Goal: Task Accomplishment & Management: Use online tool/utility

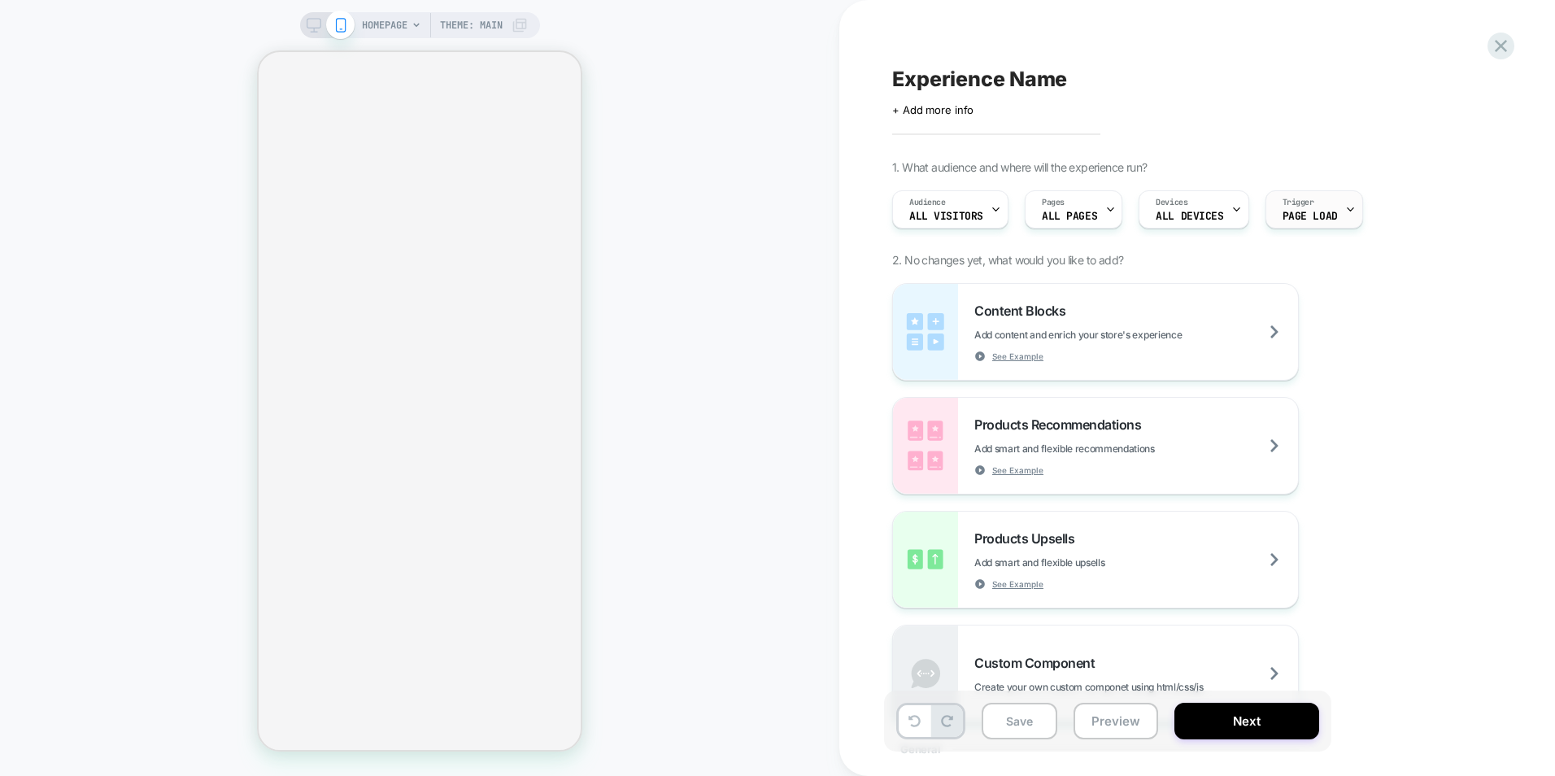
click at [1345, 199] on div at bounding box center [1350, 209] width 11 height 37
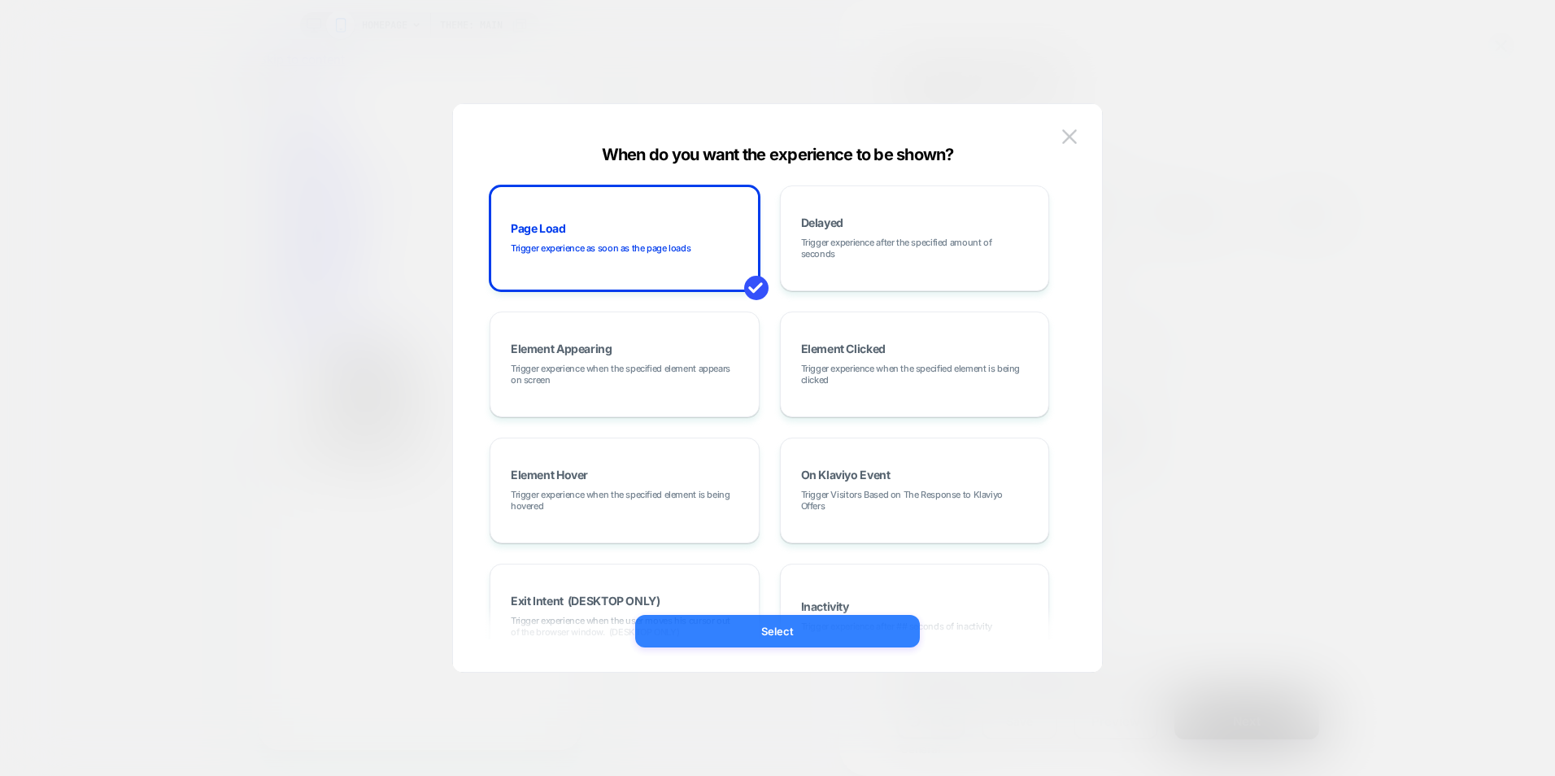
click at [748, 636] on button "Select" at bounding box center [777, 631] width 285 height 33
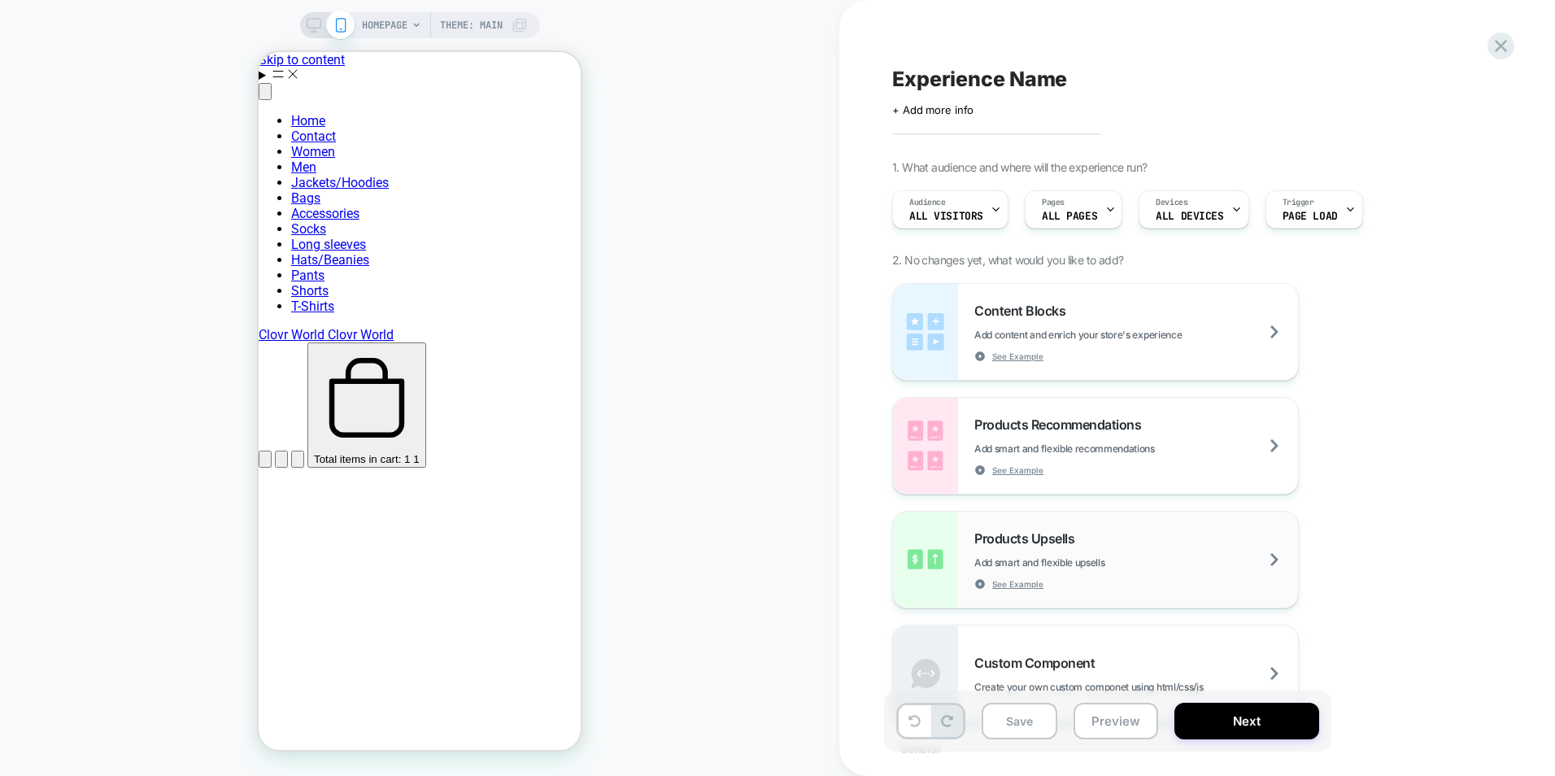
click at [1134, 557] on span "Add smart and flexible upsells" at bounding box center [1079, 562] width 211 height 12
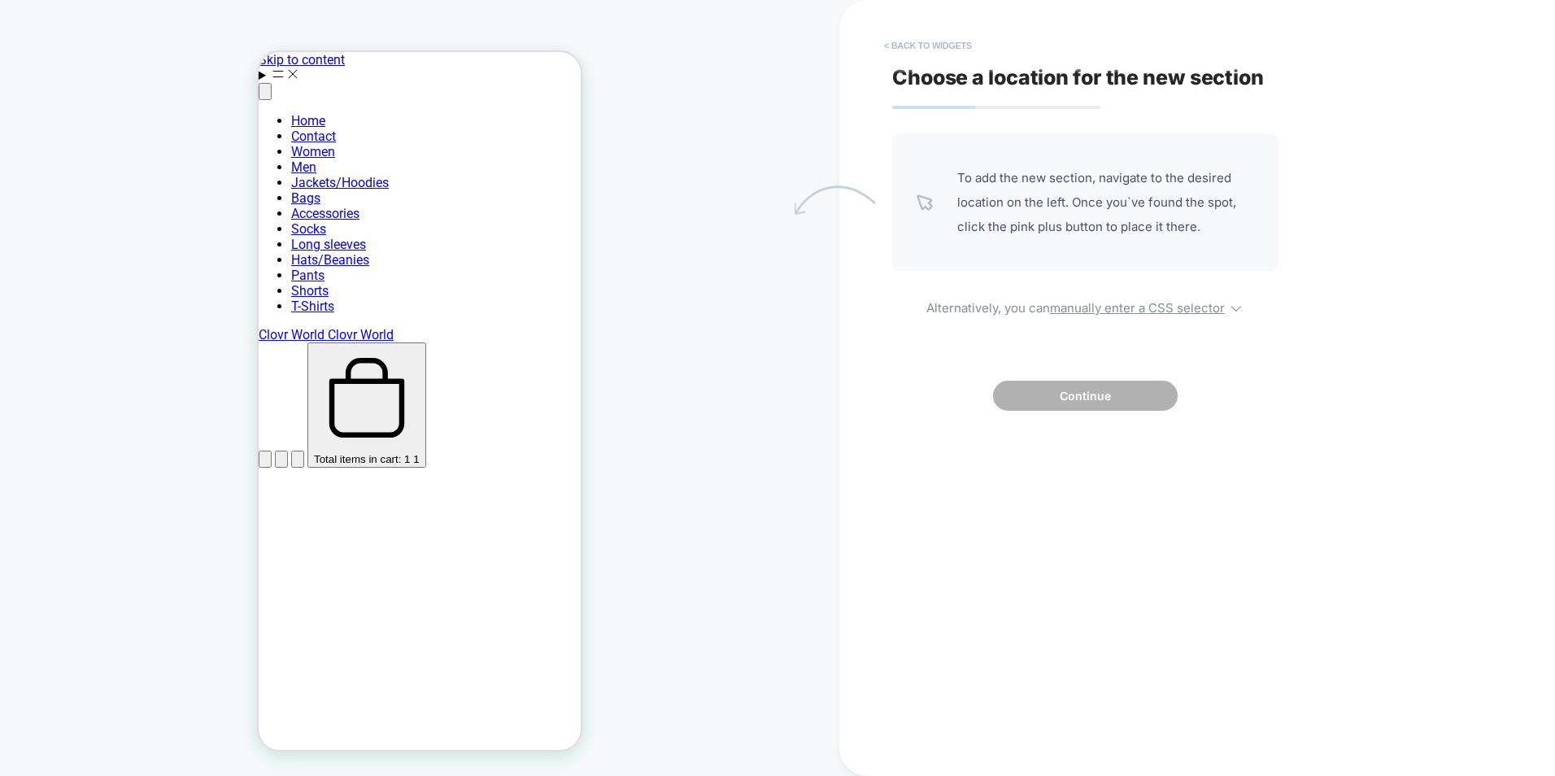
click at [893, 41] on button "< Back to widgets" at bounding box center [928, 46] width 104 height 26
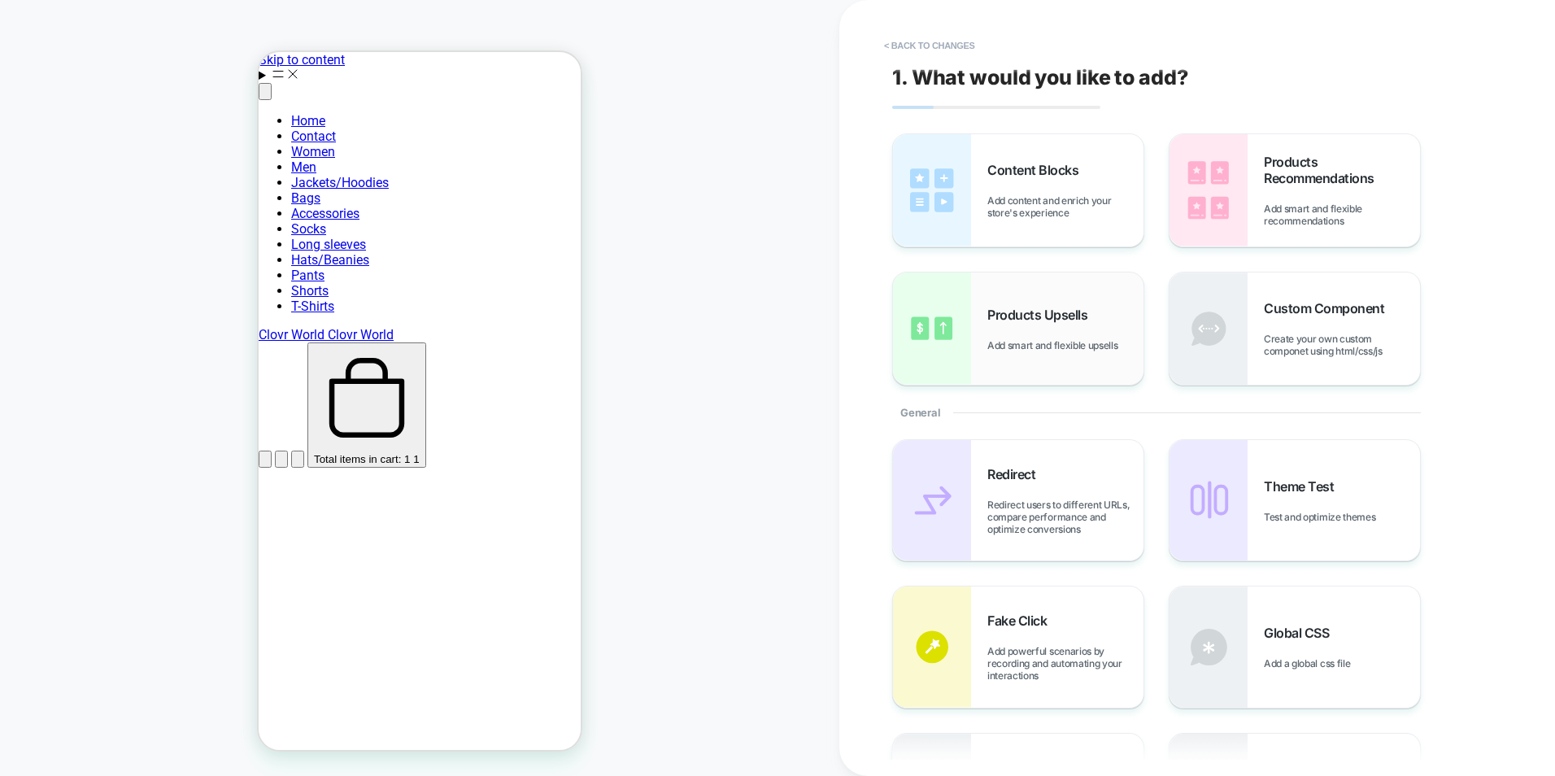
click at [1048, 328] on div "Products Upsells Add smart and flexible upsells" at bounding box center [1065, 329] width 156 height 45
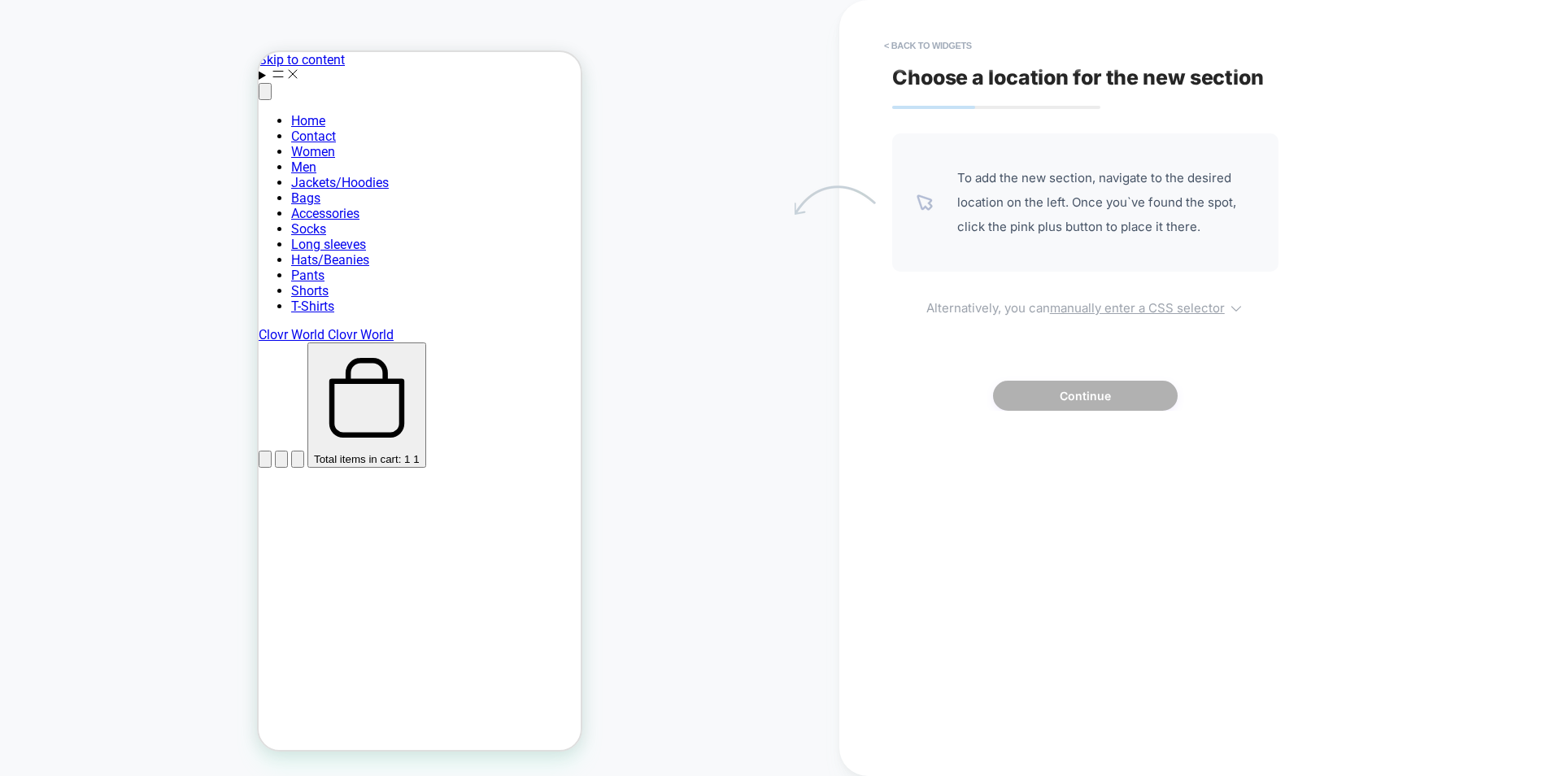
click at [1147, 311] on u "manually enter a CSS selector" at bounding box center [1137, 307] width 175 height 15
select select "*******"
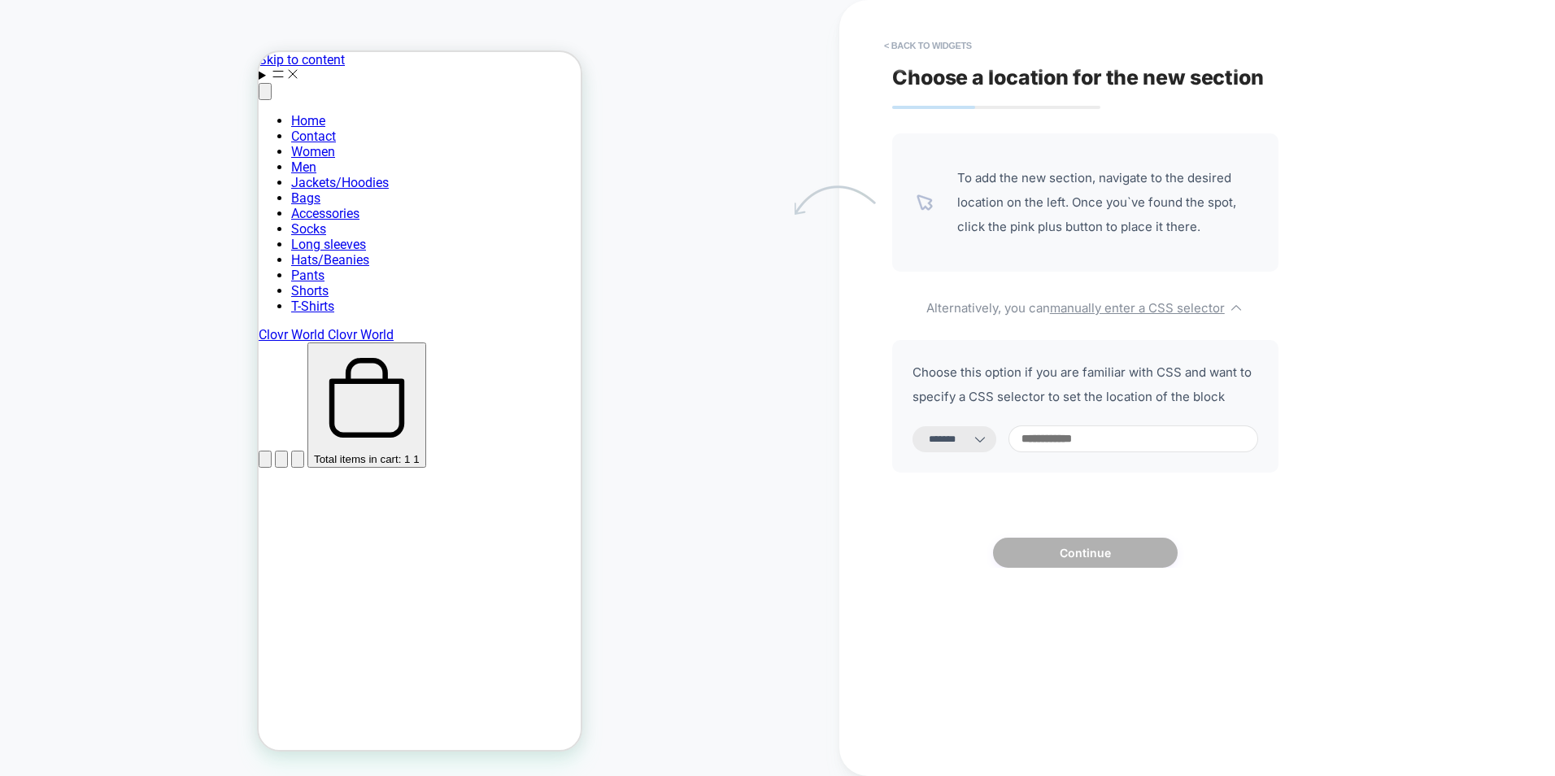
click at [1109, 441] on input at bounding box center [1133, 438] width 250 height 27
click at [925, 39] on button "< Back to widgets" at bounding box center [928, 46] width 104 height 26
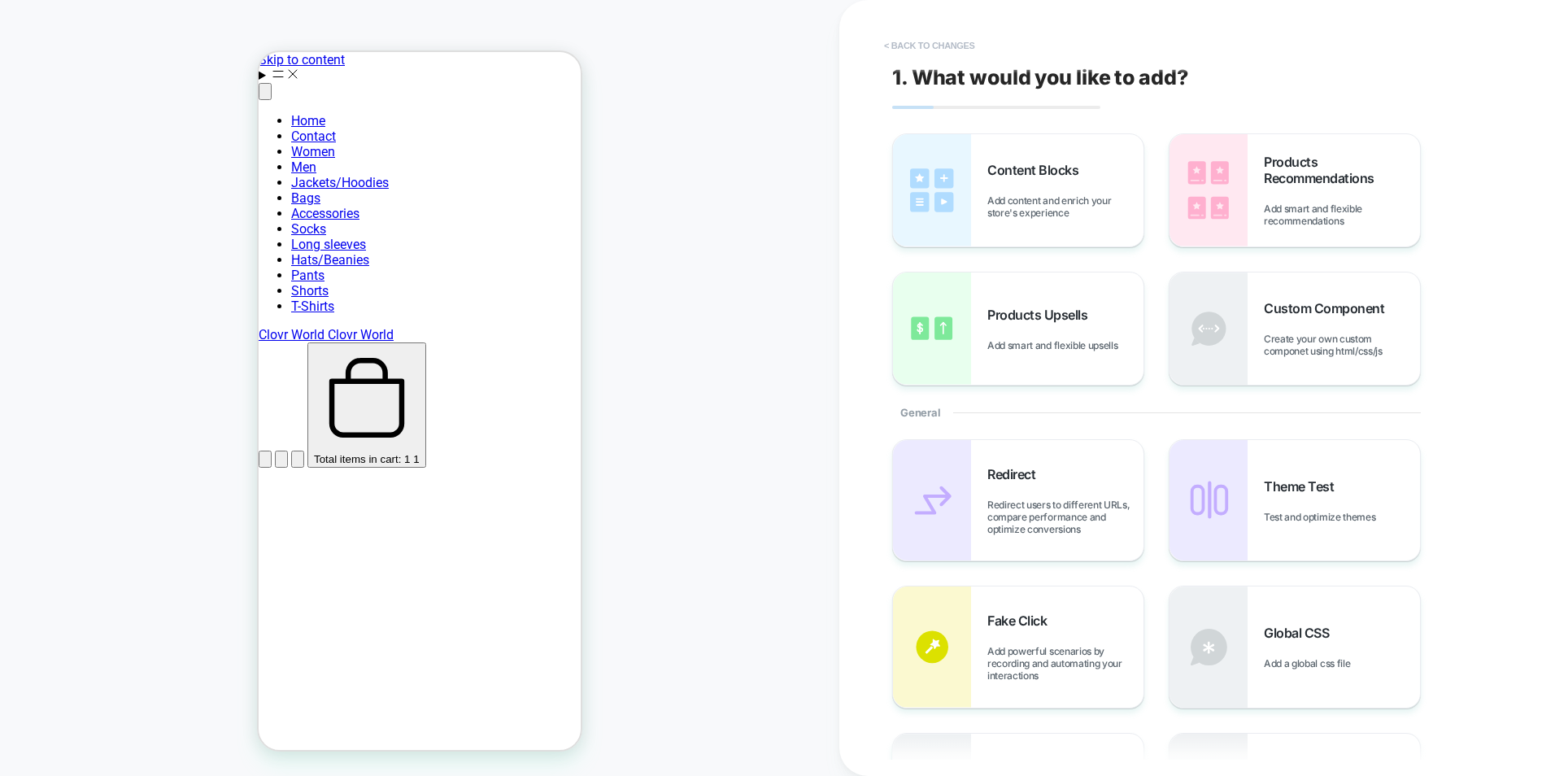
click at [898, 44] on button "< Back to changes" at bounding box center [929, 46] width 107 height 26
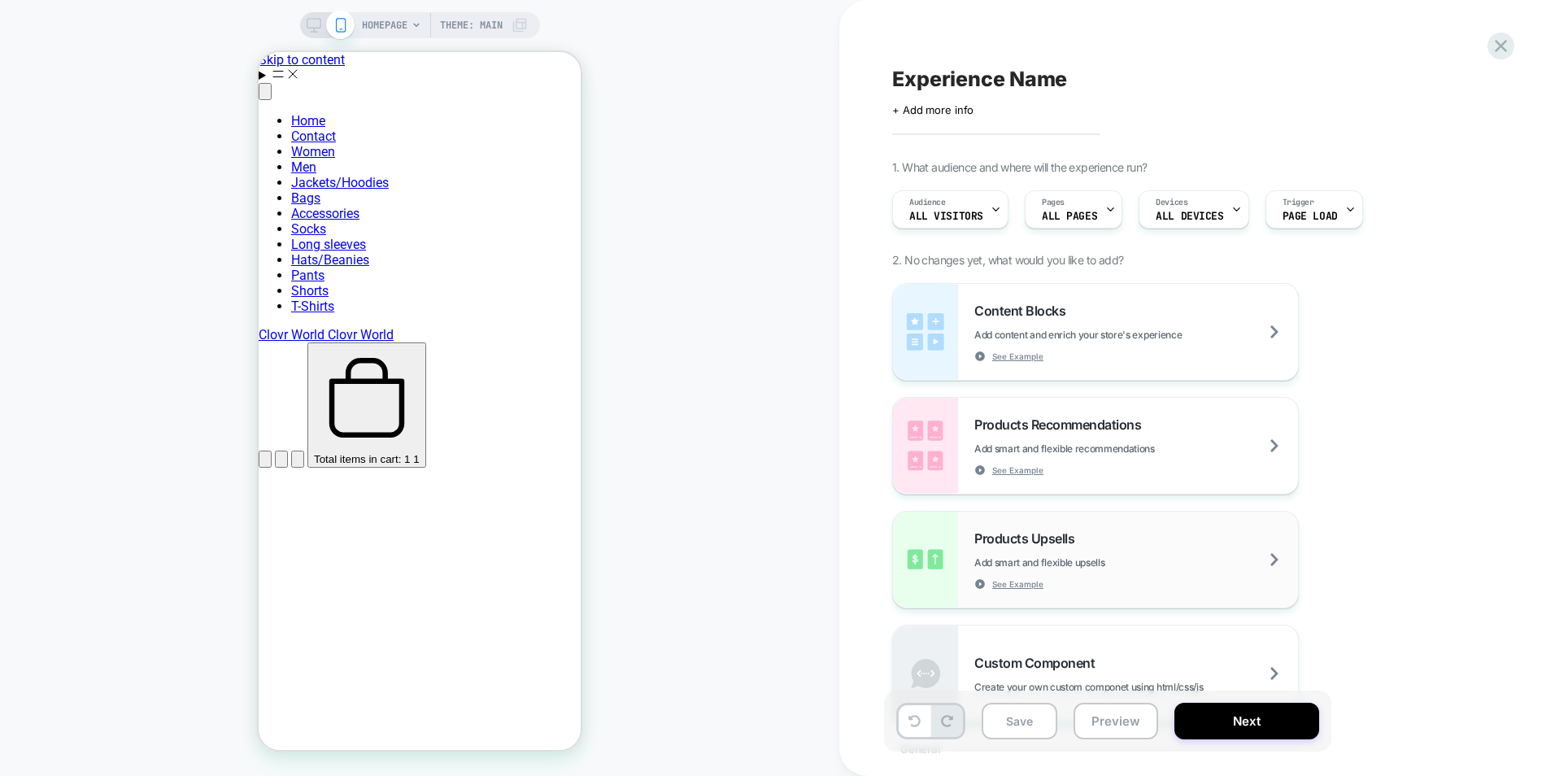
click at [1269, 563] on div "Products Upsells Add smart and flexible upsells See Example" at bounding box center [1136, 559] width 324 height 59
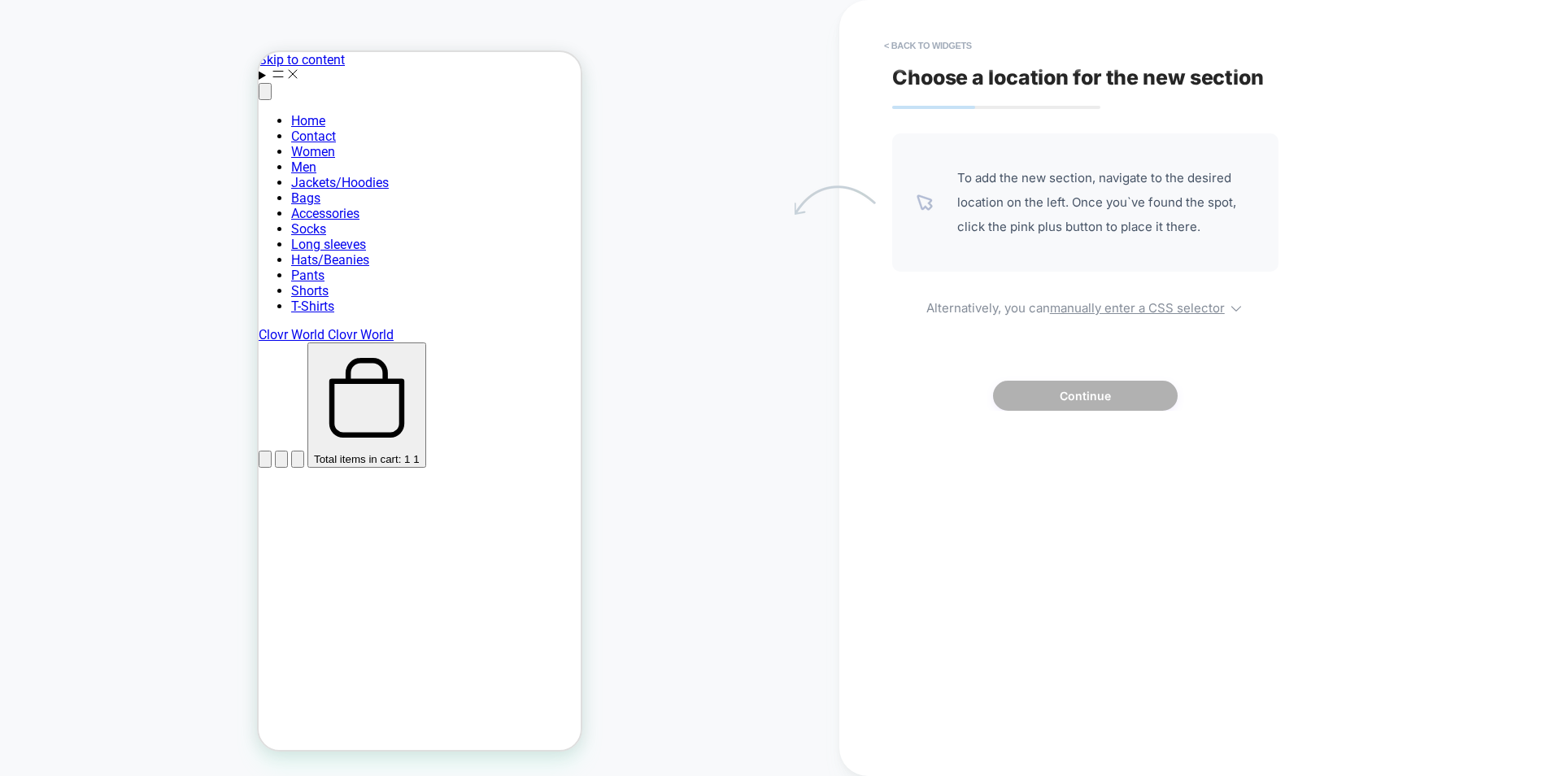
click at [904, 27] on div "Choose a location for the new section To add the new section, navigate to the d…" at bounding box center [1189, 387] width 610 height 743
click at [906, 41] on button "< Back to widgets" at bounding box center [928, 46] width 104 height 26
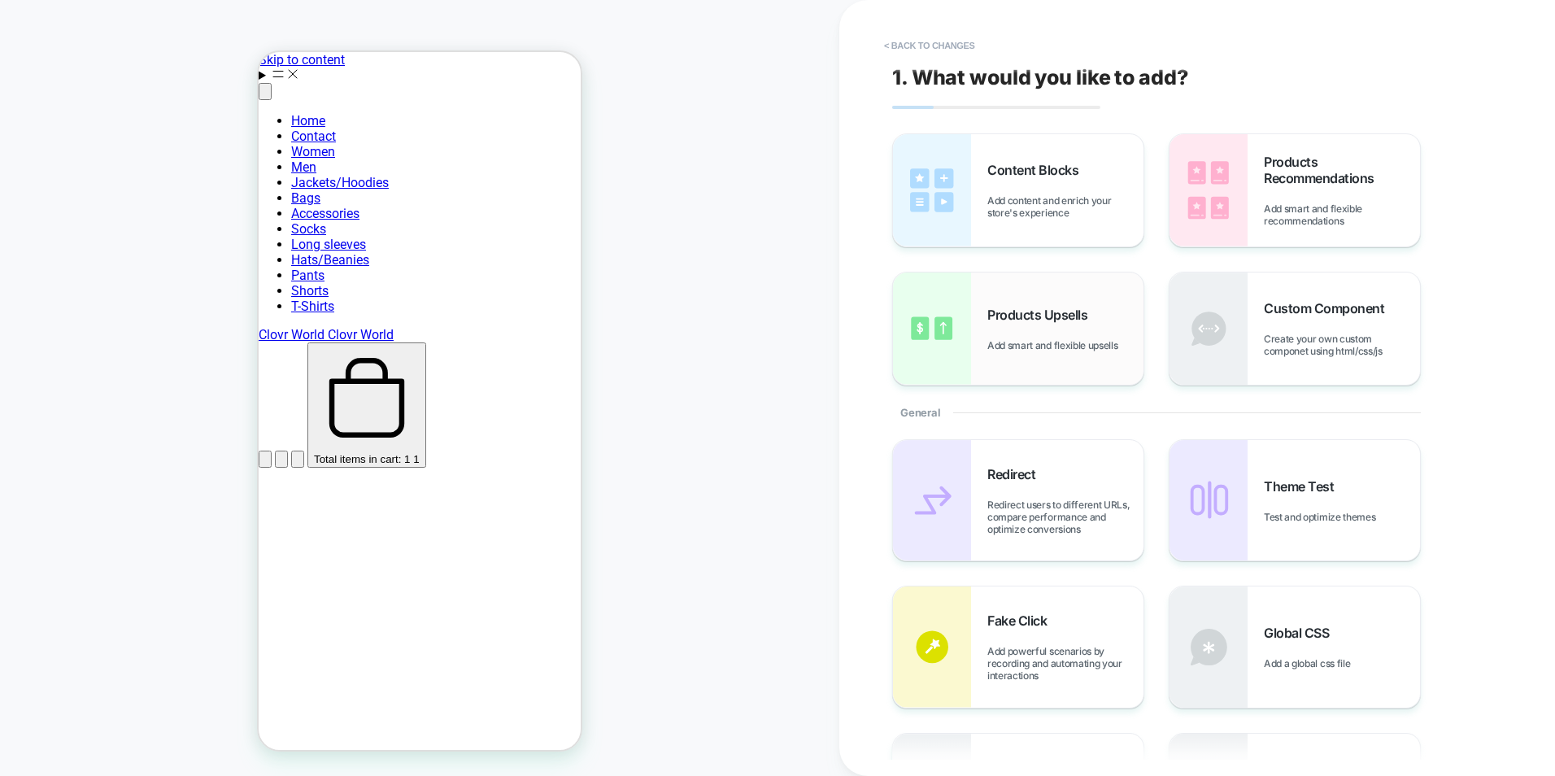
click at [1104, 350] on span "Add smart and flexible upsells" at bounding box center [1056, 345] width 138 height 12
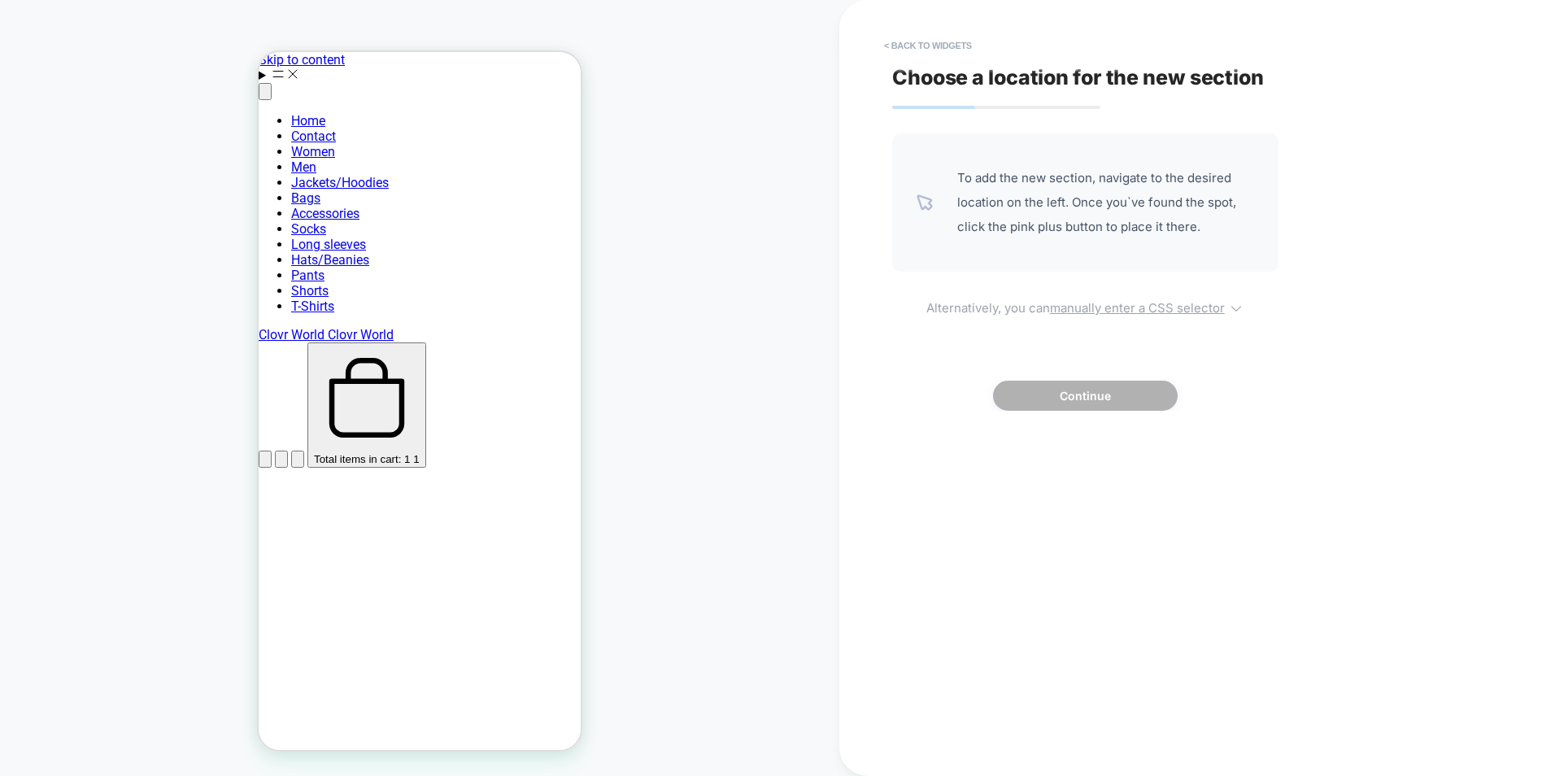
click at [1117, 311] on u "manually enter a CSS selector" at bounding box center [1137, 307] width 175 height 15
select select "*******"
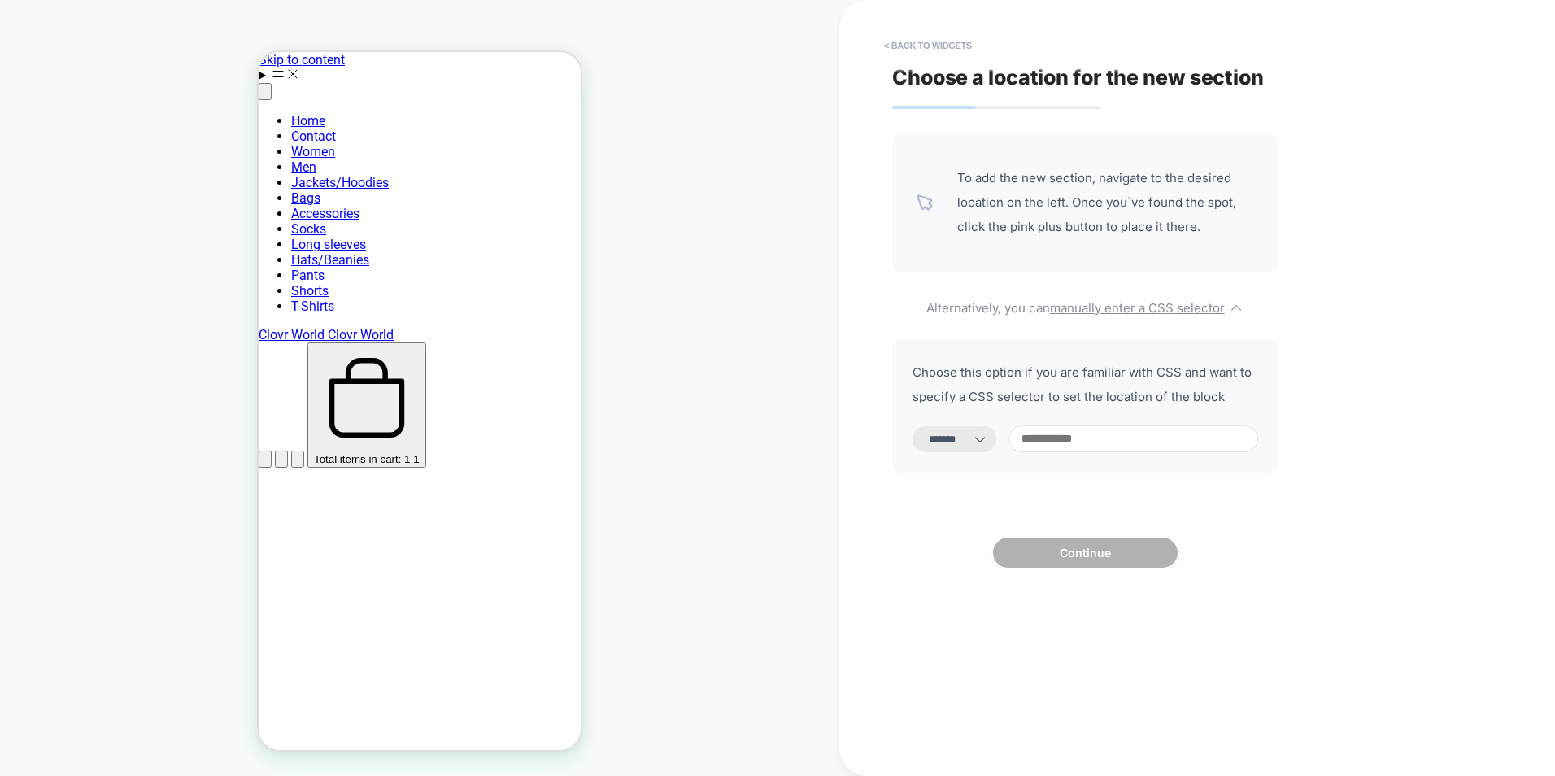
click at [988, 445] on icon at bounding box center [980, 439] width 16 height 16
click at [1082, 434] on input at bounding box center [1133, 438] width 250 height 27
click at [921, 36] on button "< Back to widgets" at bounding box center [928, 46] width 104 height 26
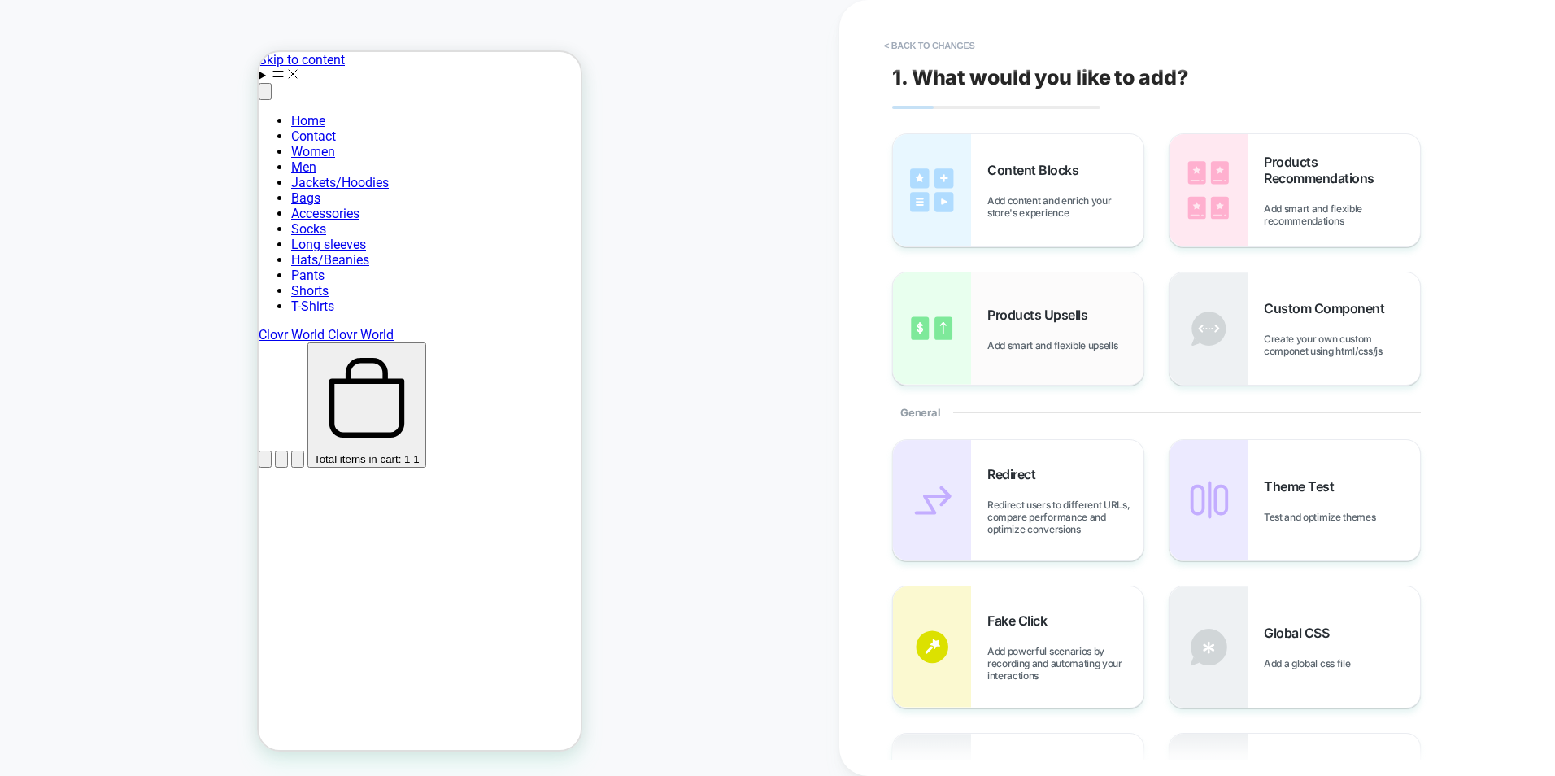
click at [942, 337] on img at bounding box center [932, 328] width 78 height 112
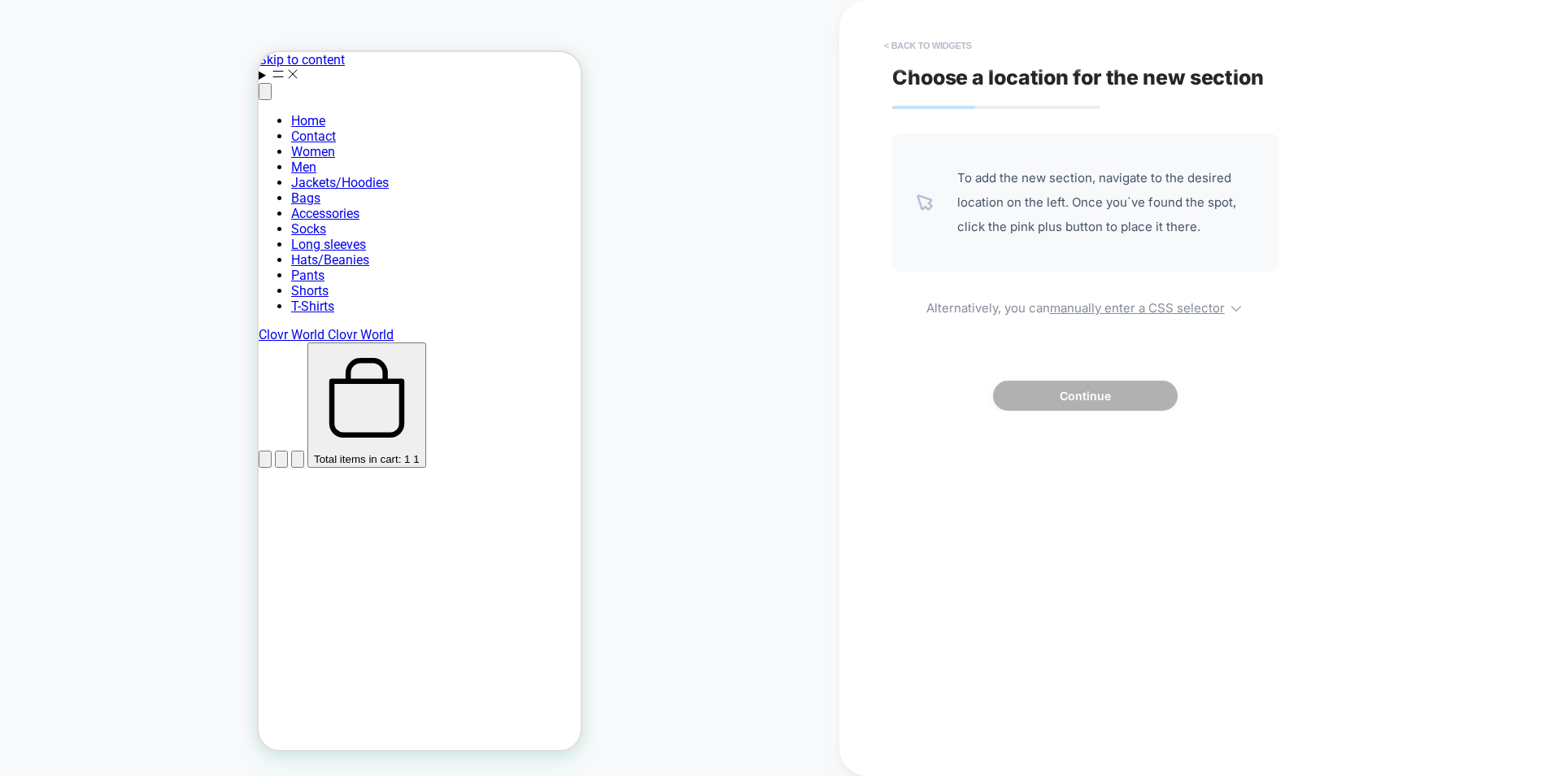
click at [909, 42] on button "< Back to widgets" at bounding box center [928, 46] width 104 height 26
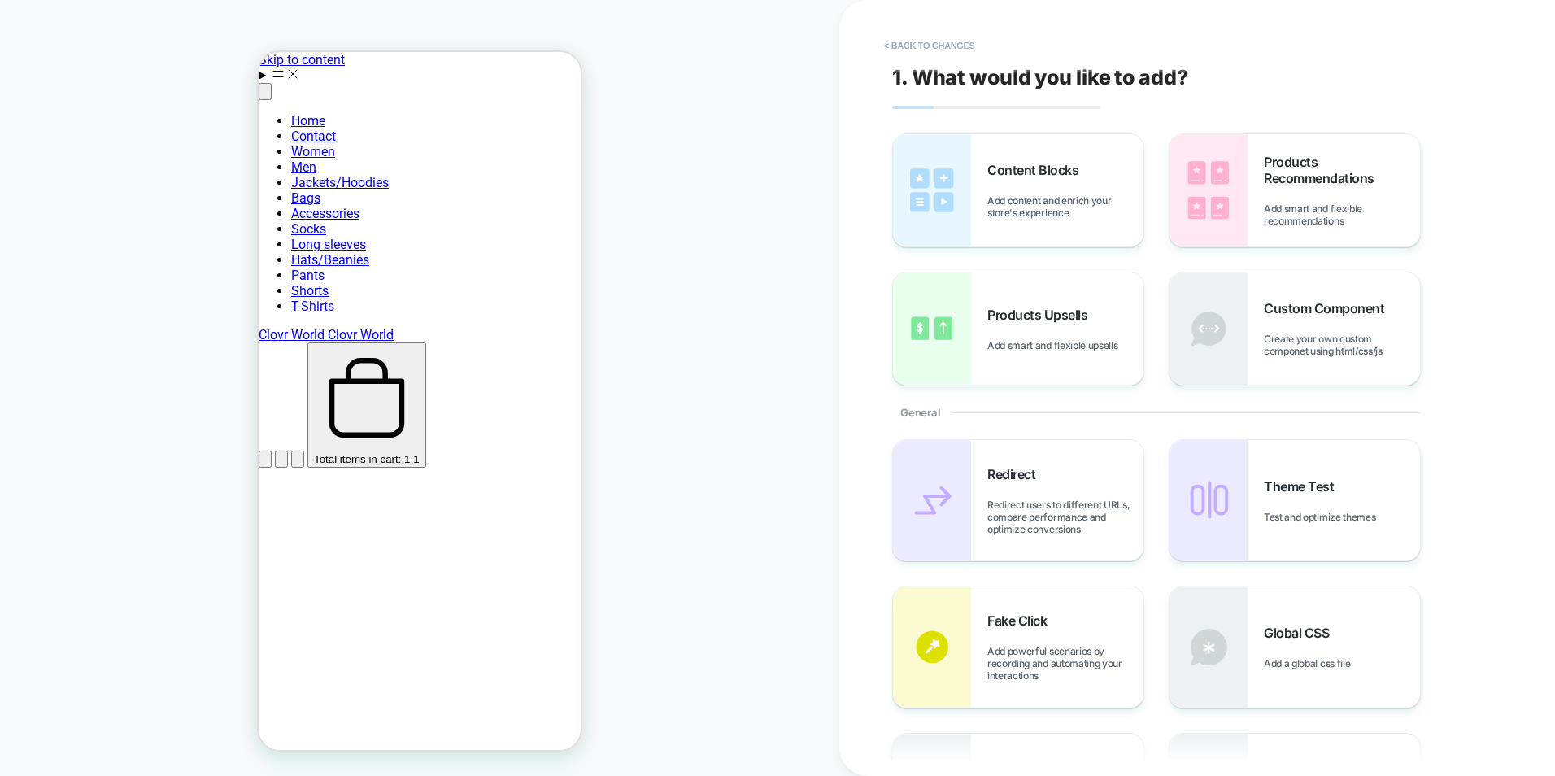
click at [909, 42] on button "< Back to changes" at bounding box center [929, 46] width 107 height 26
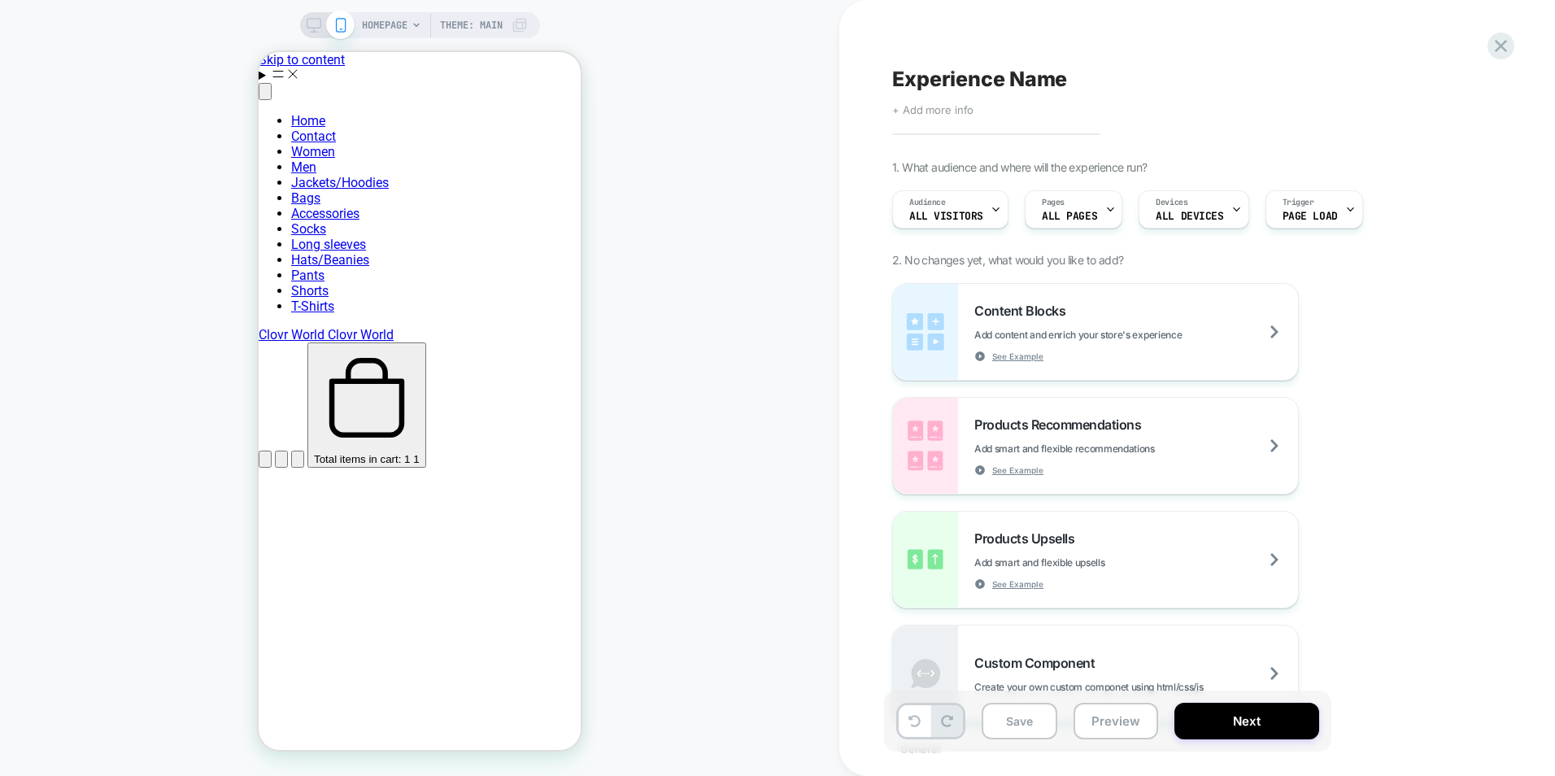
click at [960, 113] on span "+ Add more info" at bounding box center [932, 109] width 81 height 13
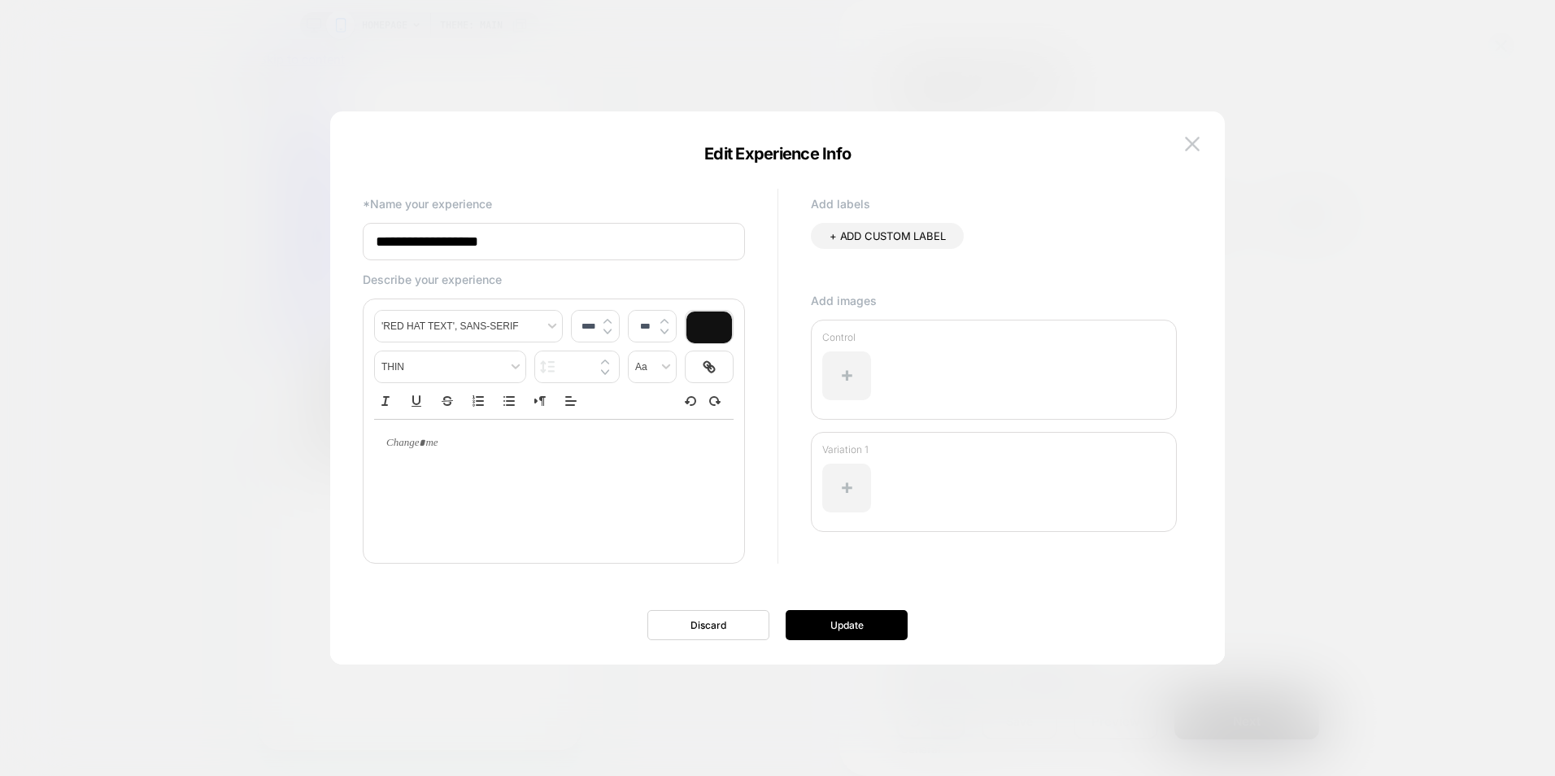
click at [732, 622] on button "Discard" at bounding box center [708, 625] width 122 height 30
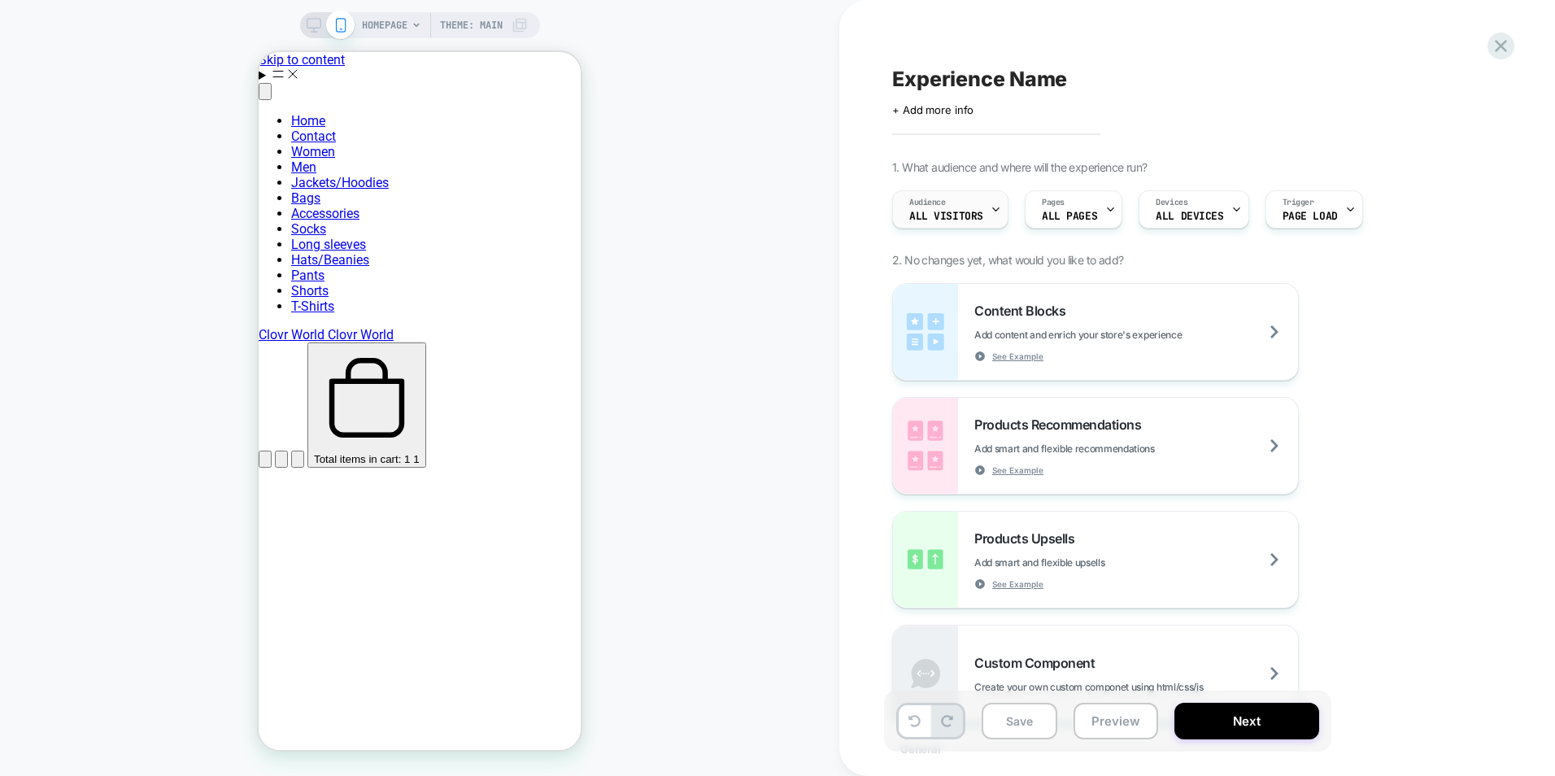
click at [977, 201] on div "Audience All Visitors" at bounding box center [946, 209] width 107 height 37
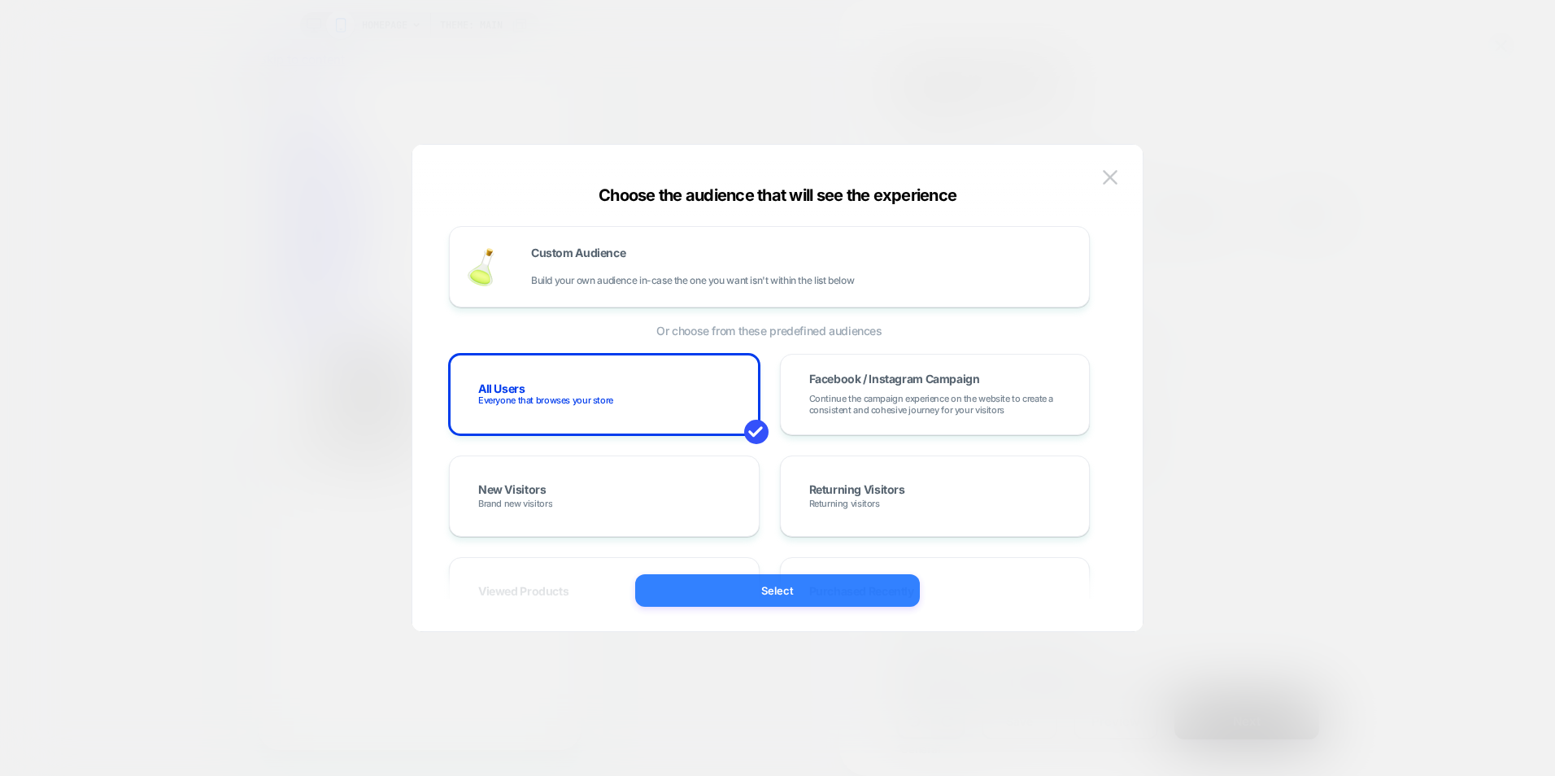
click at [733, 583] on button "Select" at bounding box center [777, 590] width 285 height 33
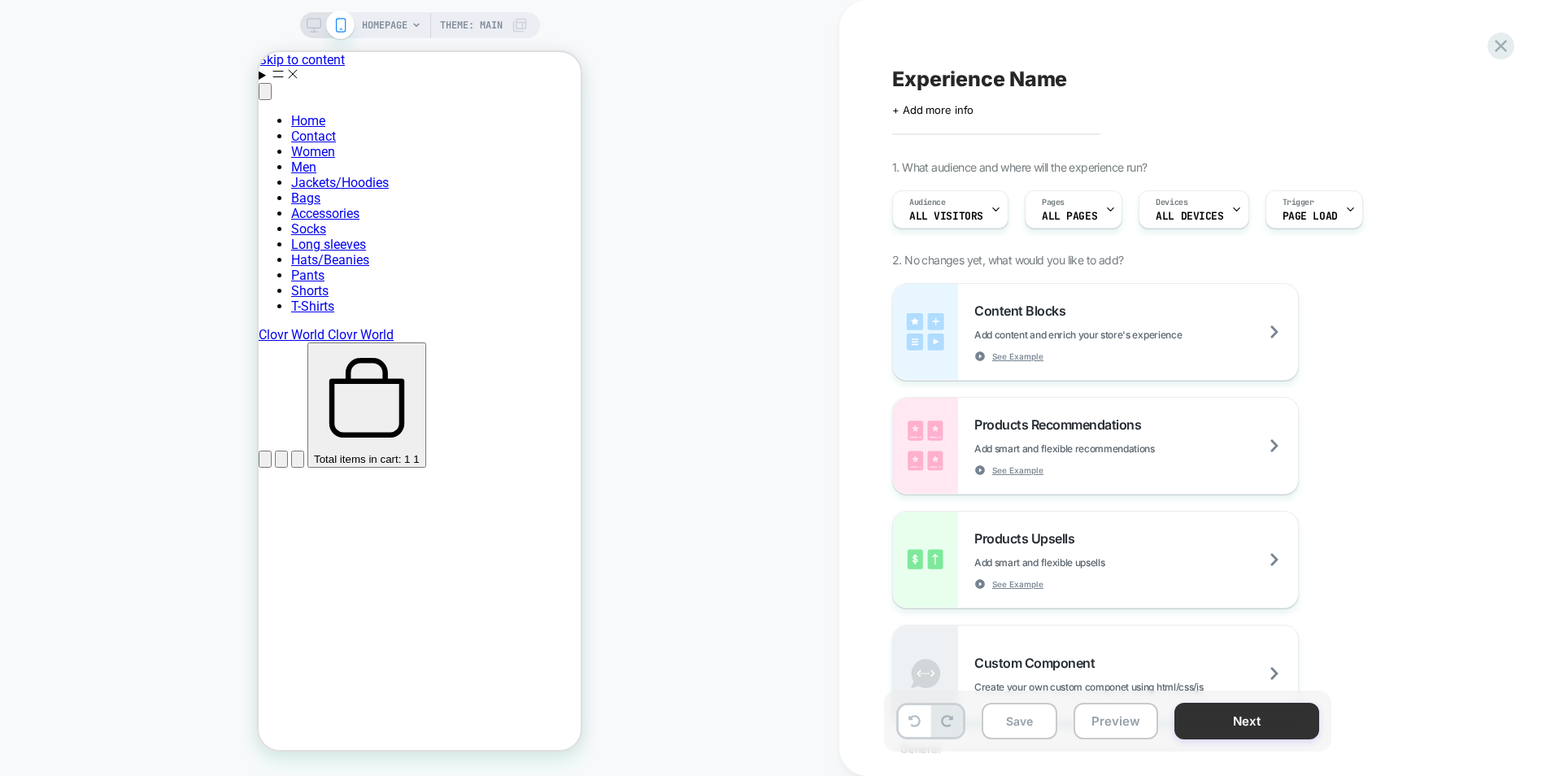
click at [1273, 720] on button "Next" at bounding box center [1246, 721] width 145 height 37
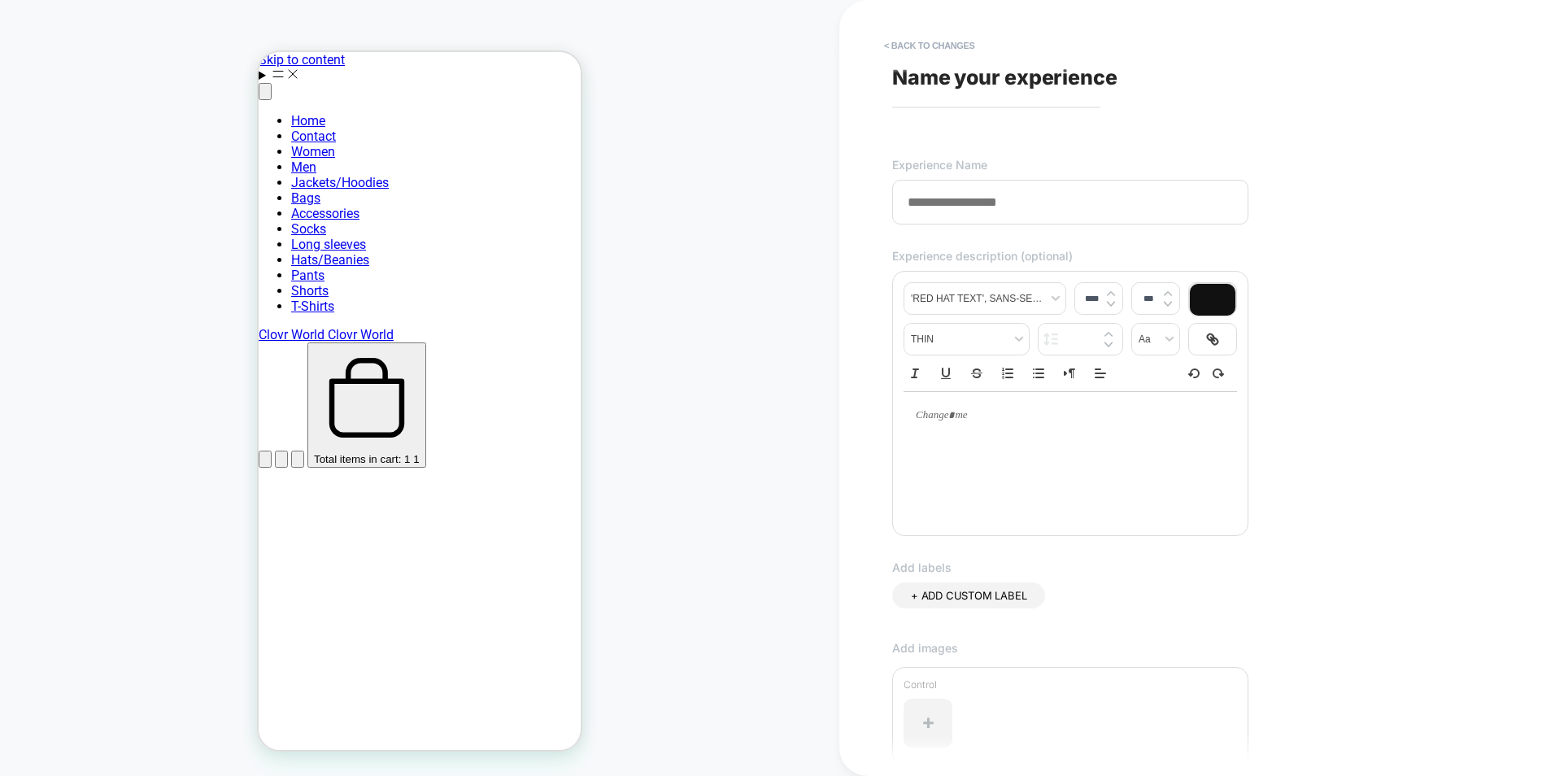
scroll to position [81, 0]
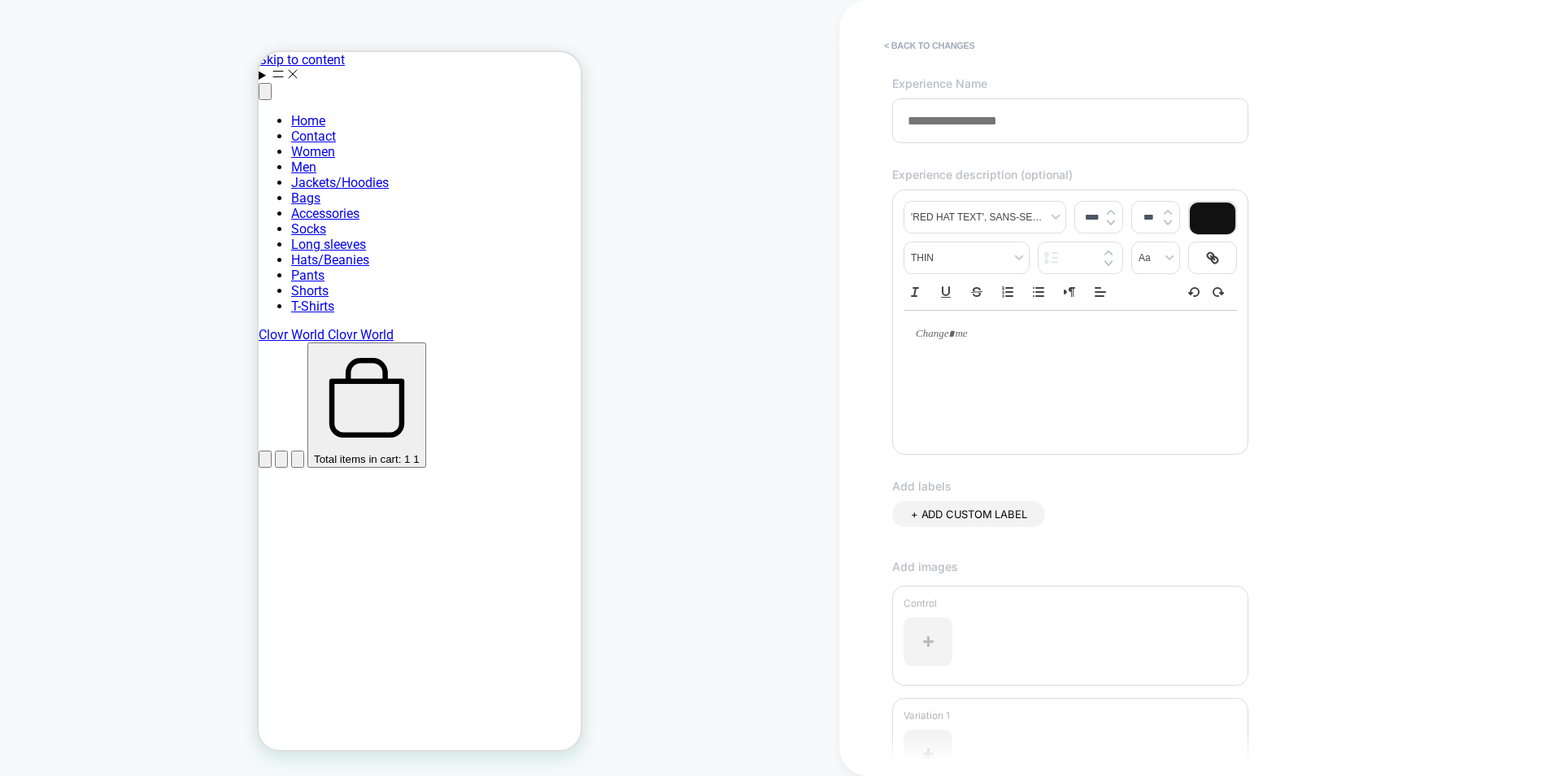
click at [1016, 527] on div "+ ADD CUSTOM LABEL" at bounding box center [968, 514] width 153 height 26
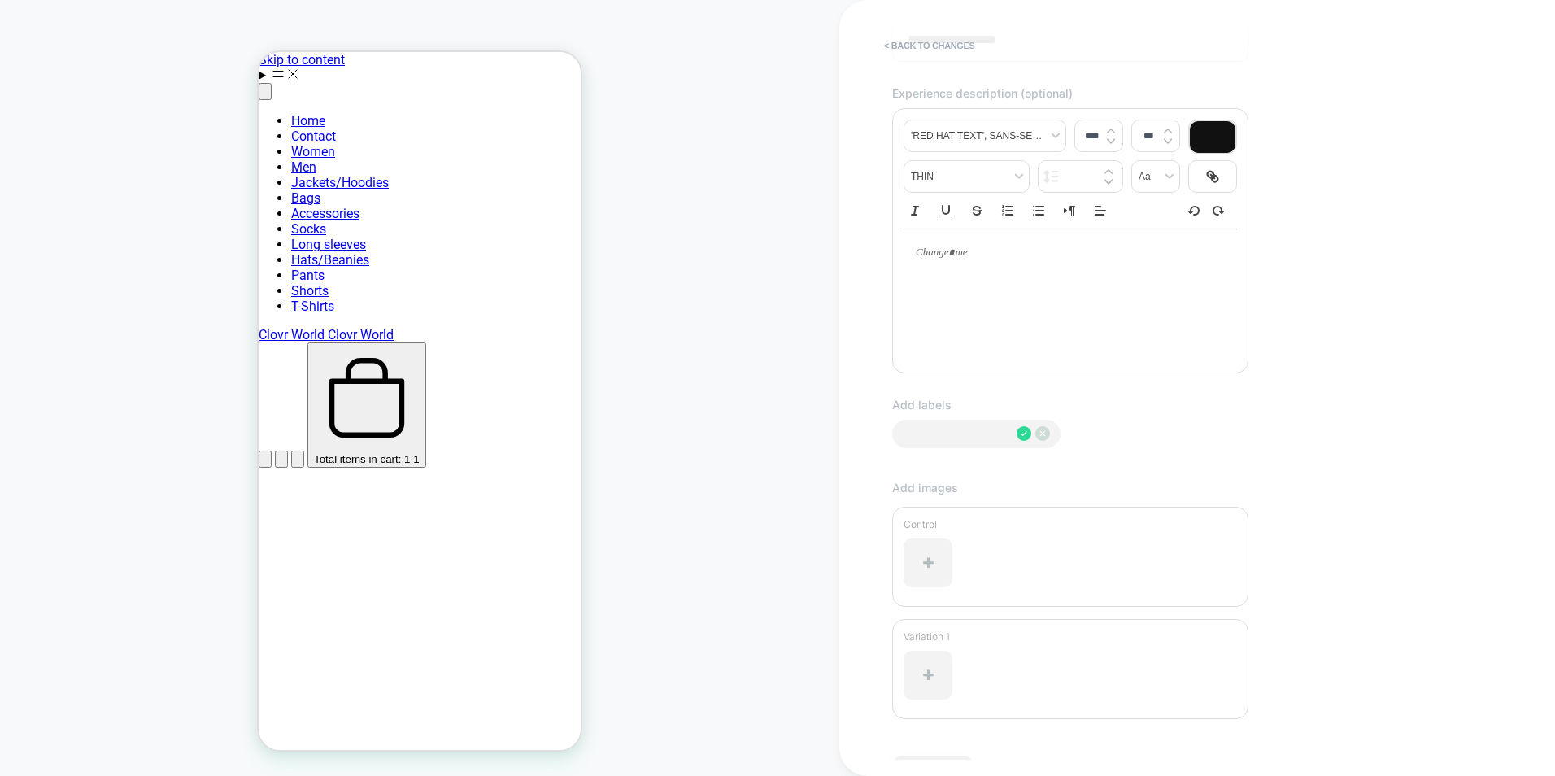
scroll to position [0, 0]
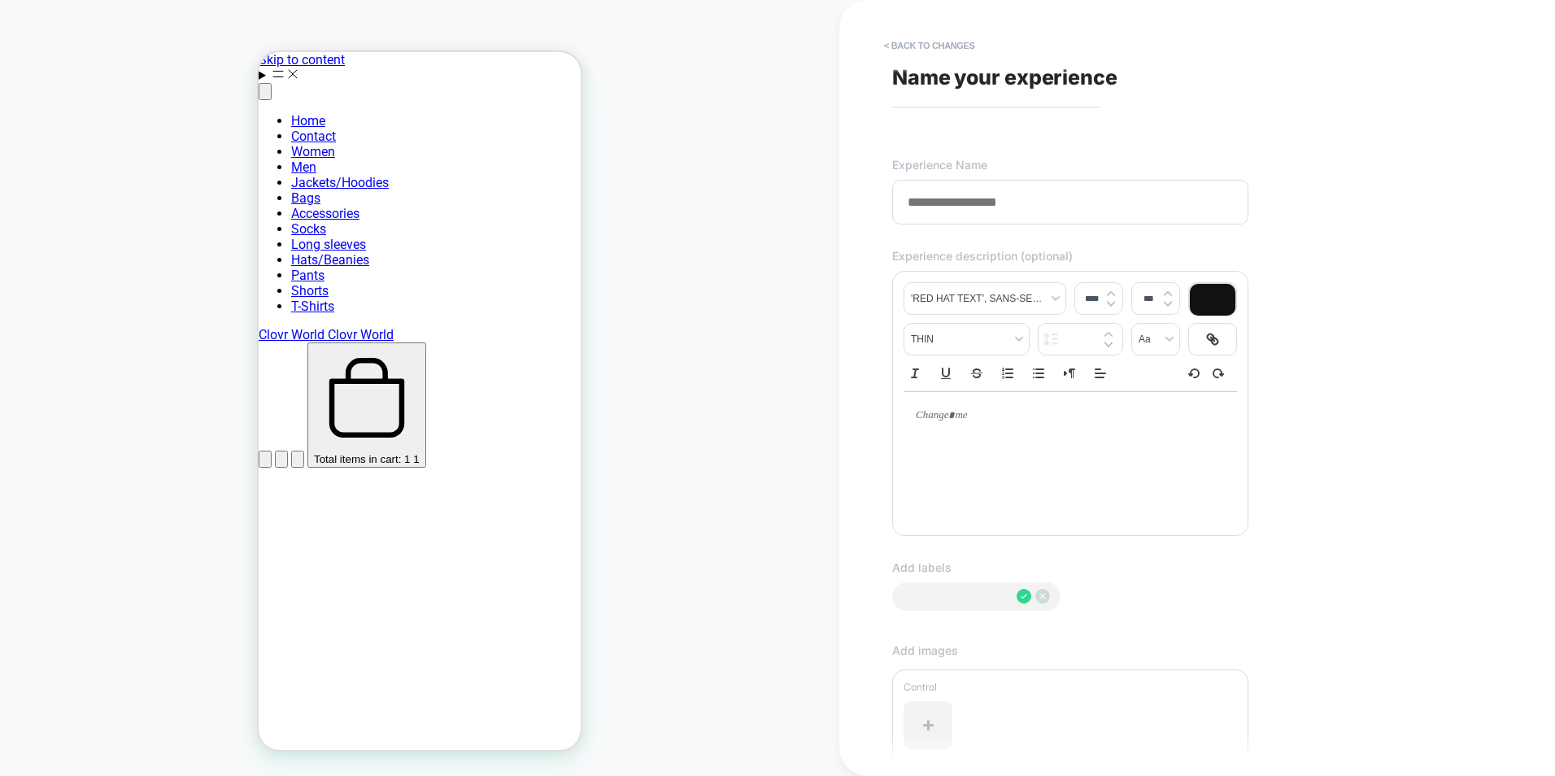
type input "*"
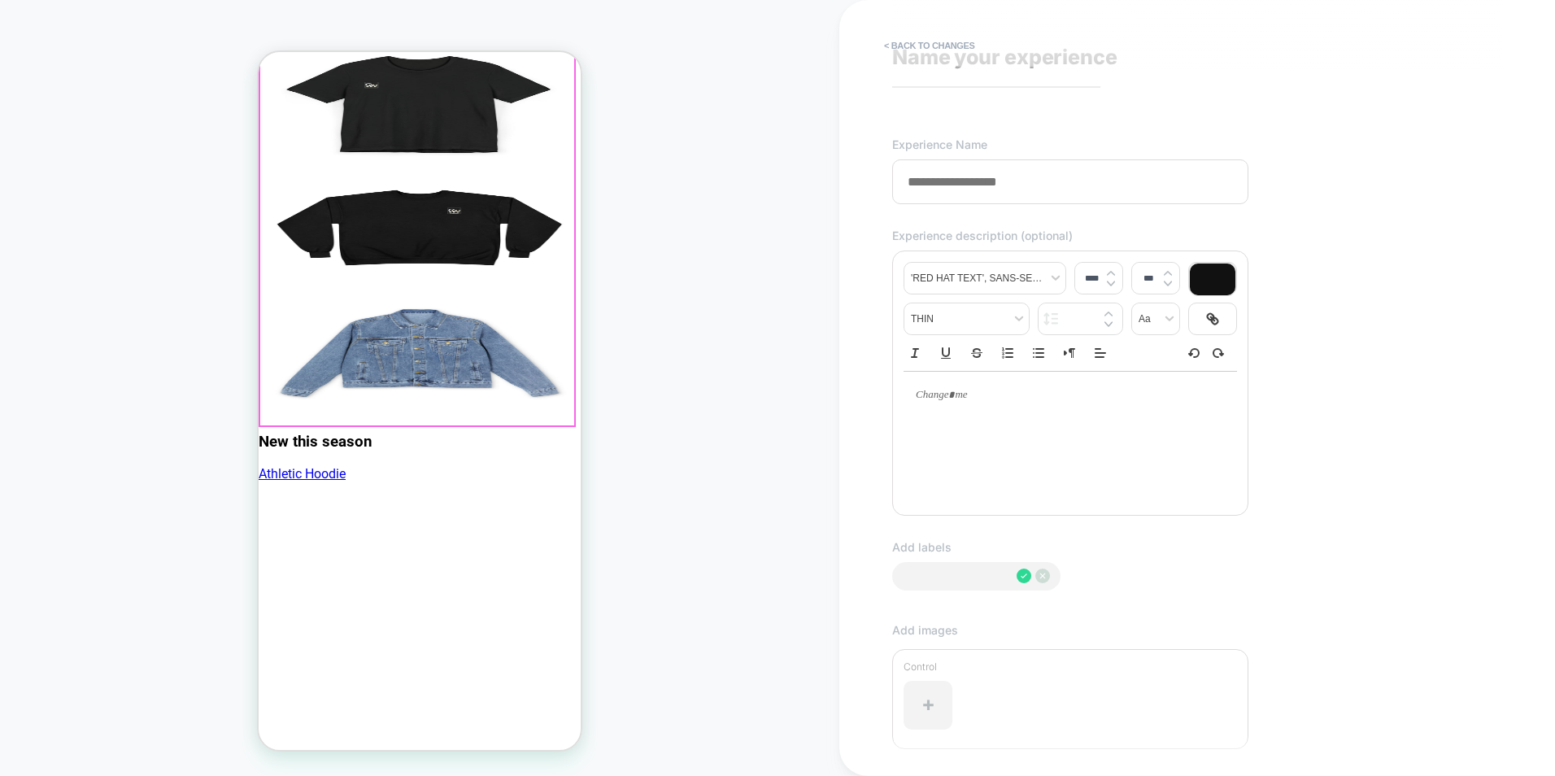
scroll to position [2315, 0]
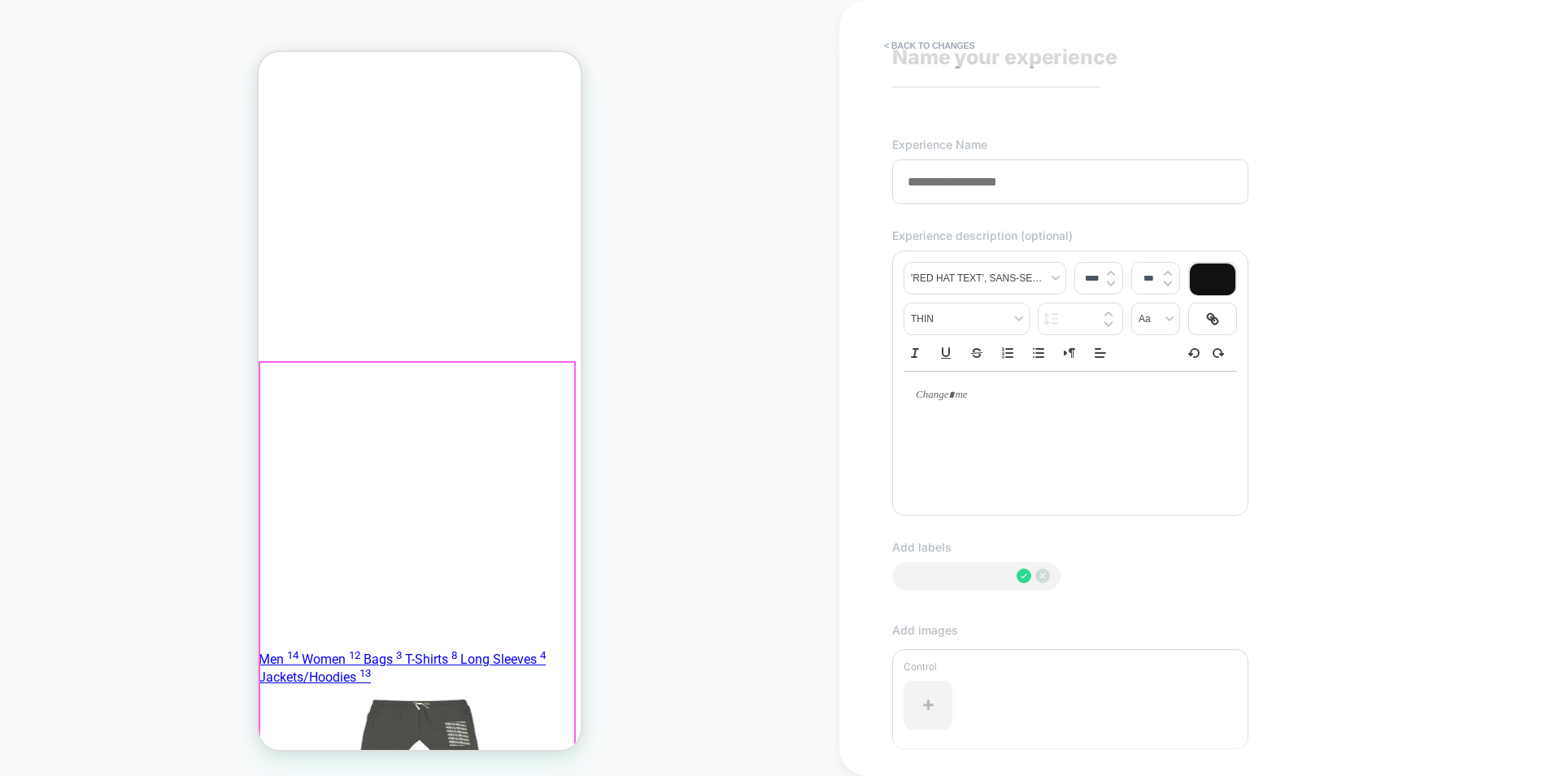
scroll to position [851, 0]
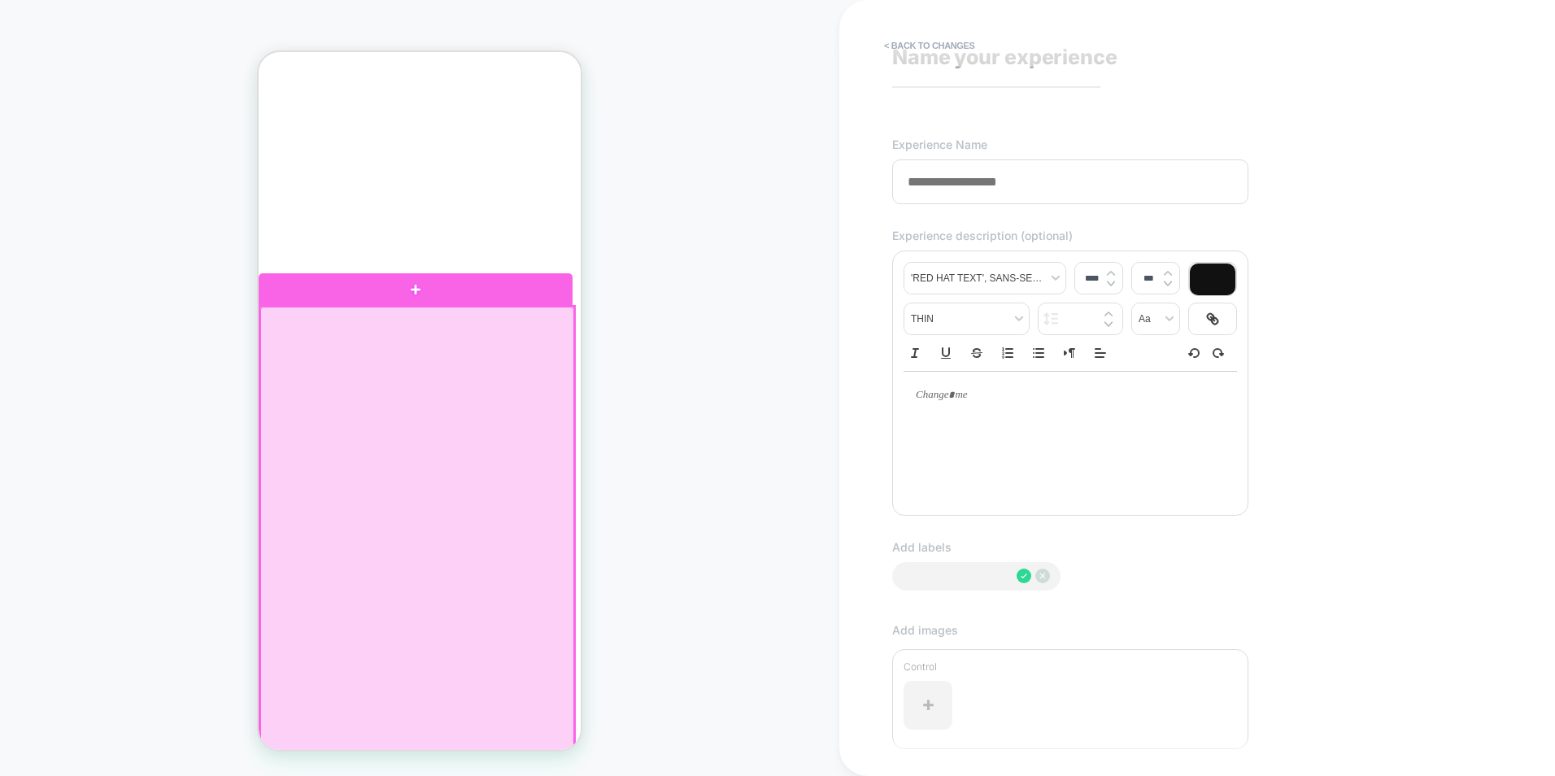
scroll to position [201, 0]
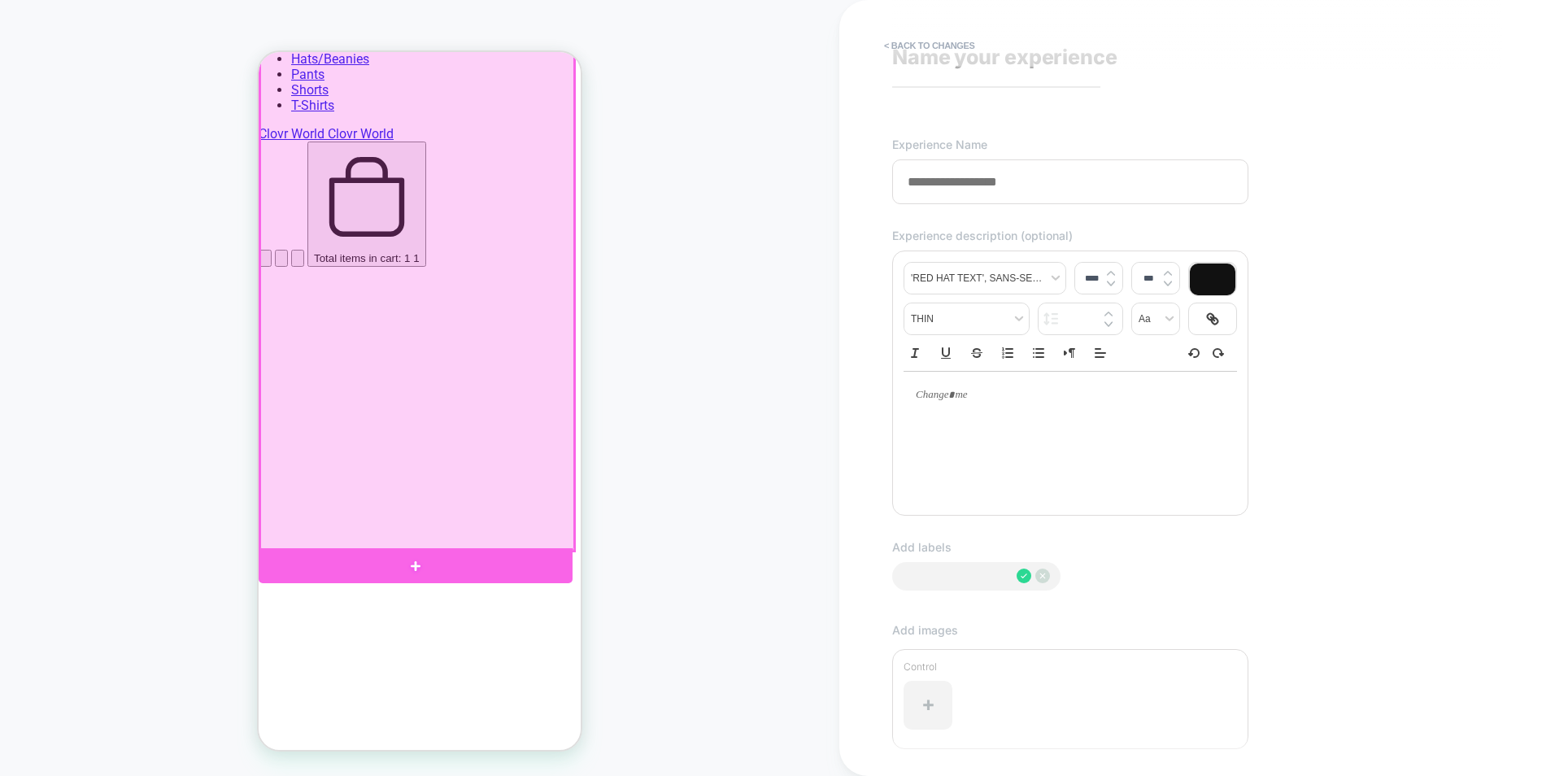
click at [464, 568] on div at bounding box center [416, 565] width 314 height 35
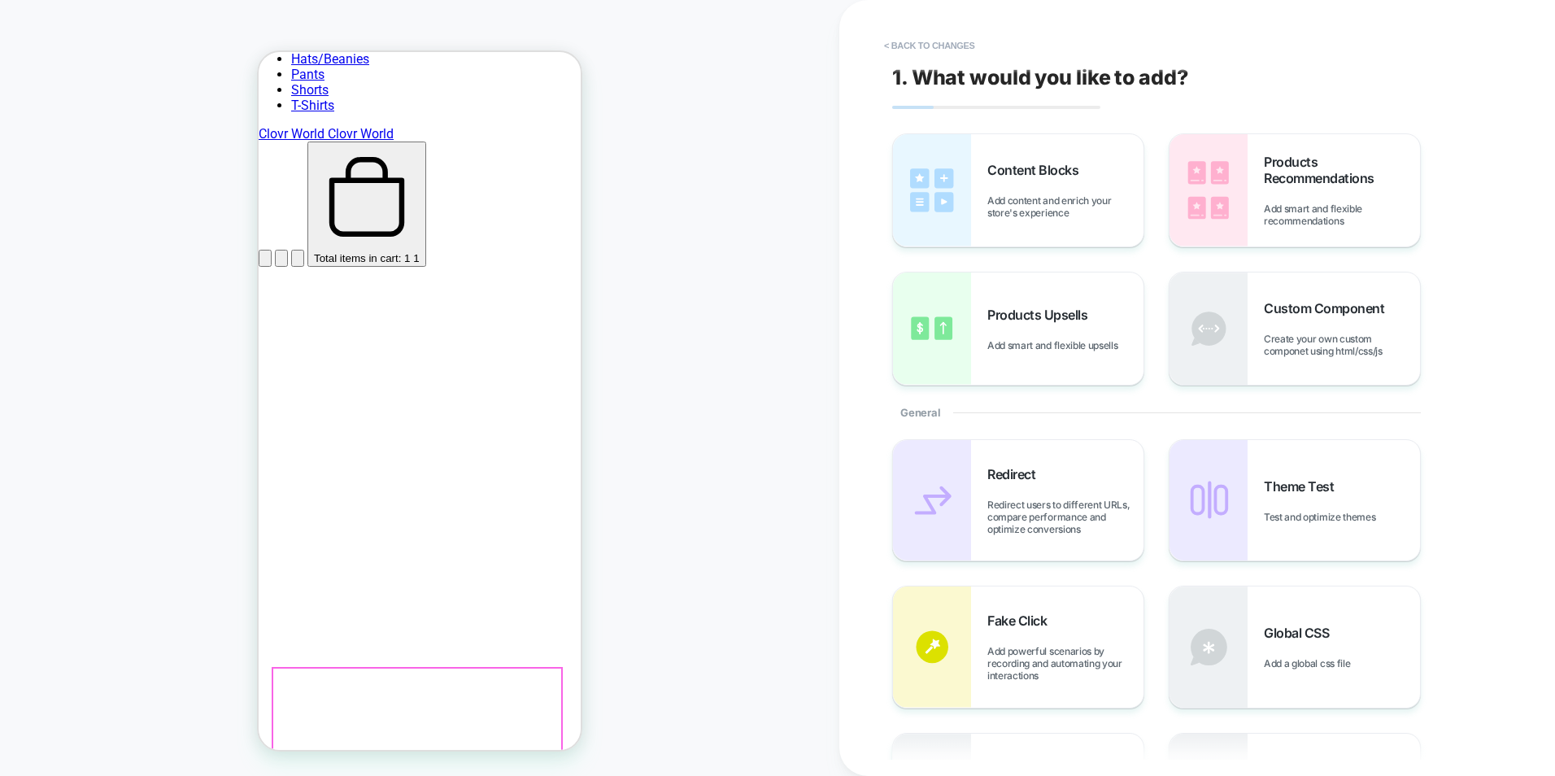
scroll to position [385, 0]
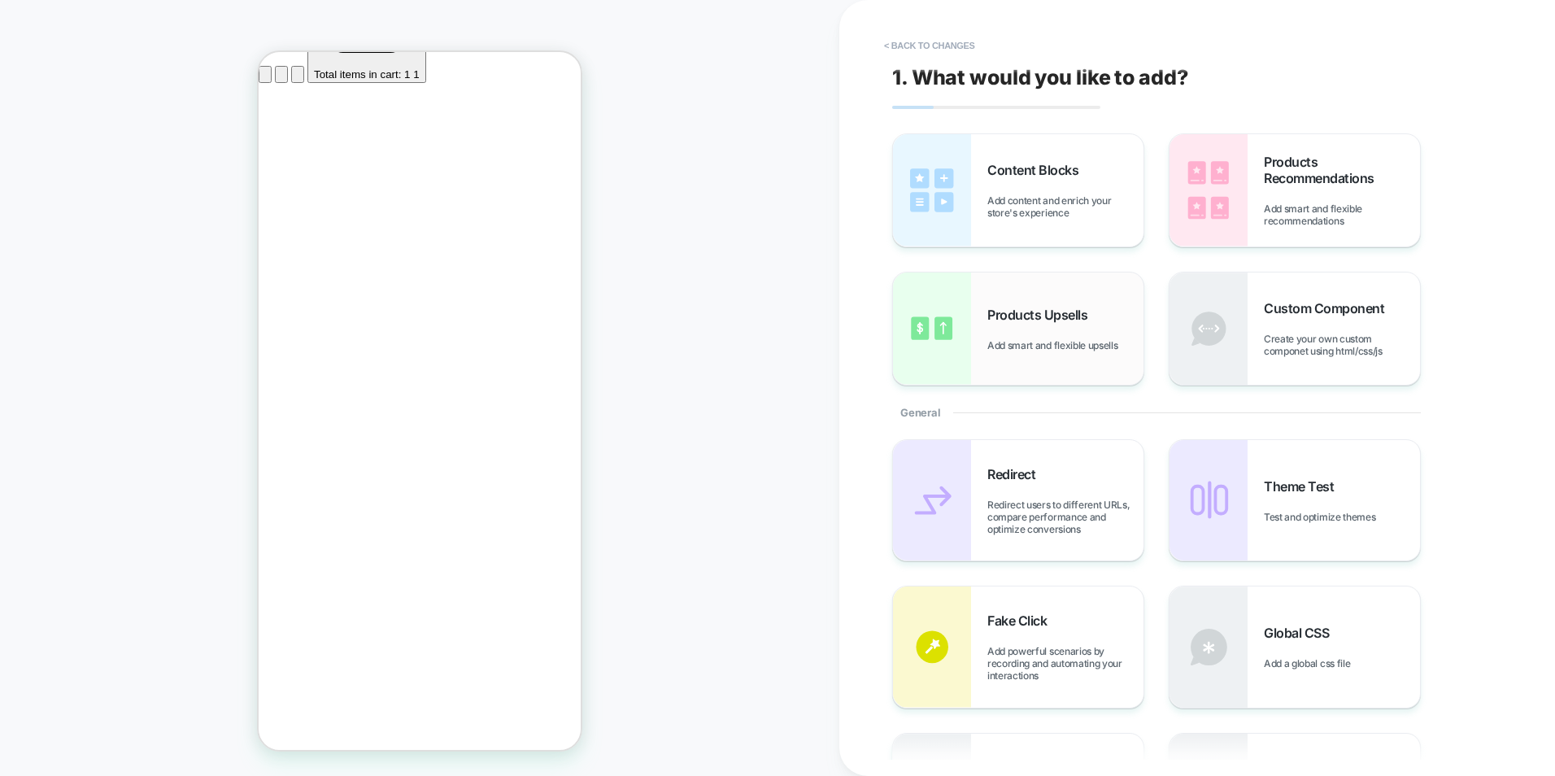
click at [1066, 324] on div "Products Upsells Add smart and flexible upsells" at bounding box center [1065, 329] width 156 height 45
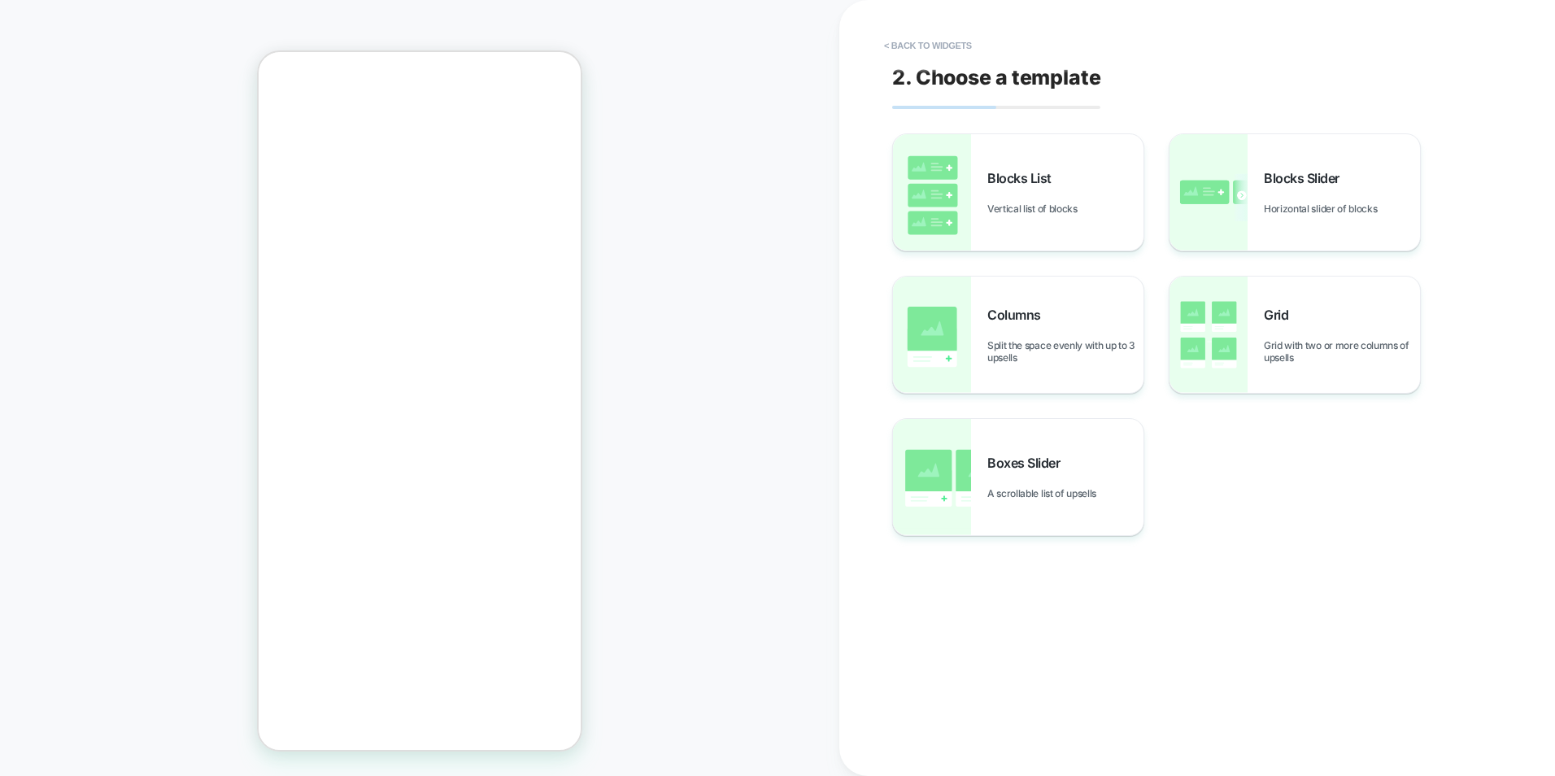
scroll to position [449, 0]
click at [1044, 454] on div "Boxes Slider A scrollable list of upsells" at bounding box center [1018, 477] width 250 height 116
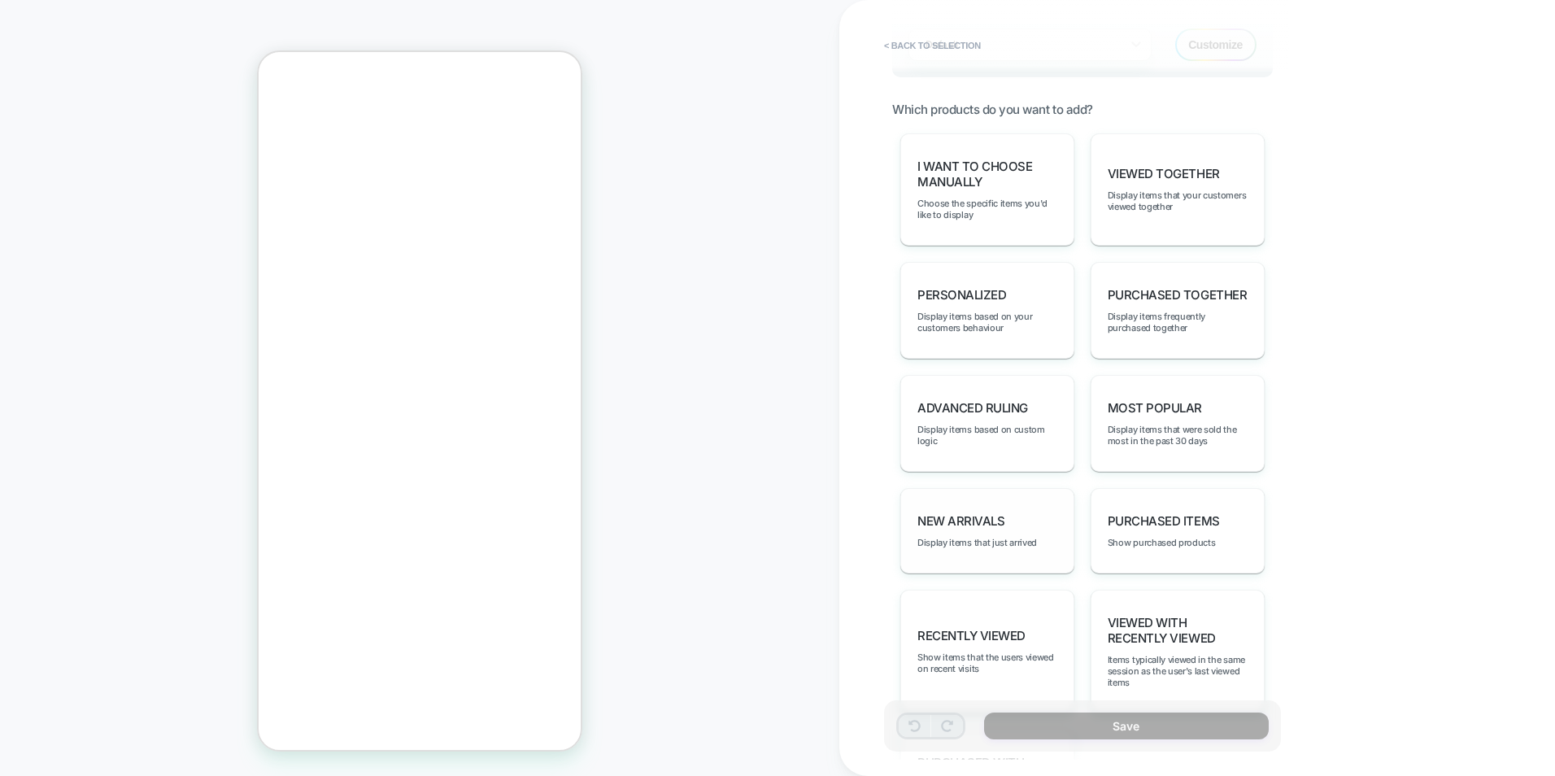
scroll to position [813, 0]
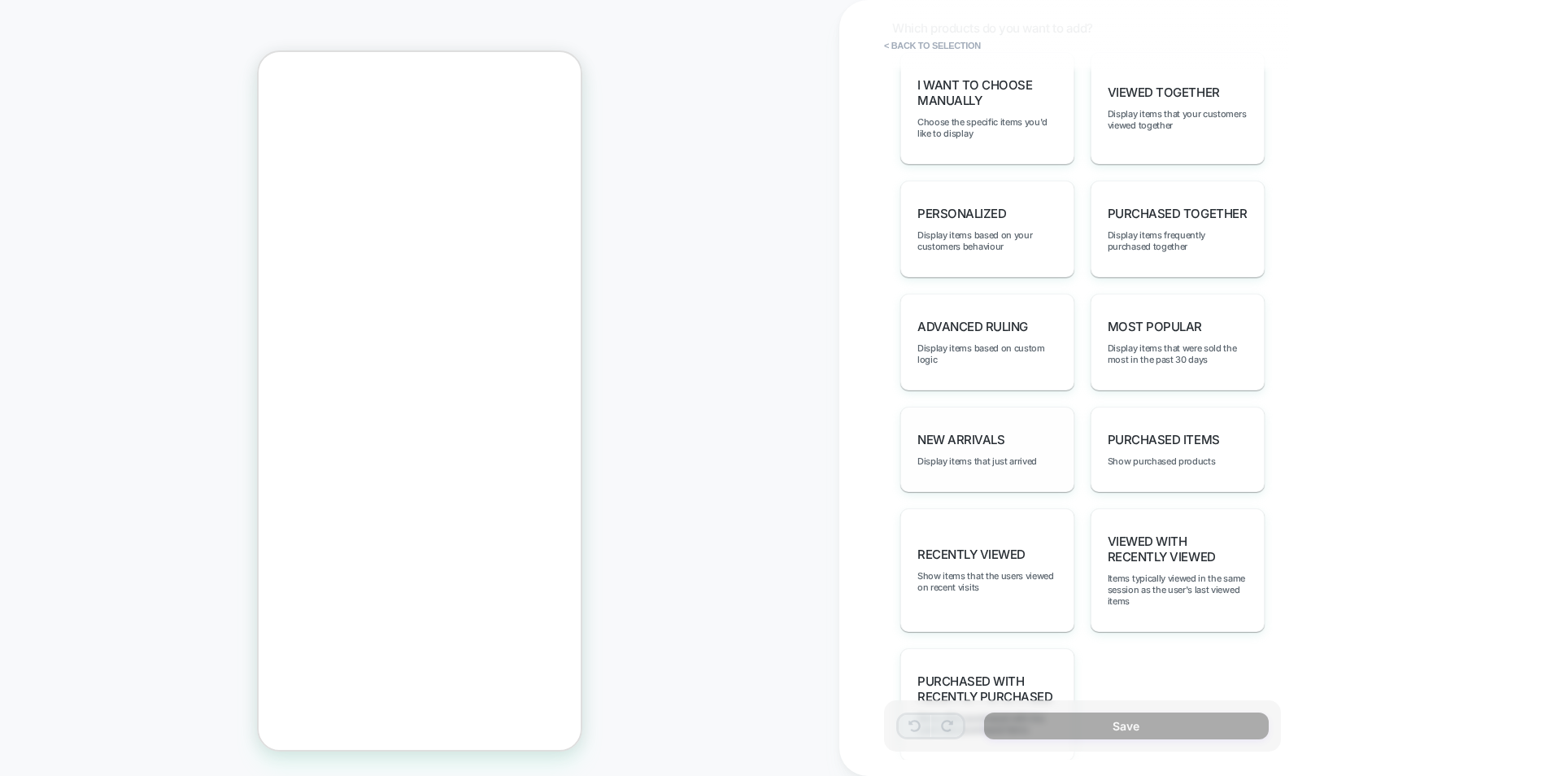
click at [1032, 468] on div "New Arrivals Display items that just arrived" at bounding box center [987, 449] width 174 height 85
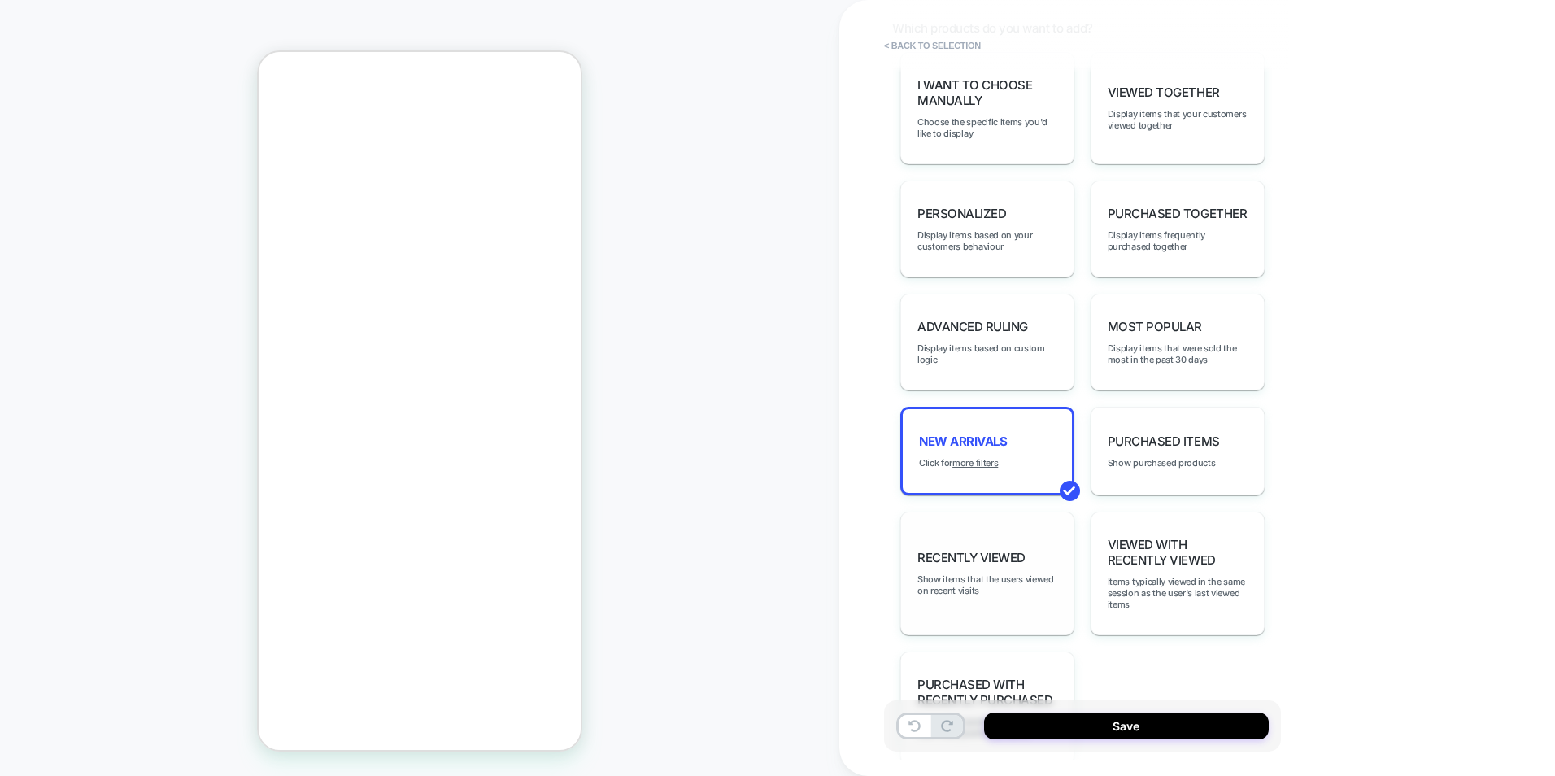
click at [1041, 539] on div "Recently Viewed Show items that the users viewed on recent visits" at bounding box center [987, 573] width 174 height 124
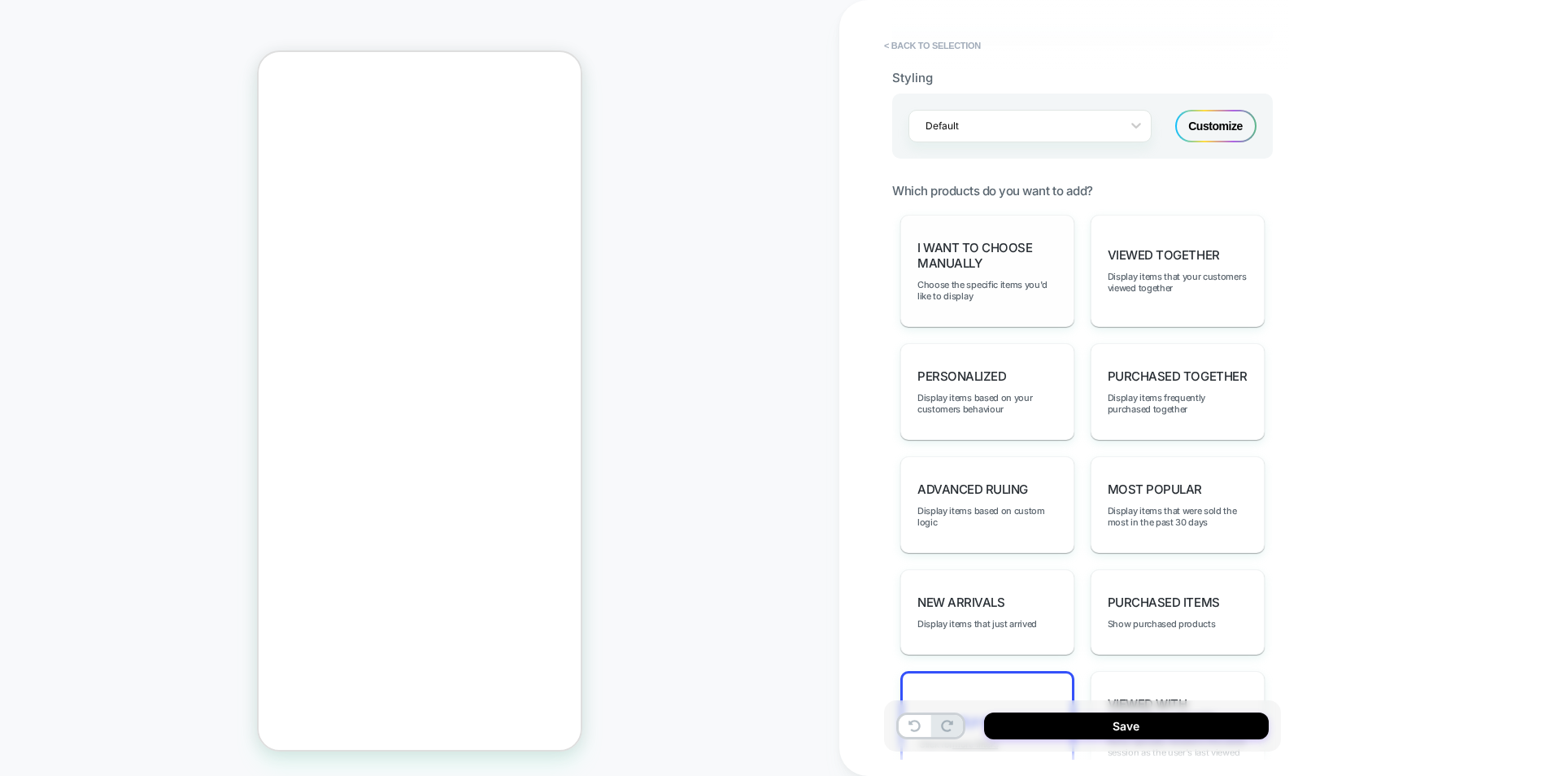
scroll to position [732, 0]
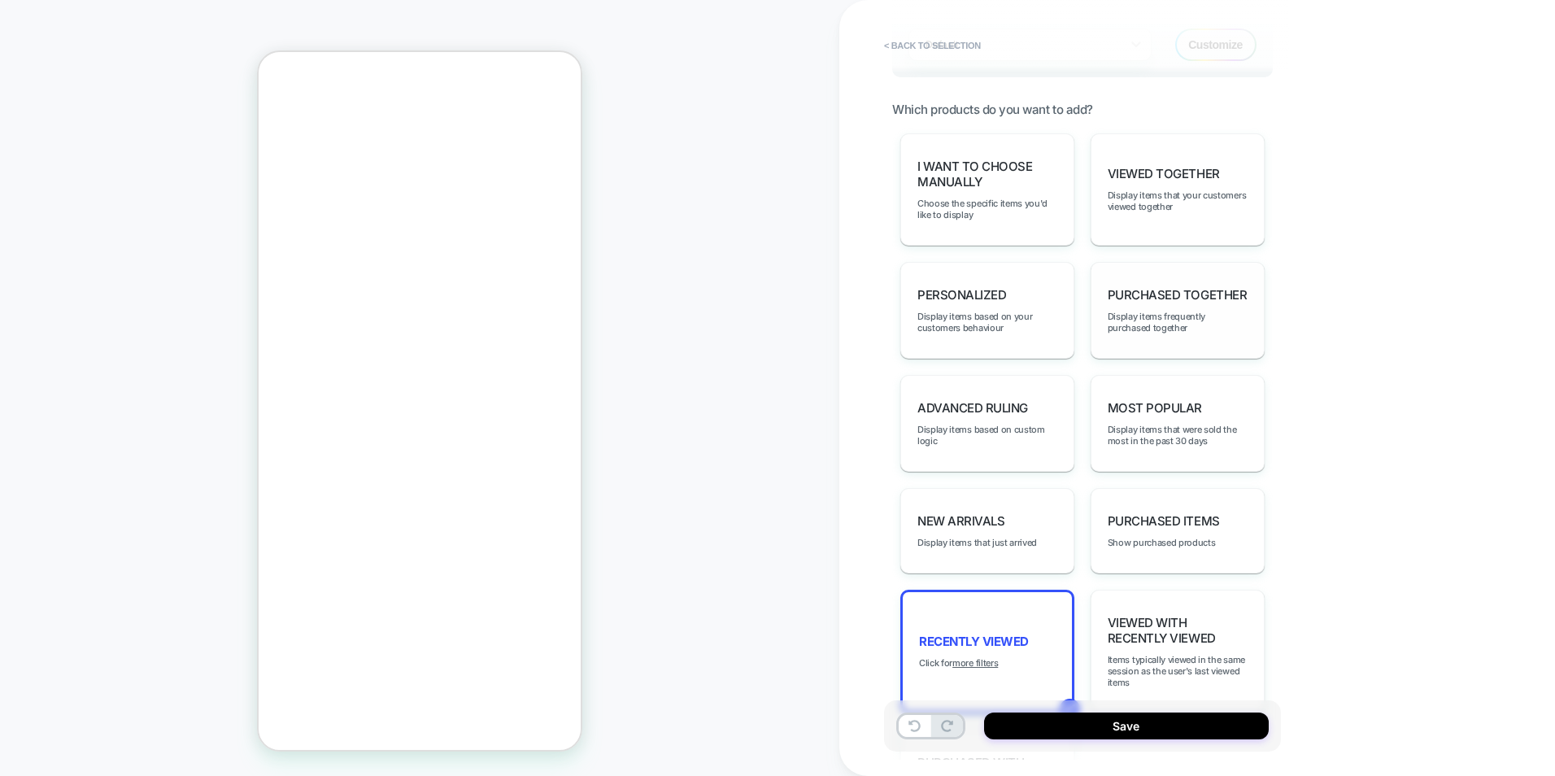
click at [1099, 307] on div "Purchased Together Display items frequently purchased together" at bounding box center [1177, 310] width 174 height 97
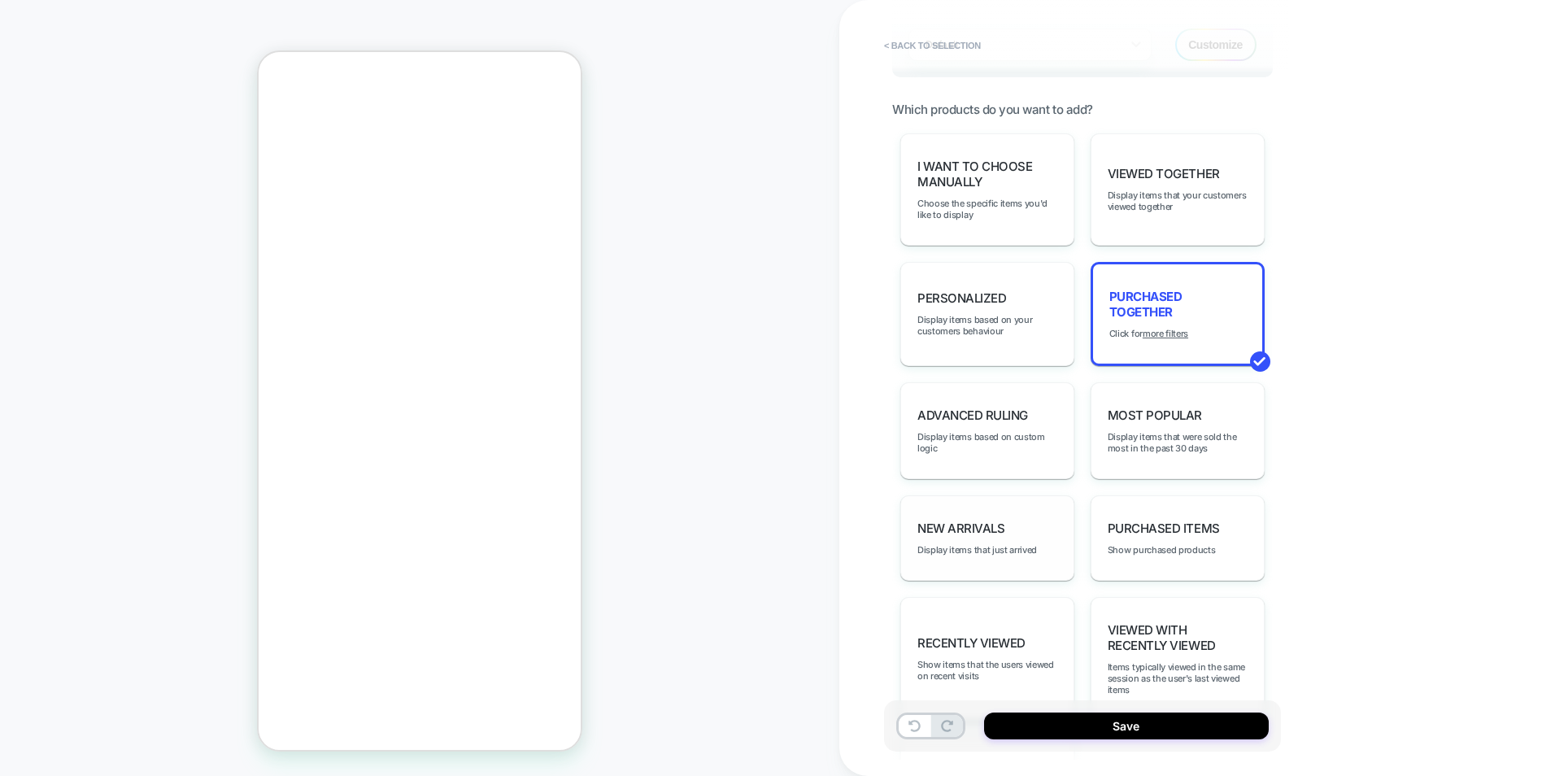
click at [1020, 523] on div "New Arrivals Display items that just arrived" at bounding box center [987, 537] width 174 height 85
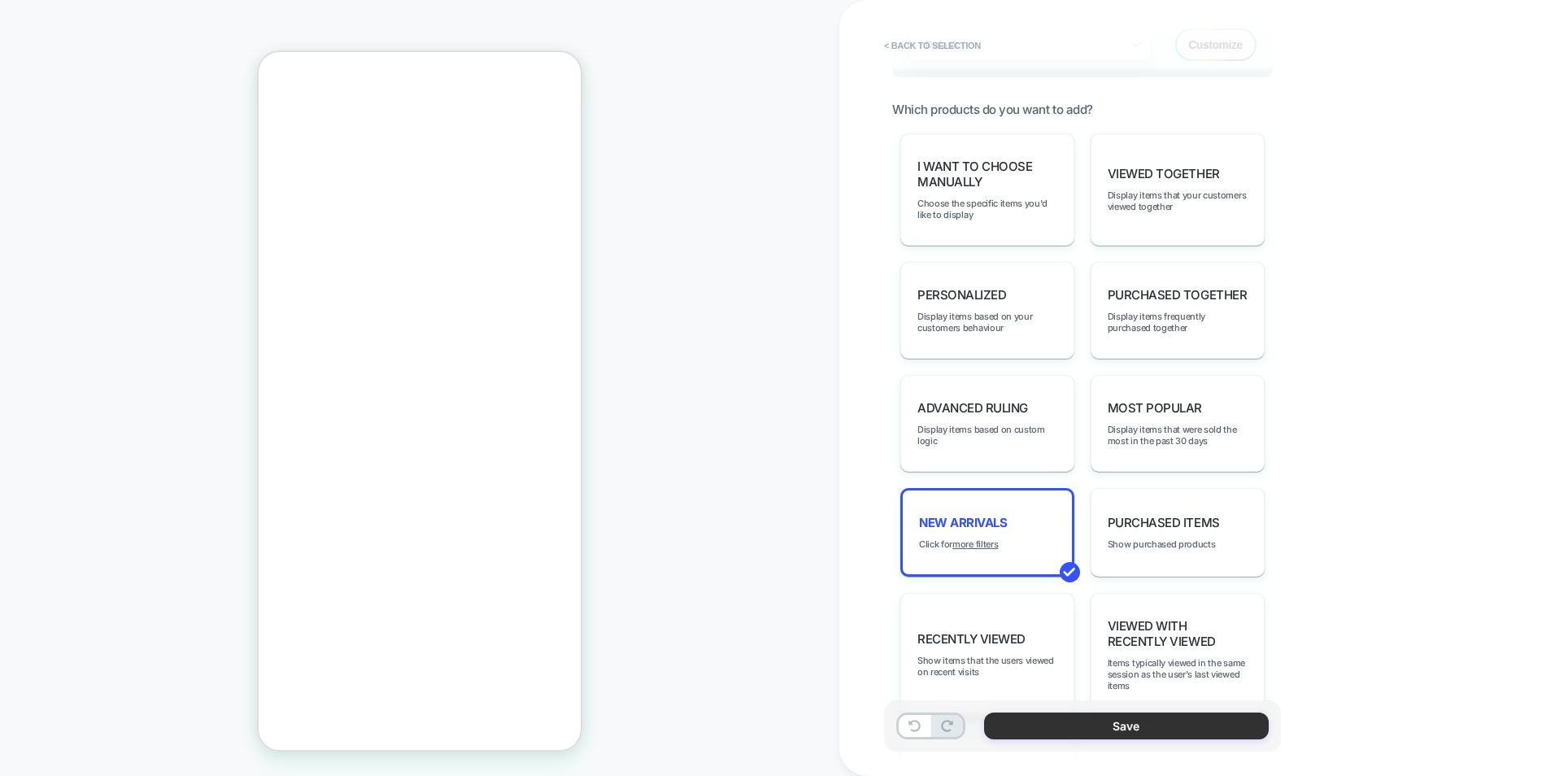
click at [1069, 714] on button "Save" at bounding box center [1126, 725] width 285 height 27
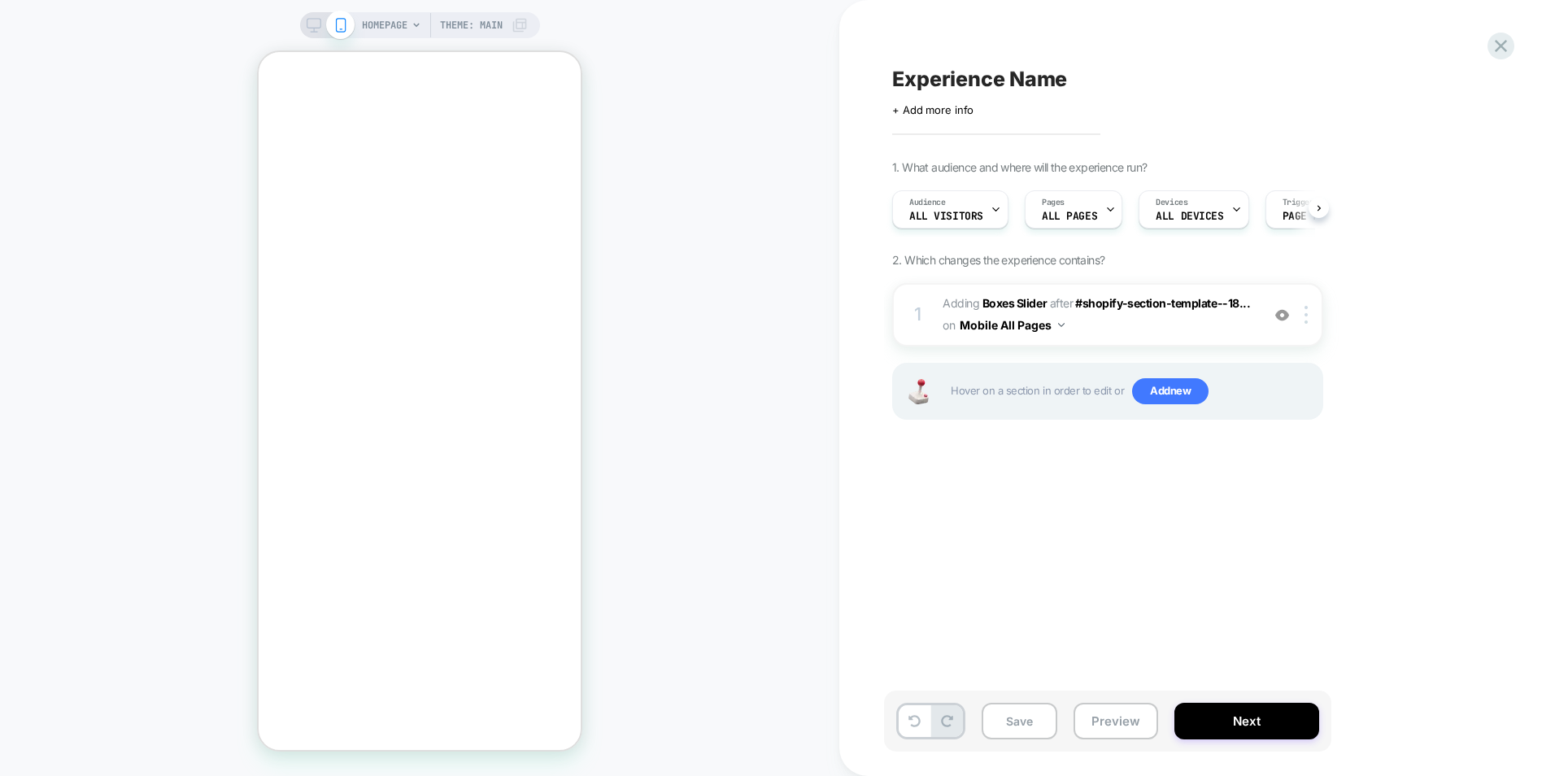
scroll to position [0, 1]
click at [1161, 398] on span "Add new" at bounding box center [1170, 391] width 76 height 26
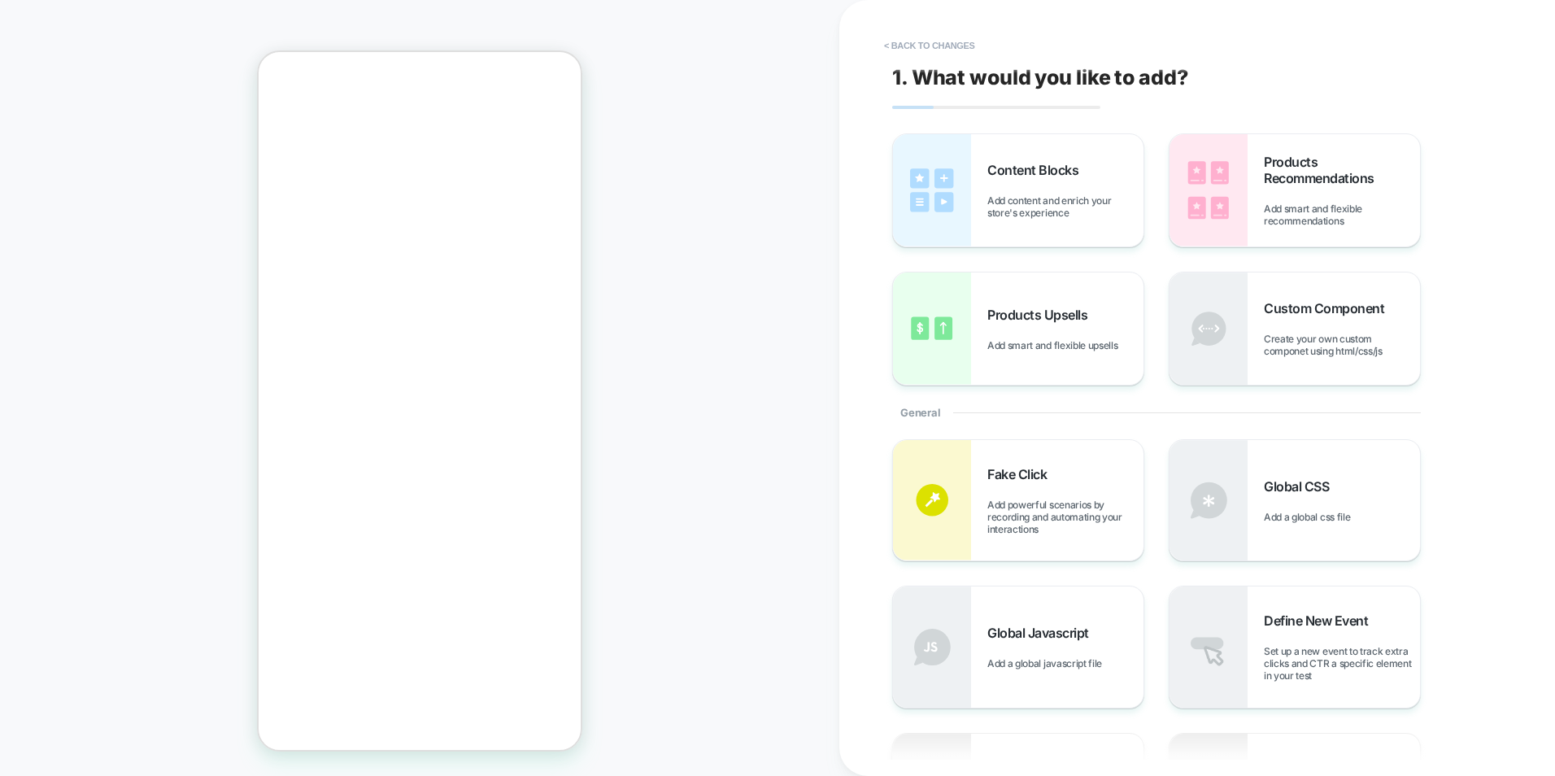
scroll to position [612, 0]
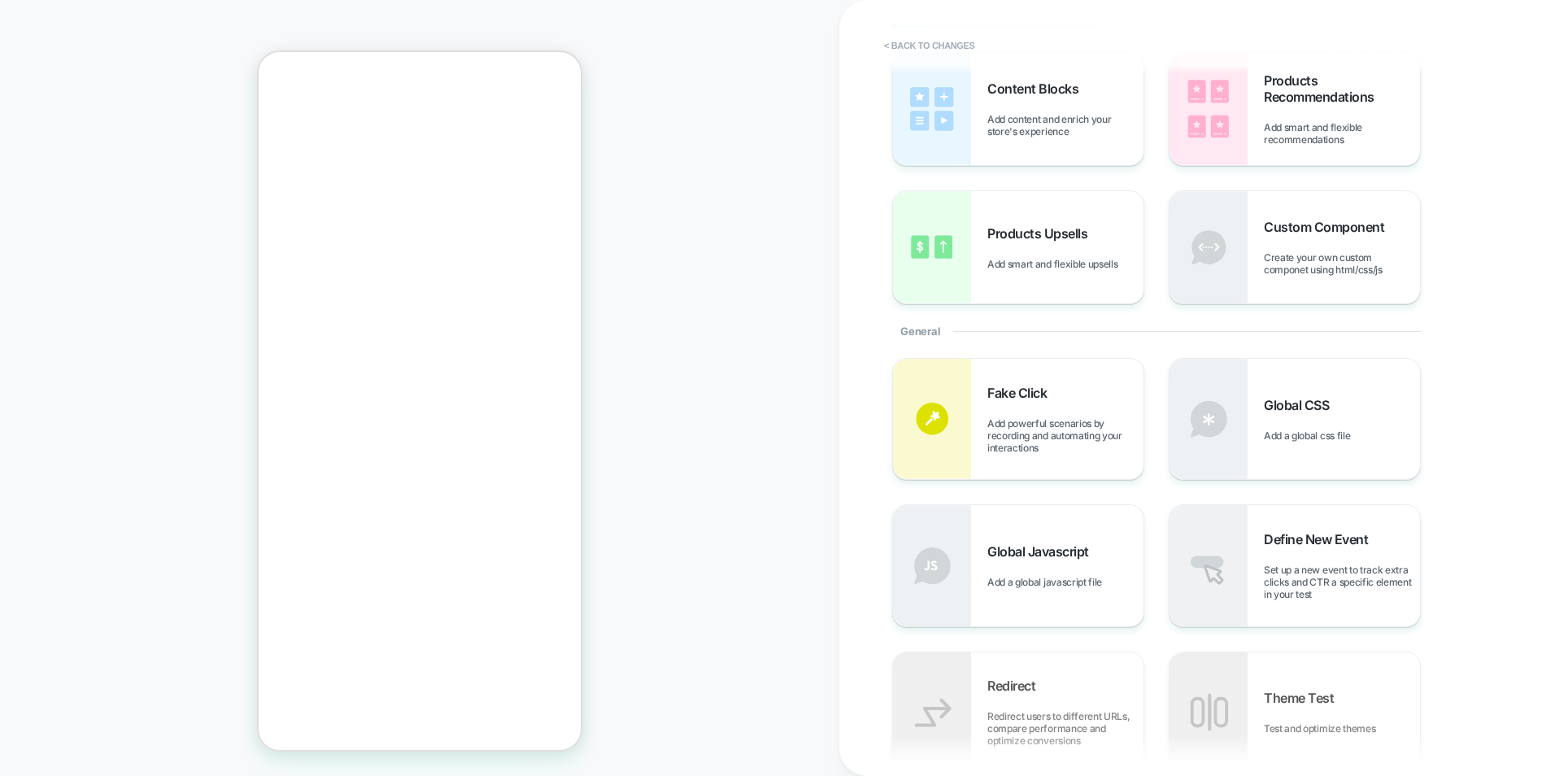
scroll to position [0, 0]
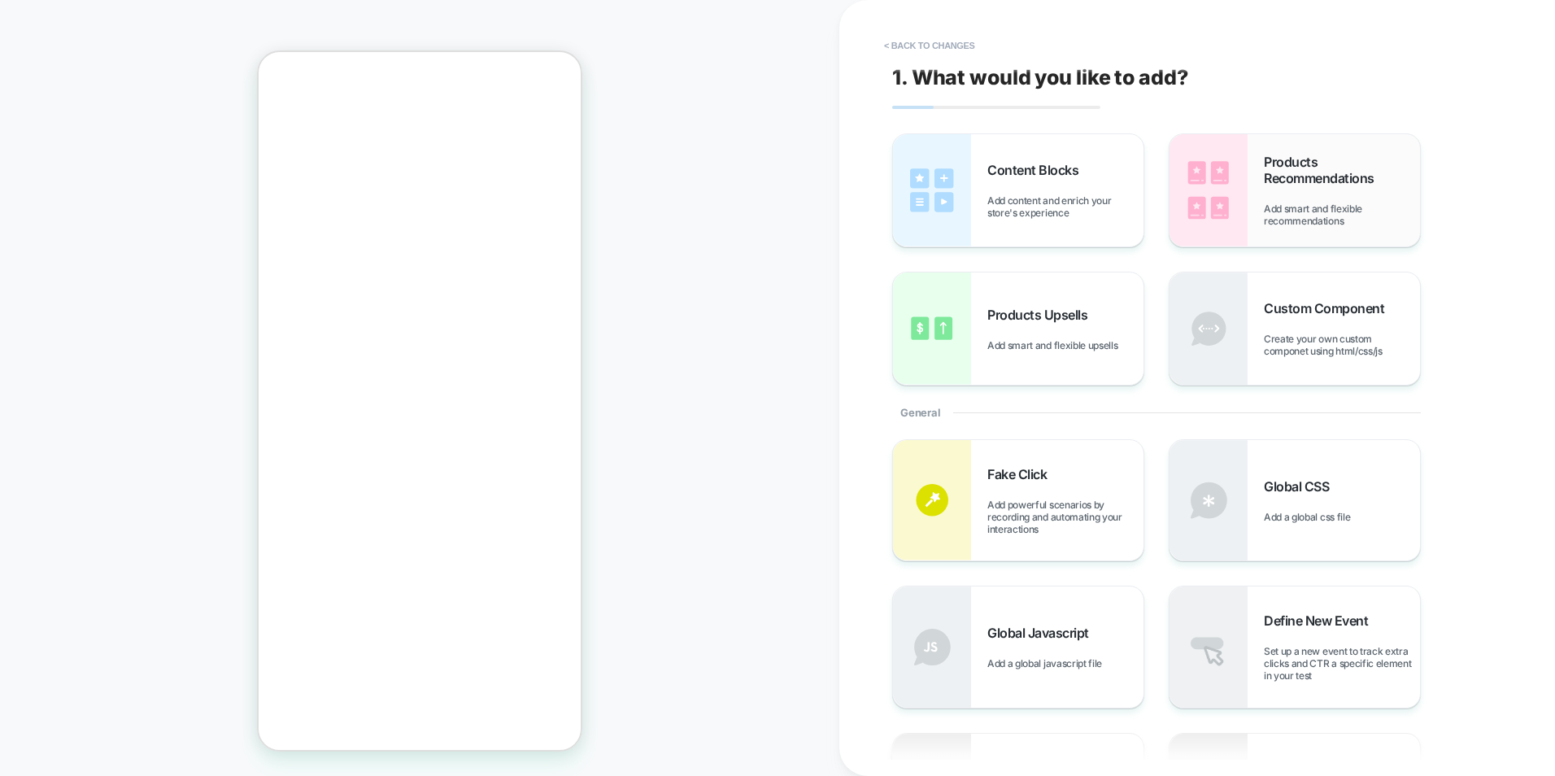
click at [1280, 209] on span "Add smart and flexible recommendations" at bounding box center [1342, 214] width 156 height 24
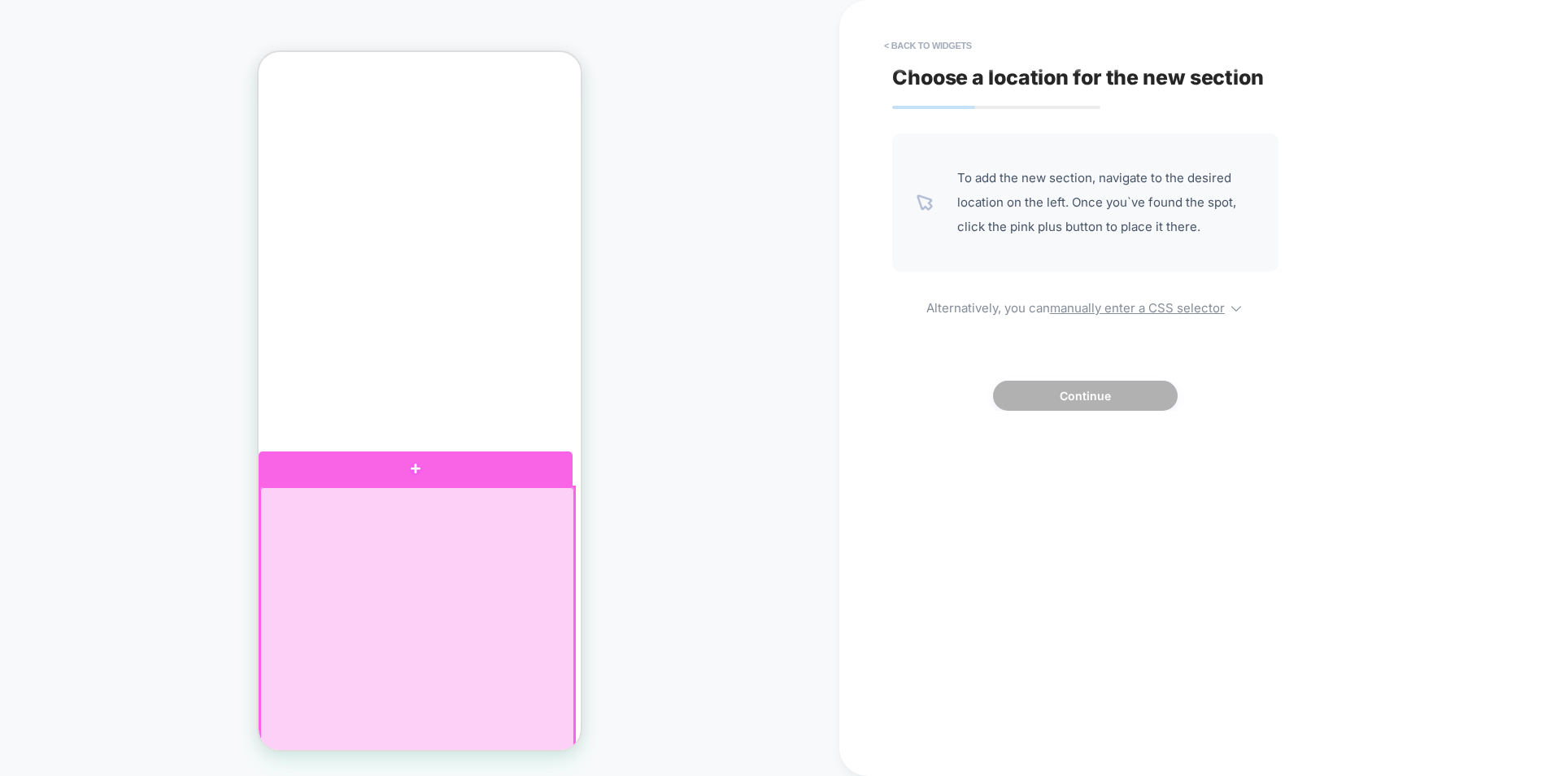
click at [460, 466] on div at bounding box center [416, 468] width 314 height 35
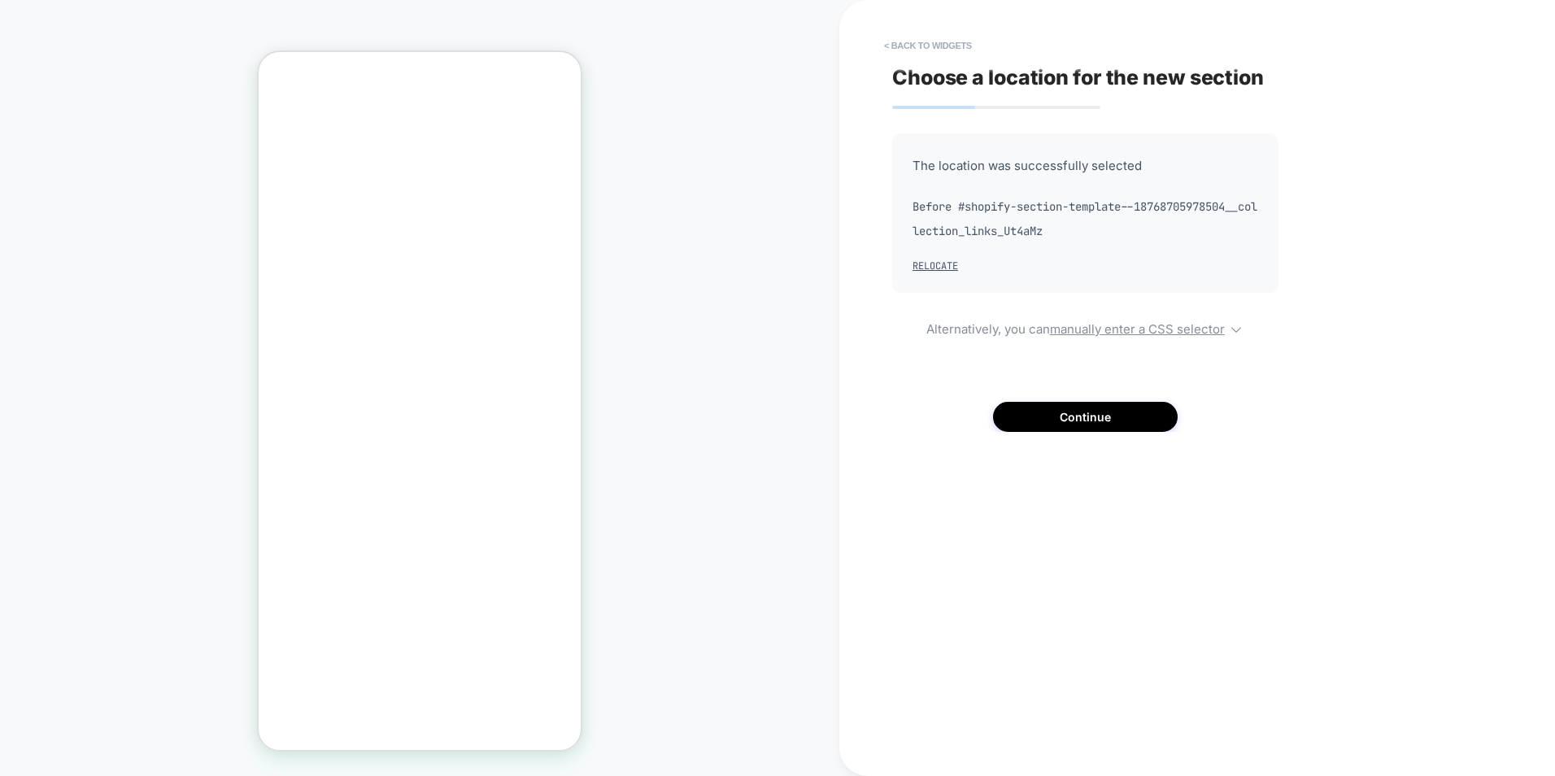
scroll to position [719, 0]
click at [1086, 414] on button "Continue" at bounding box center [1085, 417] width 185 height 30
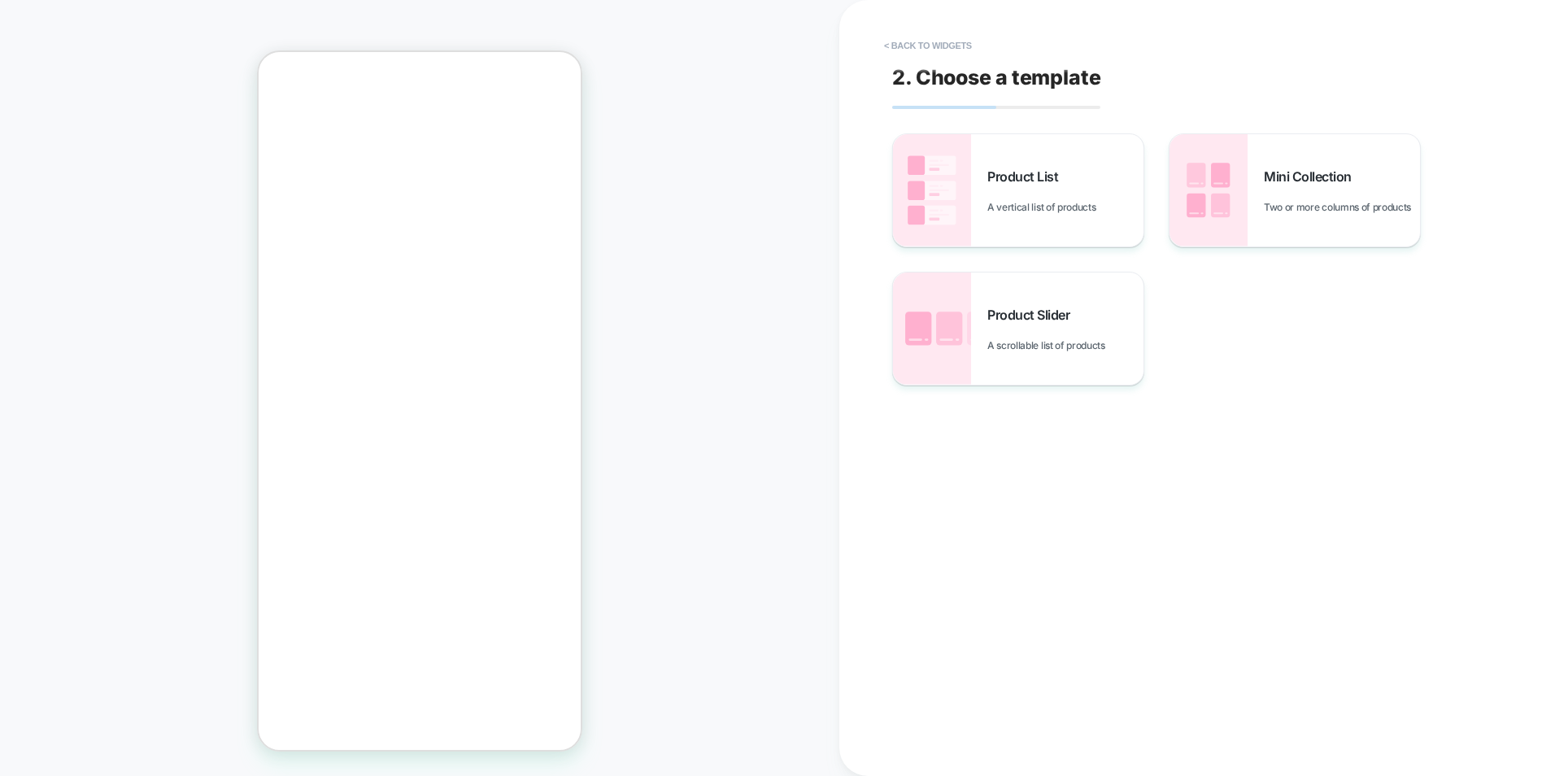
scroll to position [607, 0]
click at [1025, 220] on div "Product List A vertical list of products" at bounding box center [1018, 190] width 250 height 112
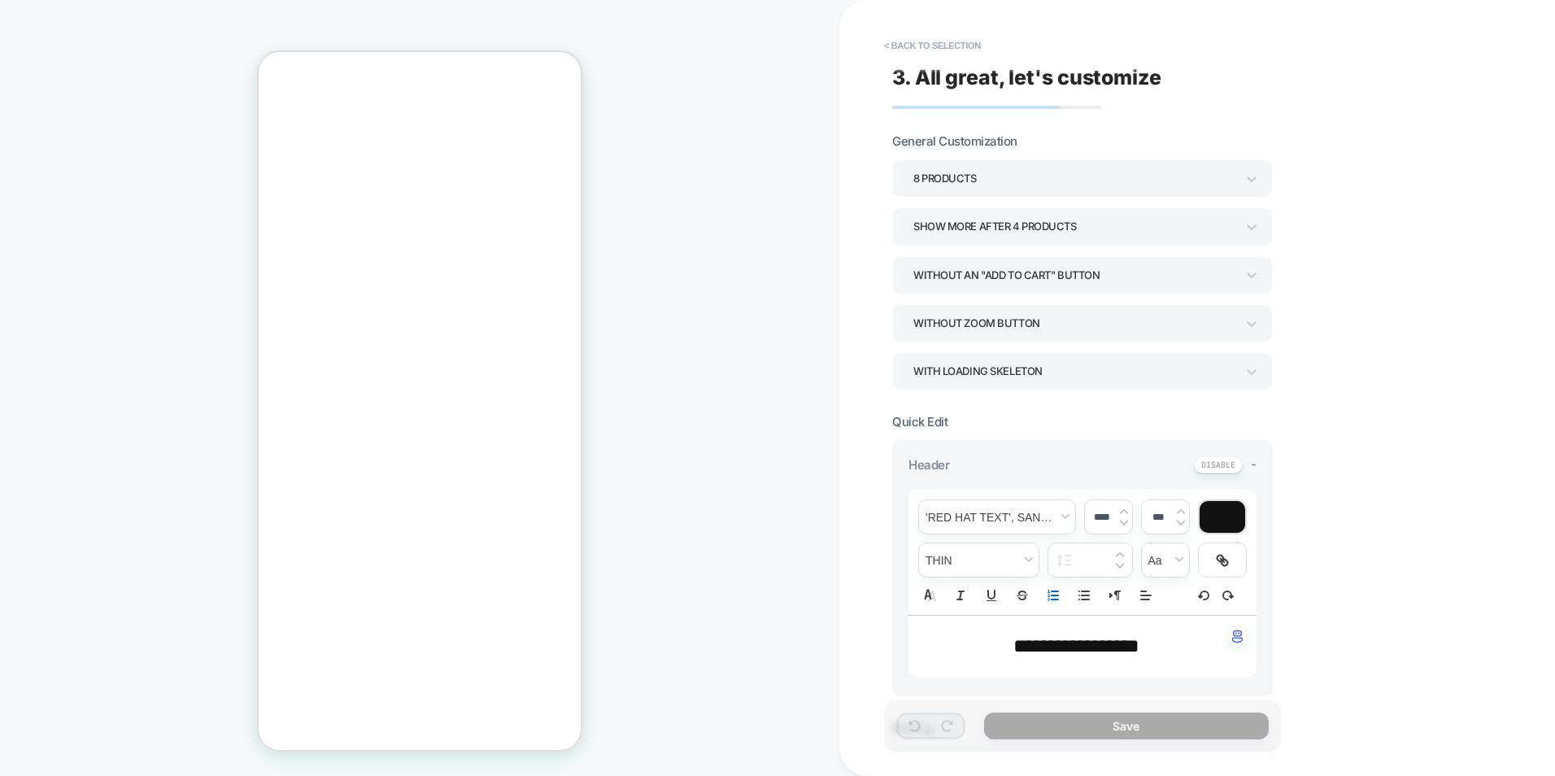
scroll to position [163, 0]
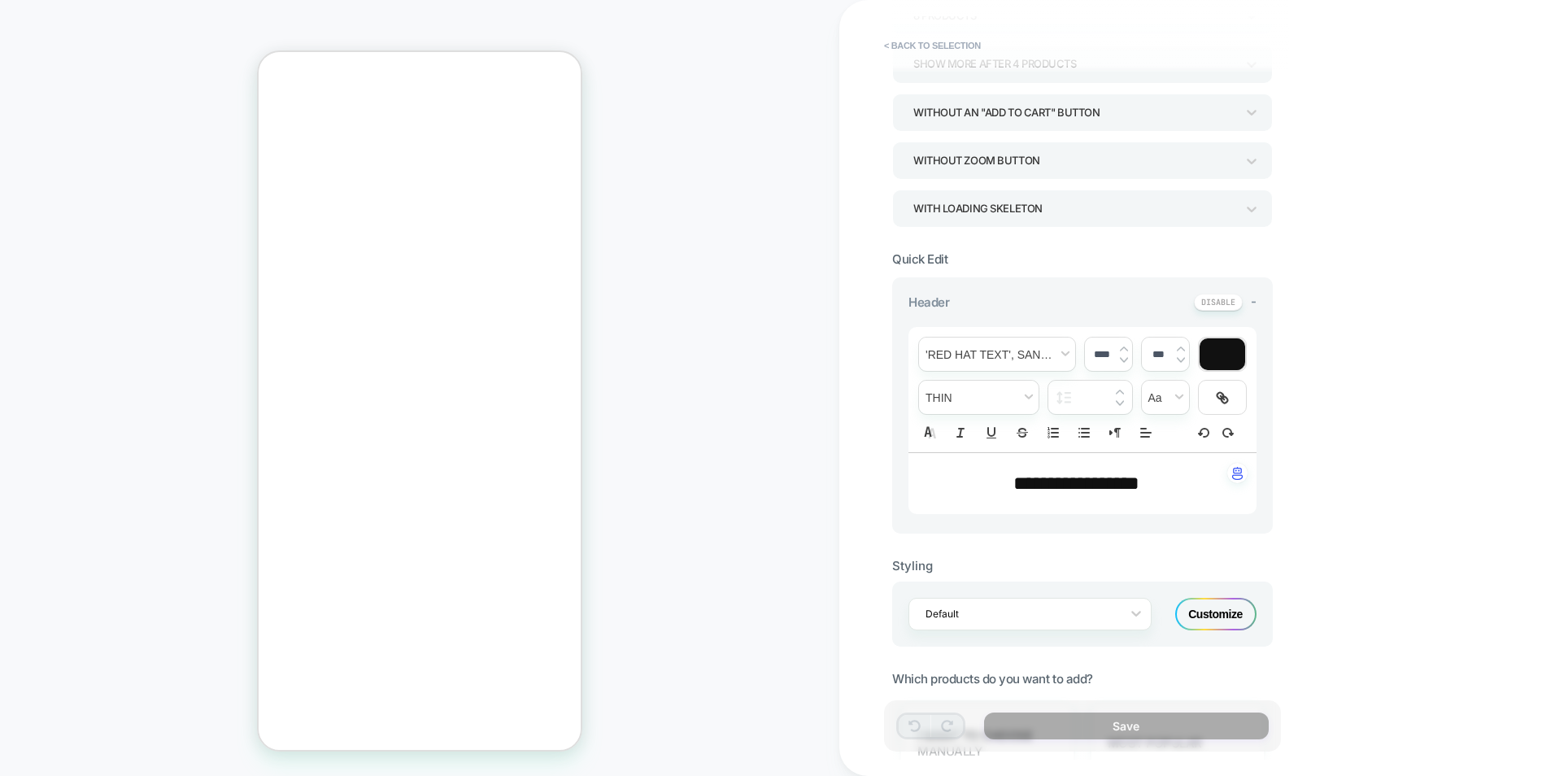
click at [1162, 481] on p "**********" at bounding box center [1076, 483] width 303 height 28
type input "****"
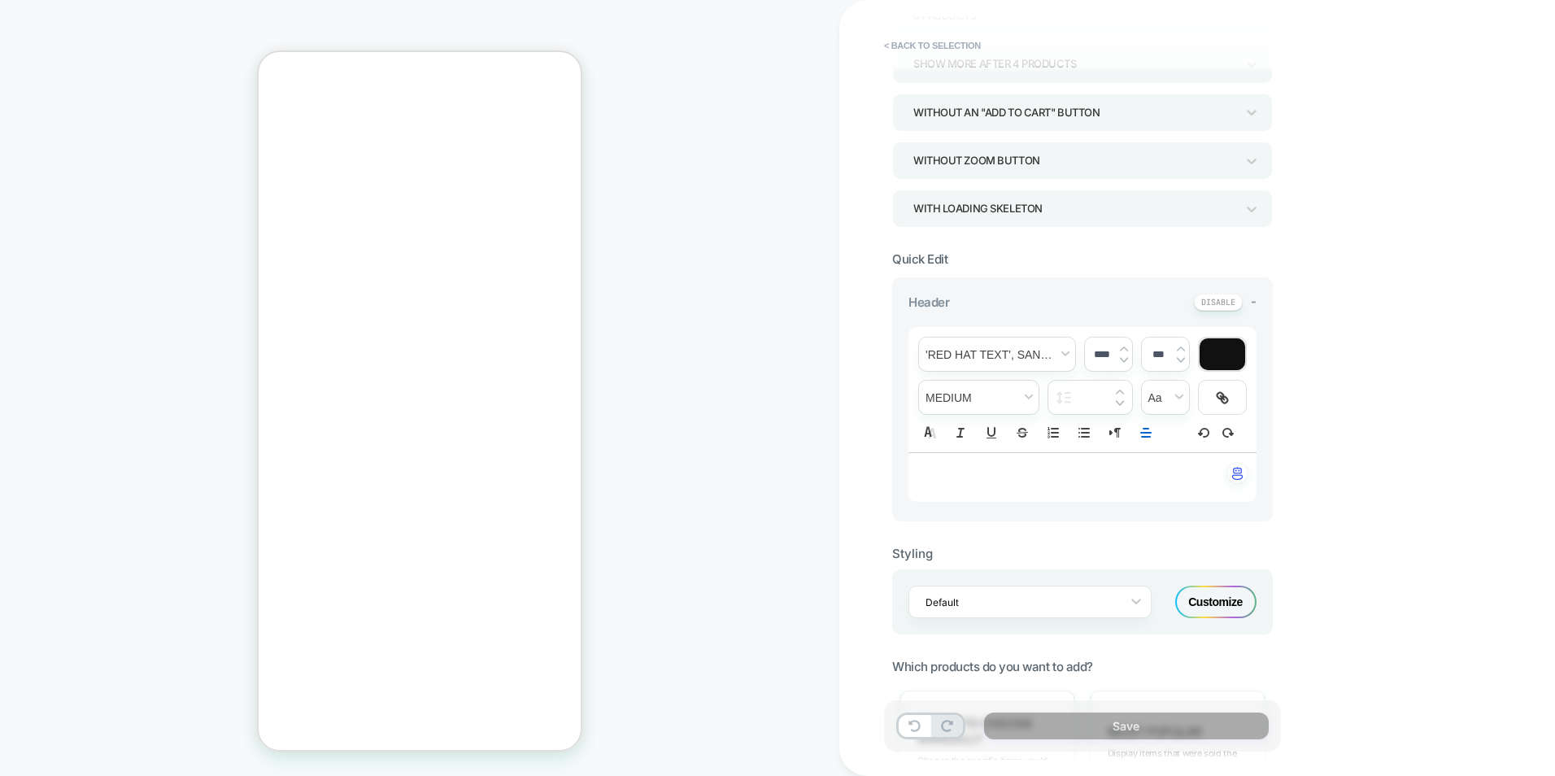
type input "****"
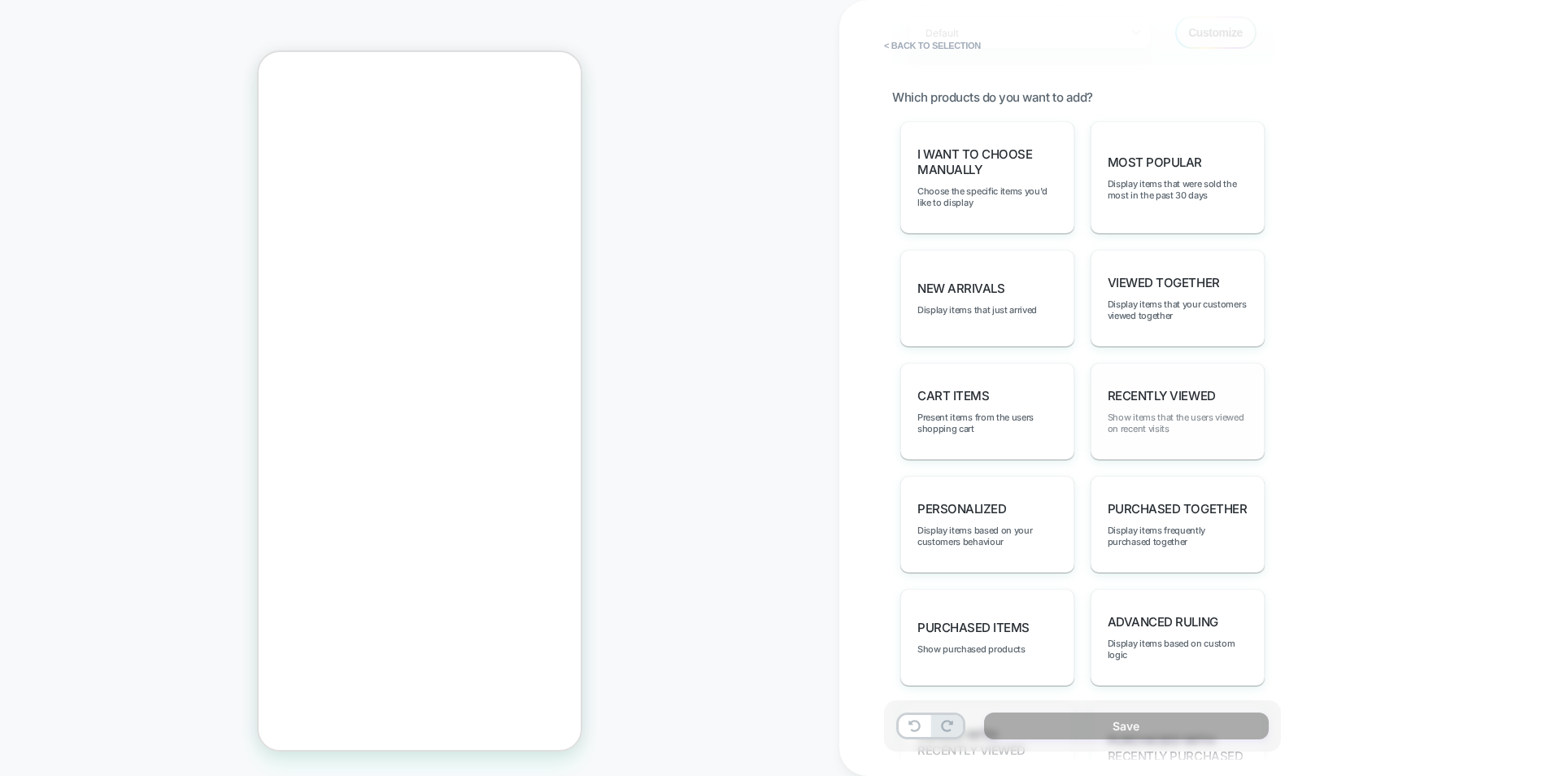
scroll to position [887, 0]
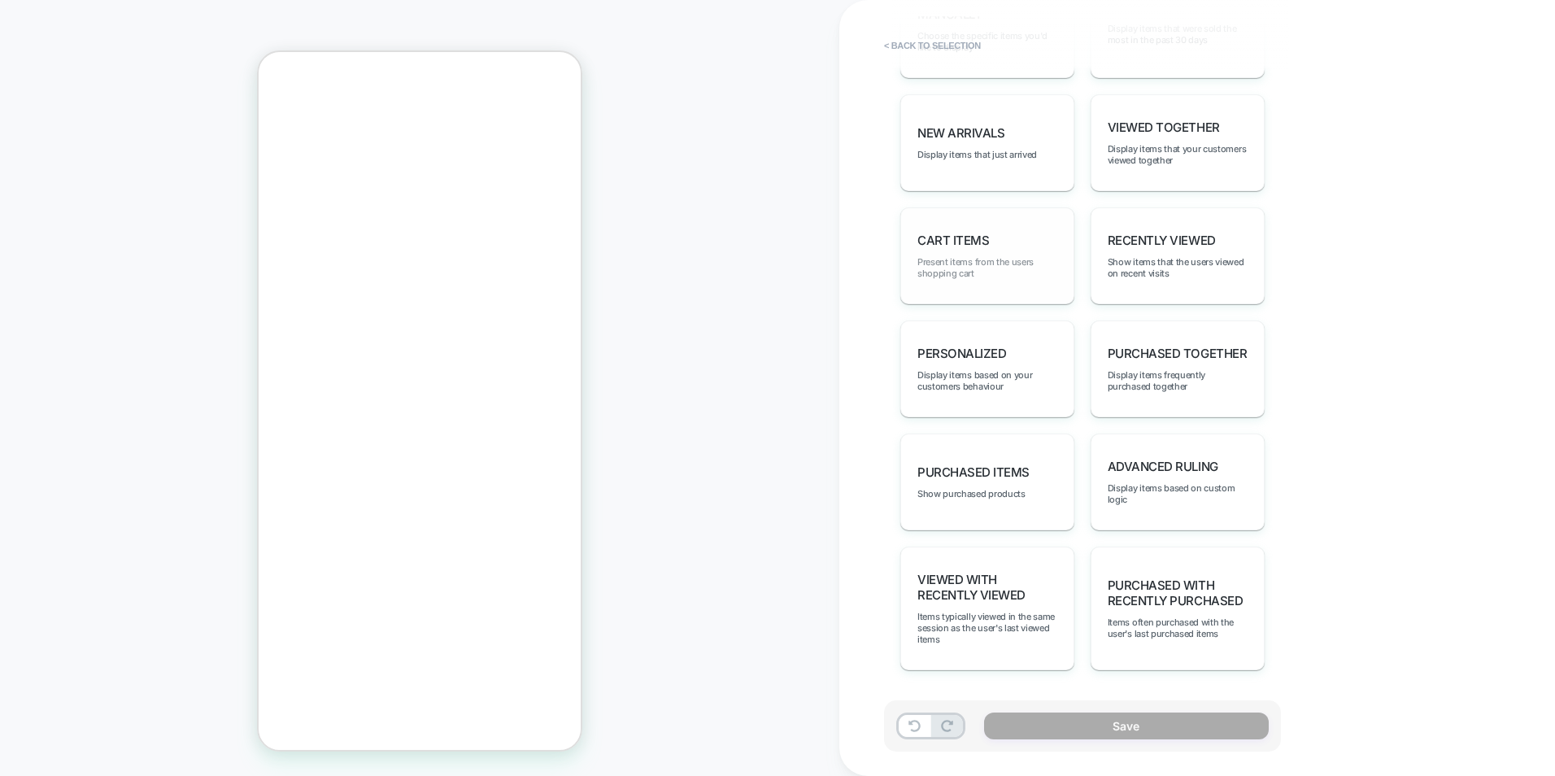
click at [1021, 262] on span "Present items from the users shopping cart" at bounding box center [987, 267] width 140 height 23
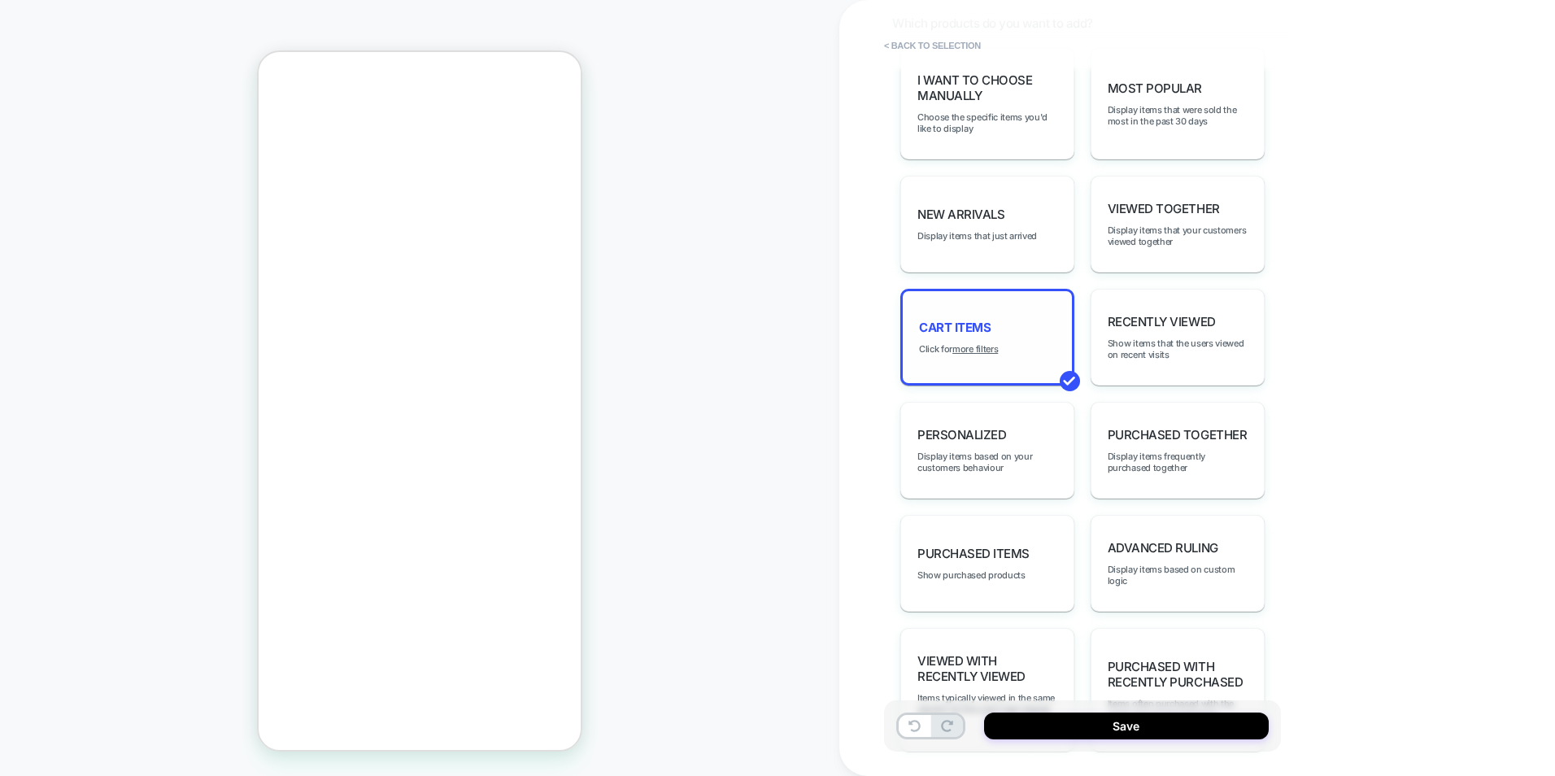
scroll to position [725, 0]
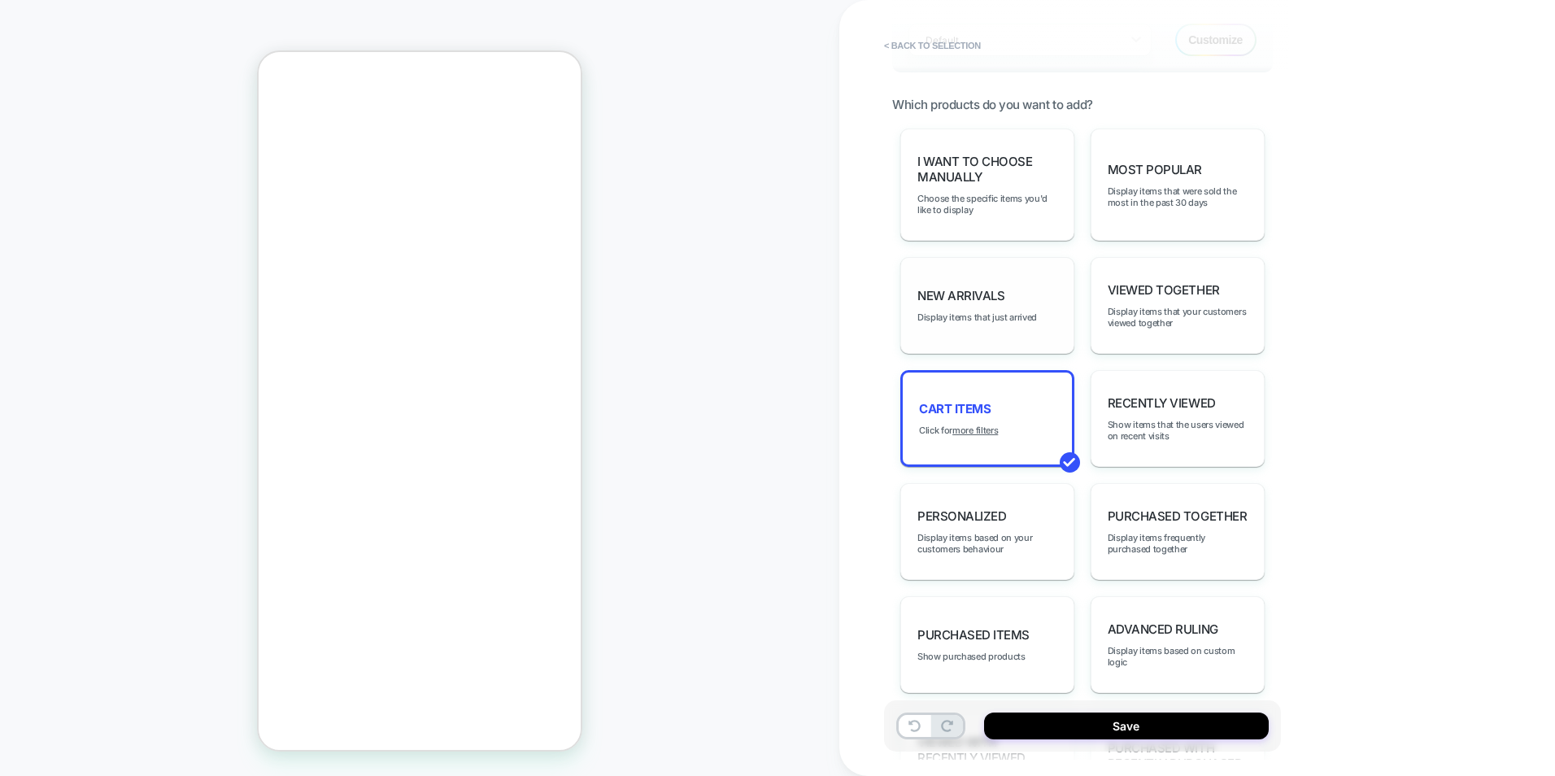
click at [1028, 307] on div "New Arrivals Display items that just arrived" at bounding box center [987, 305] width 174 height 97
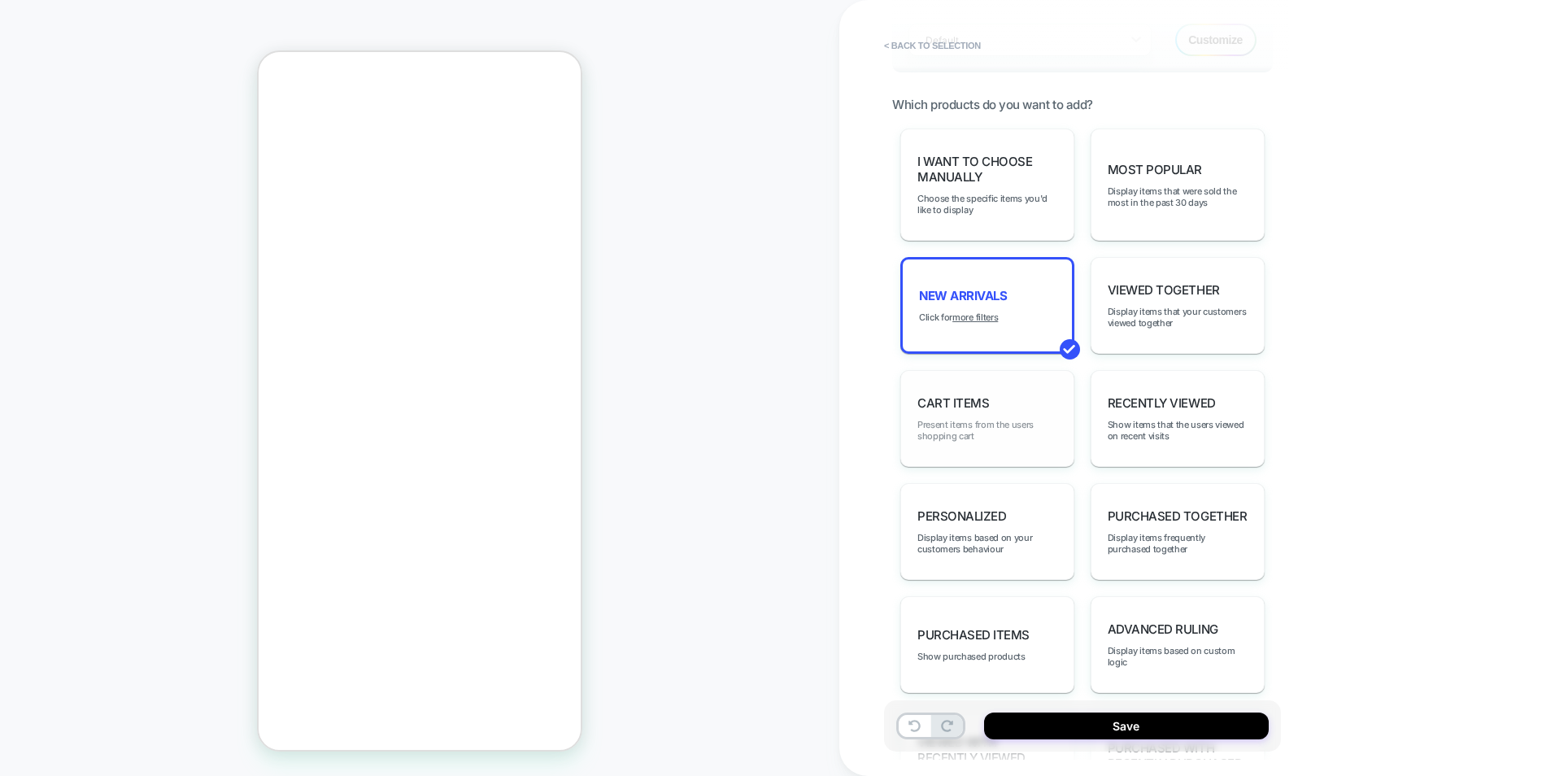
click at [1021, 439] on span "Present items from the users shopping cart" at bounding box center [987, 430] width 140 height 23
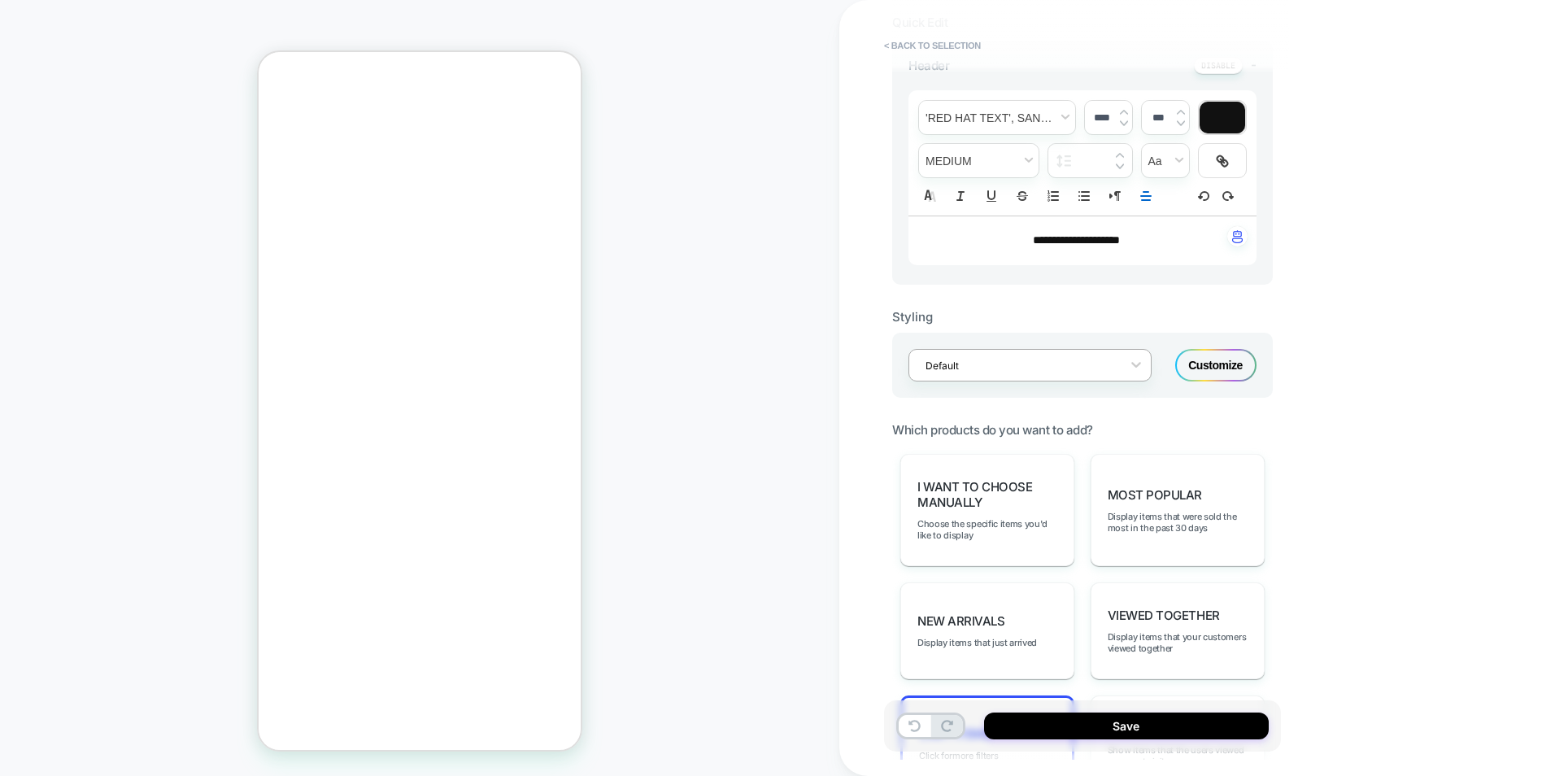
scroll to position [481, 0]
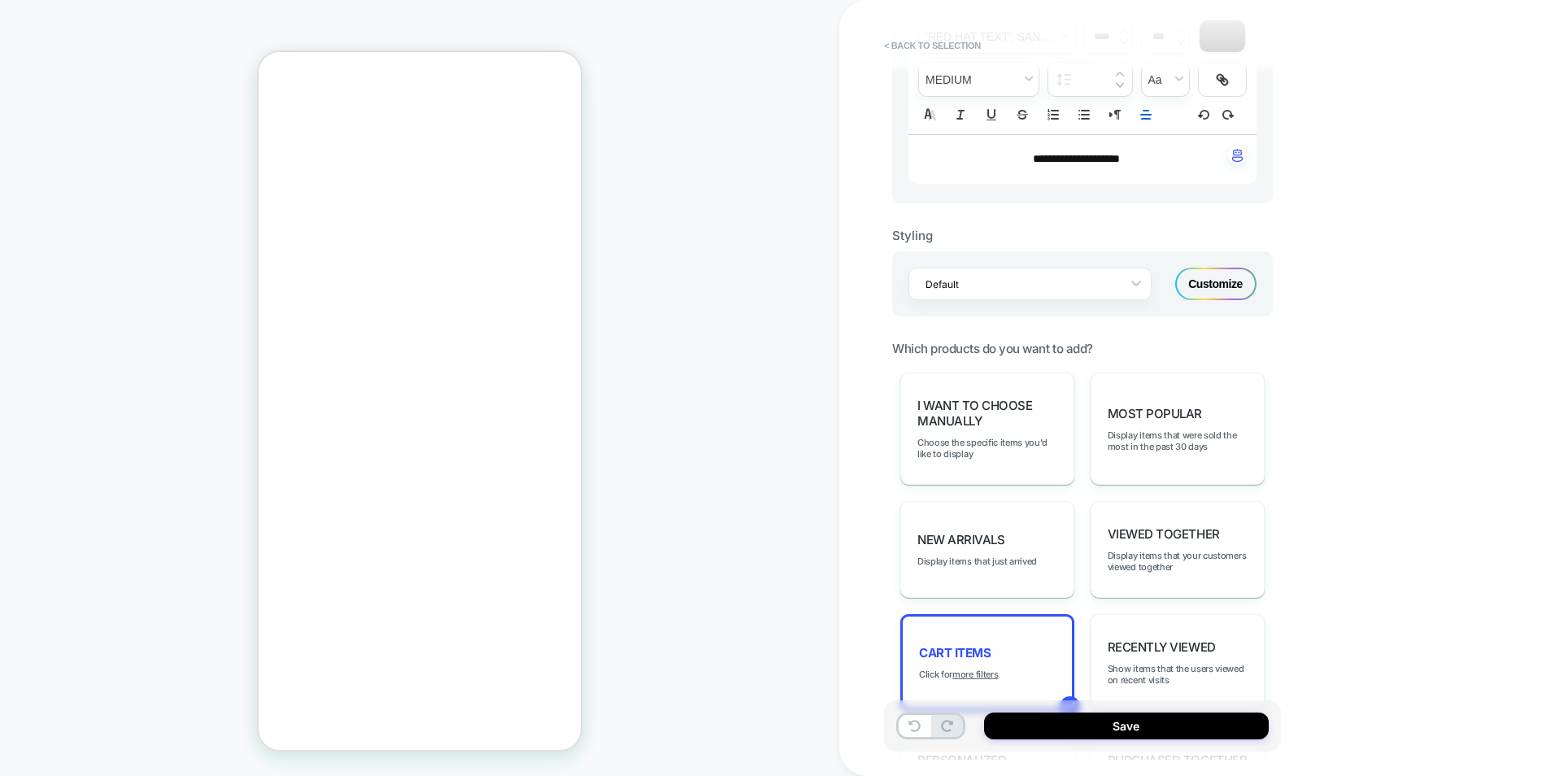
click at [1033, 397] on div "I want to choose manually Choose the specific items you'd like to display" at bounding box center [987, 428] width 174 height 112
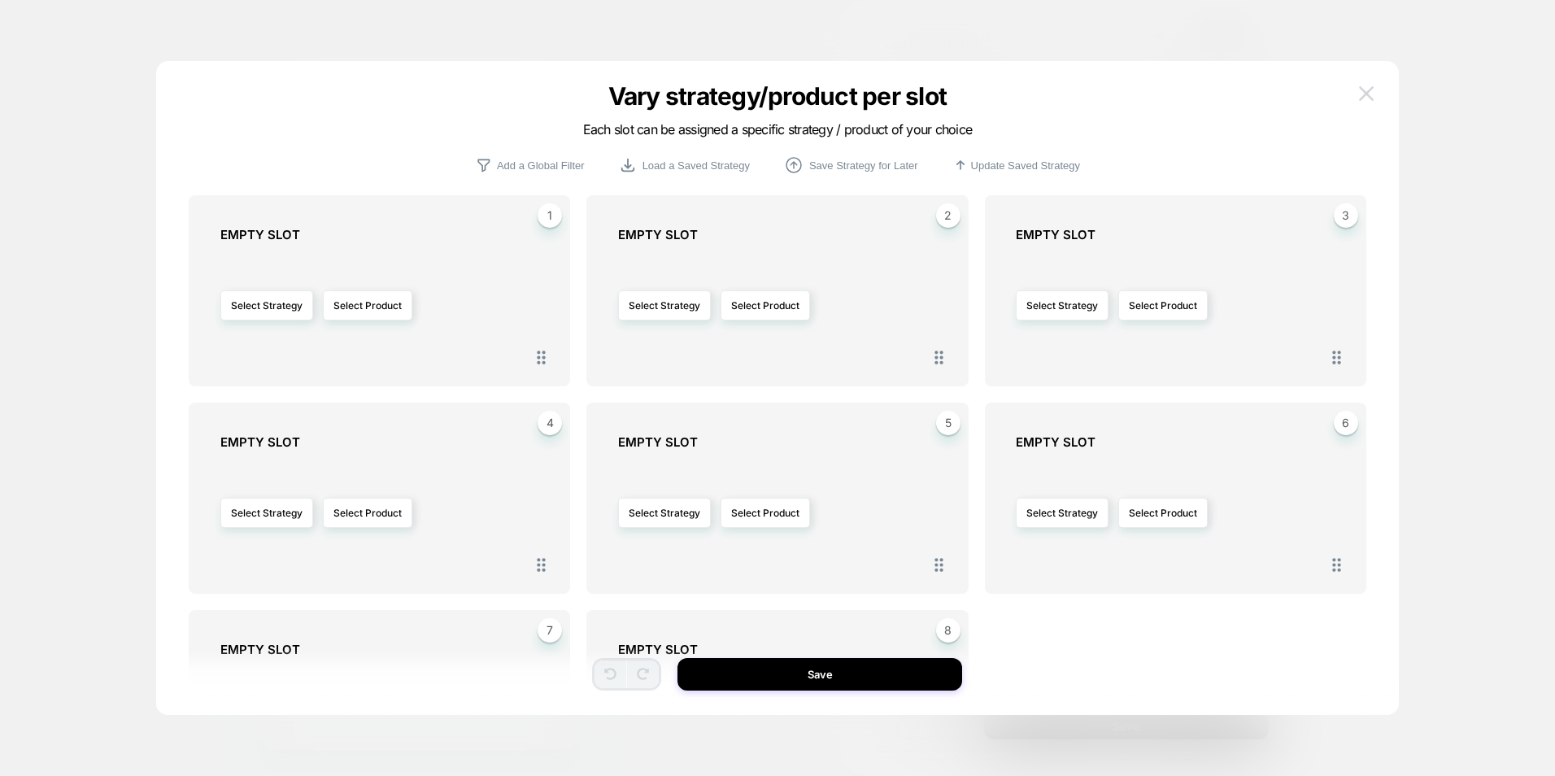
click at [1367, 88] on img at bounding box center [1366, 93] width 15 height 14
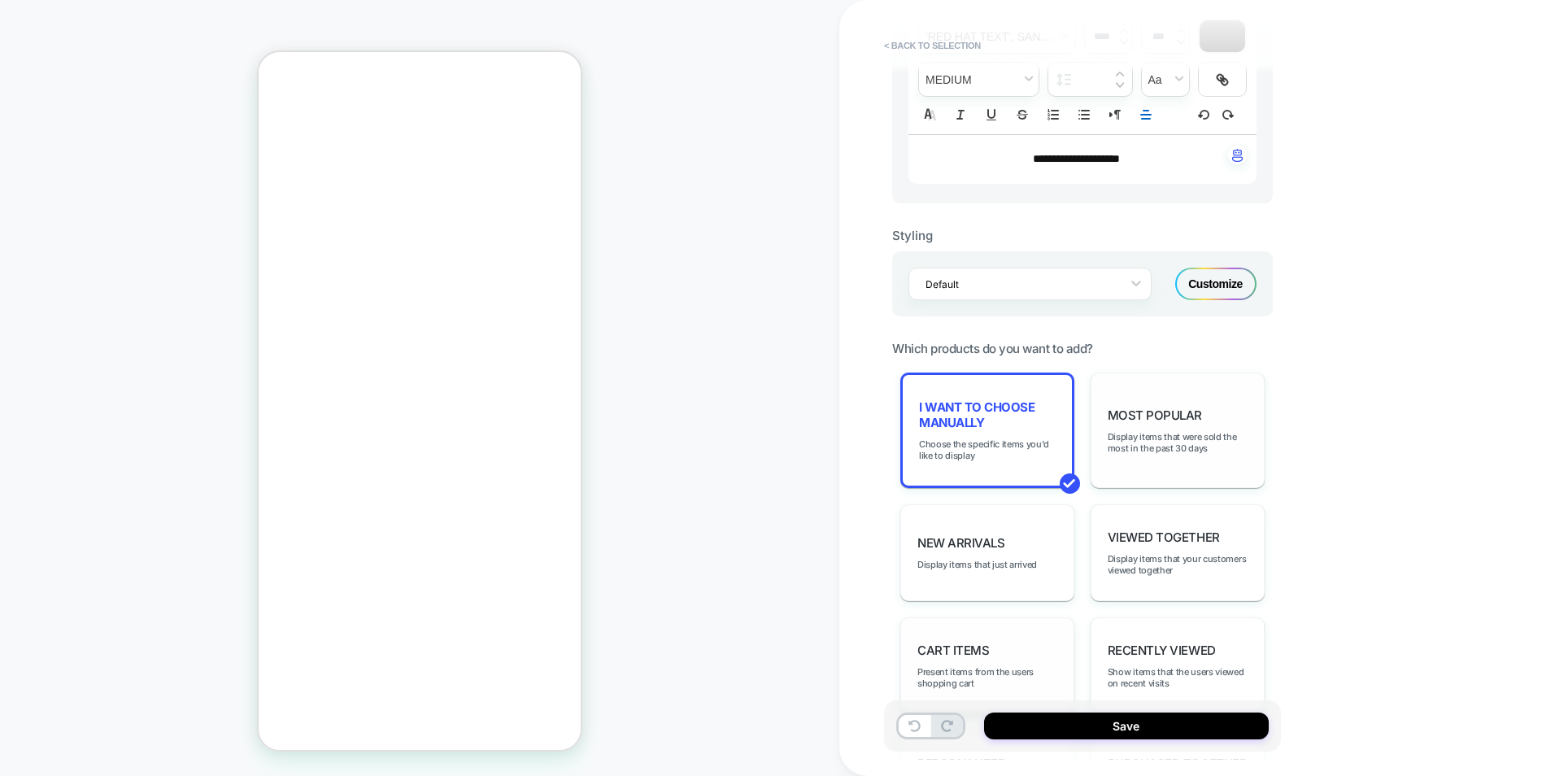
click at [1172, 481] on div "Most Popular Display items that were sold the most in the past 30 days" at bounding box center [1177, 429] width 174 height 115
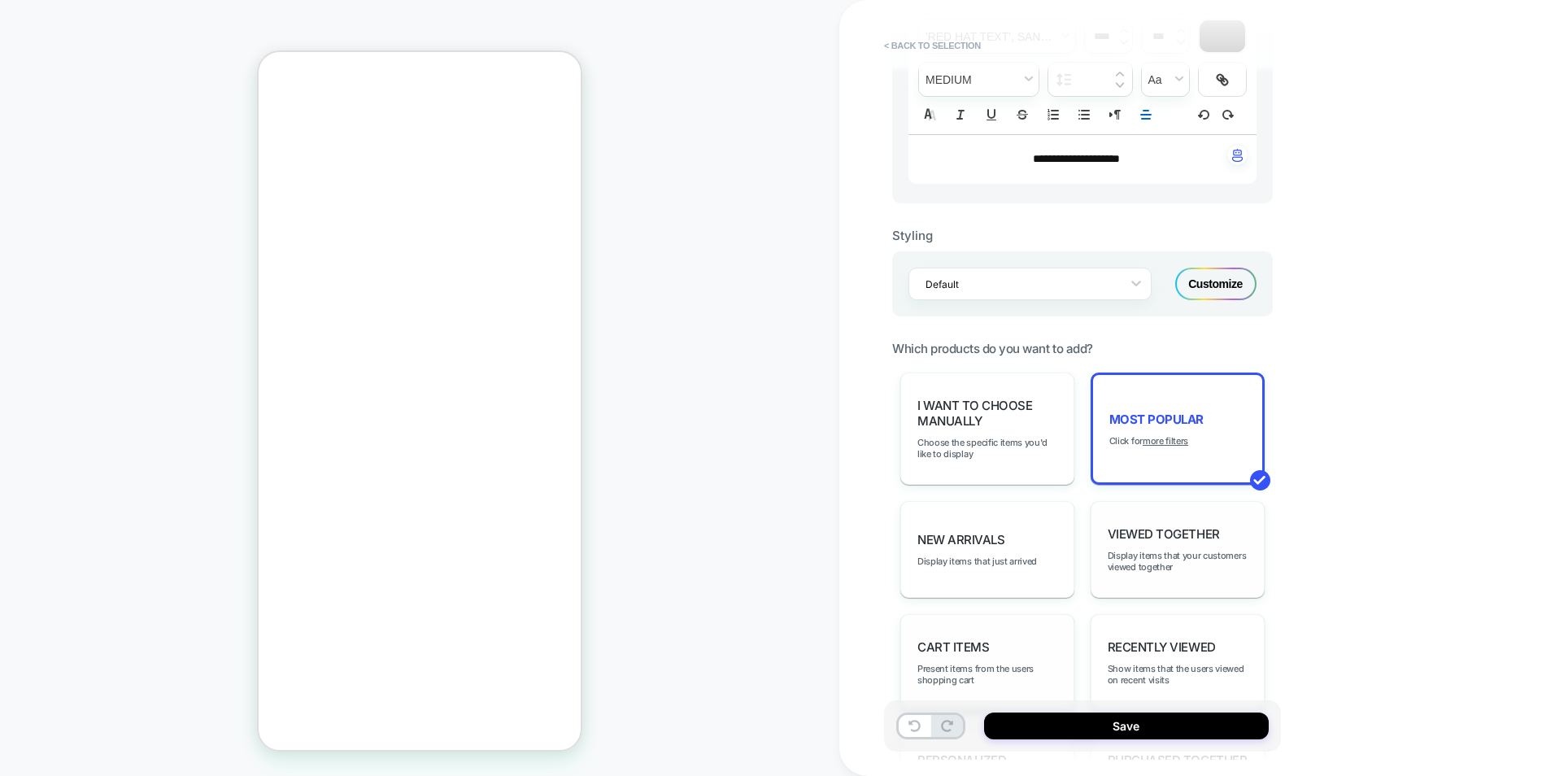
click at [1147, 590] on div "Viewed Together Display items that your customers viewed together" at bounding box center [1177, 549] width 174 height 97
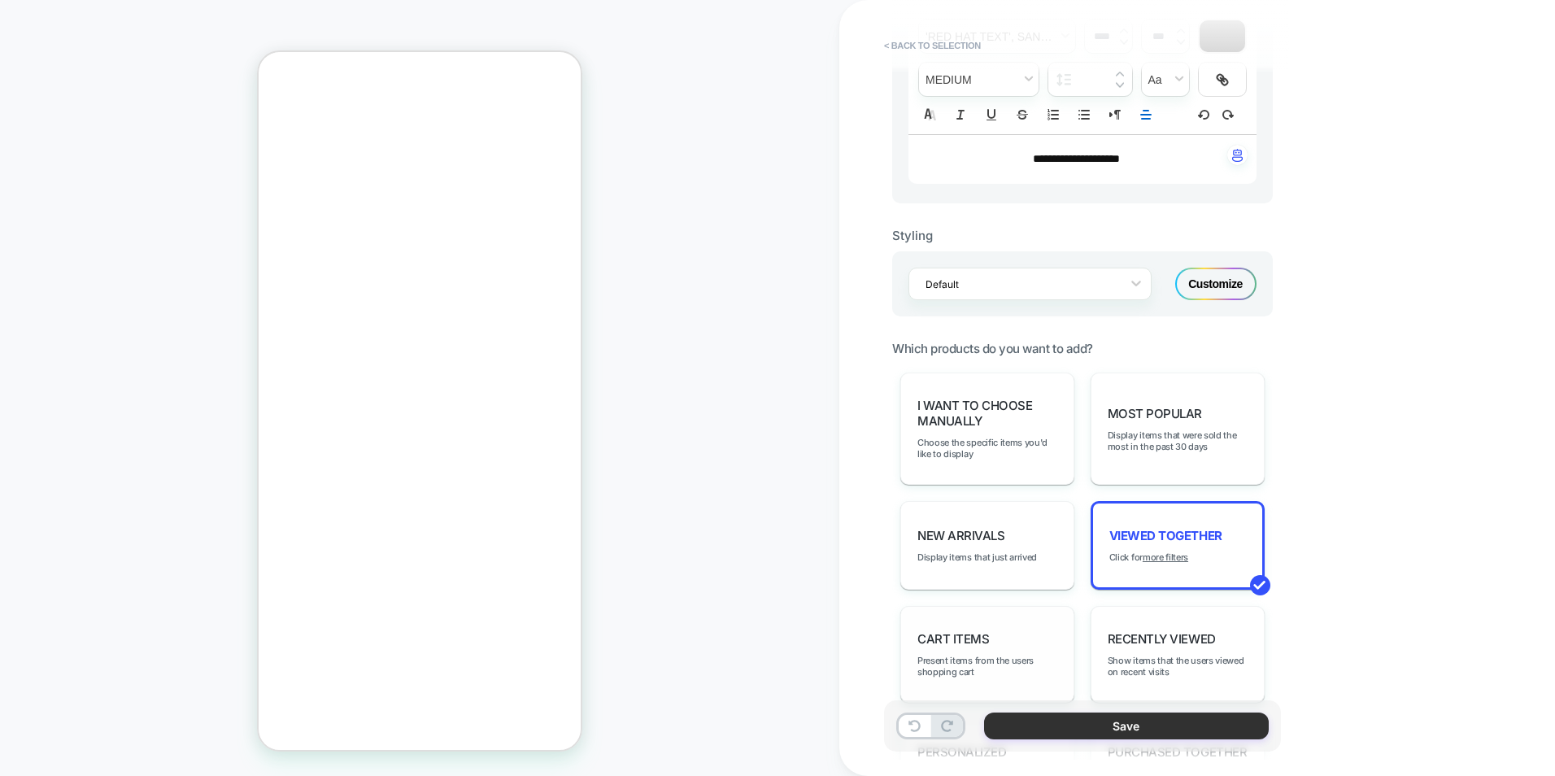
click at [1125, 729] on button "Save" at bounding box center [1126, 725] width 285 height 27
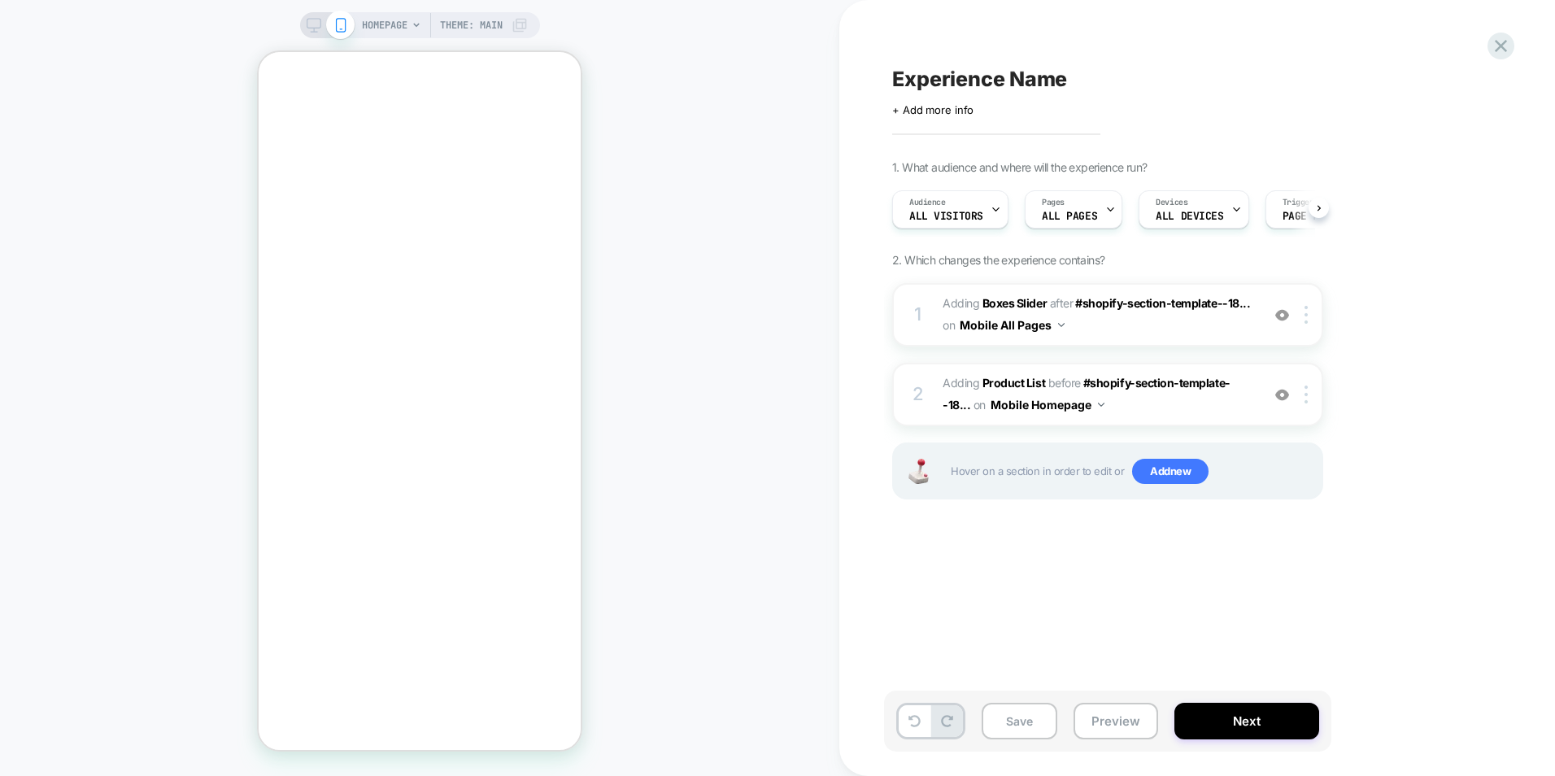
scroll to position [0, 1]
click at [1221, 714] on button "Next" at bounding box center [1246, 721] width 145 height 37
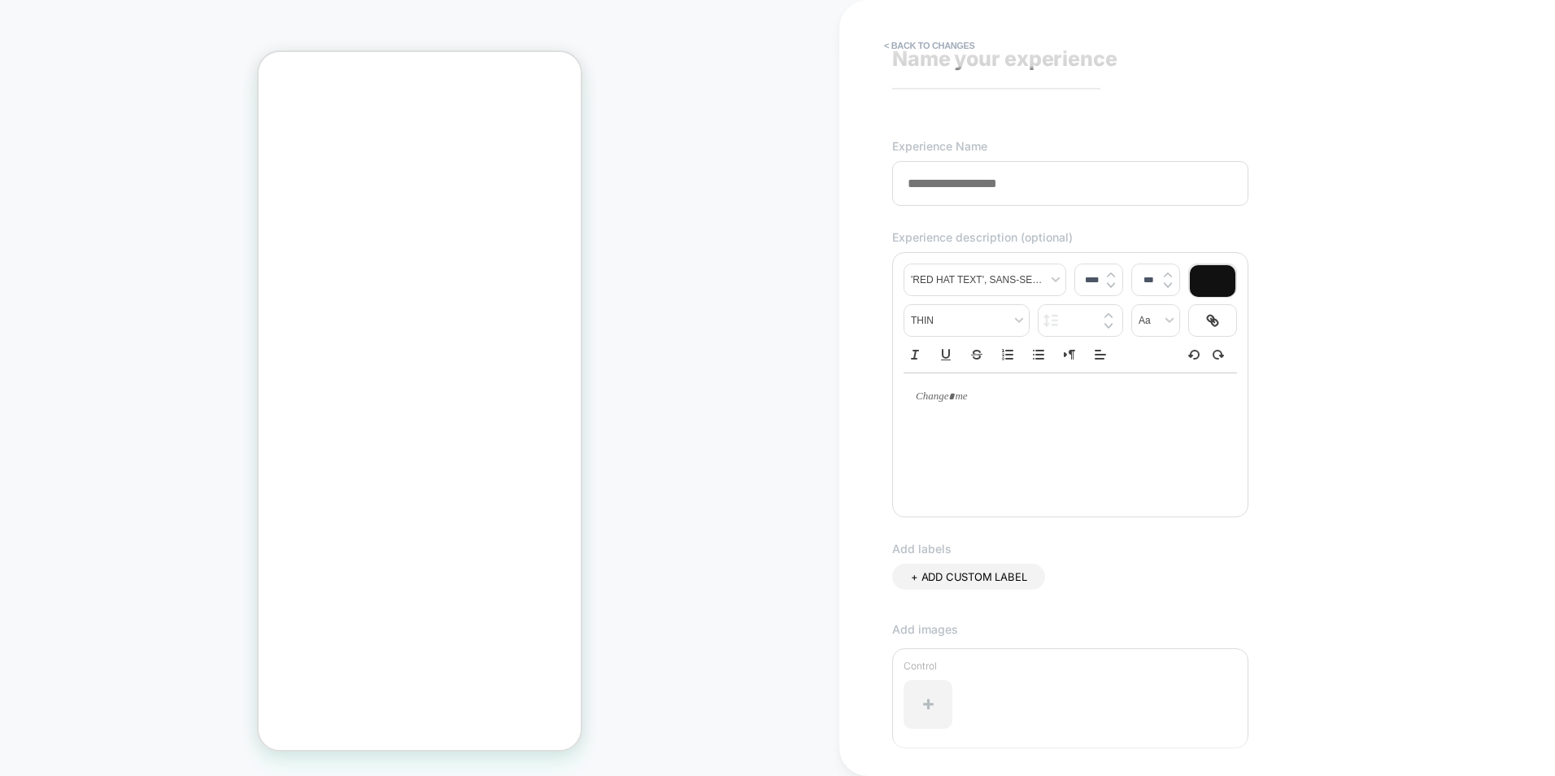
scroll to position [0, 0]
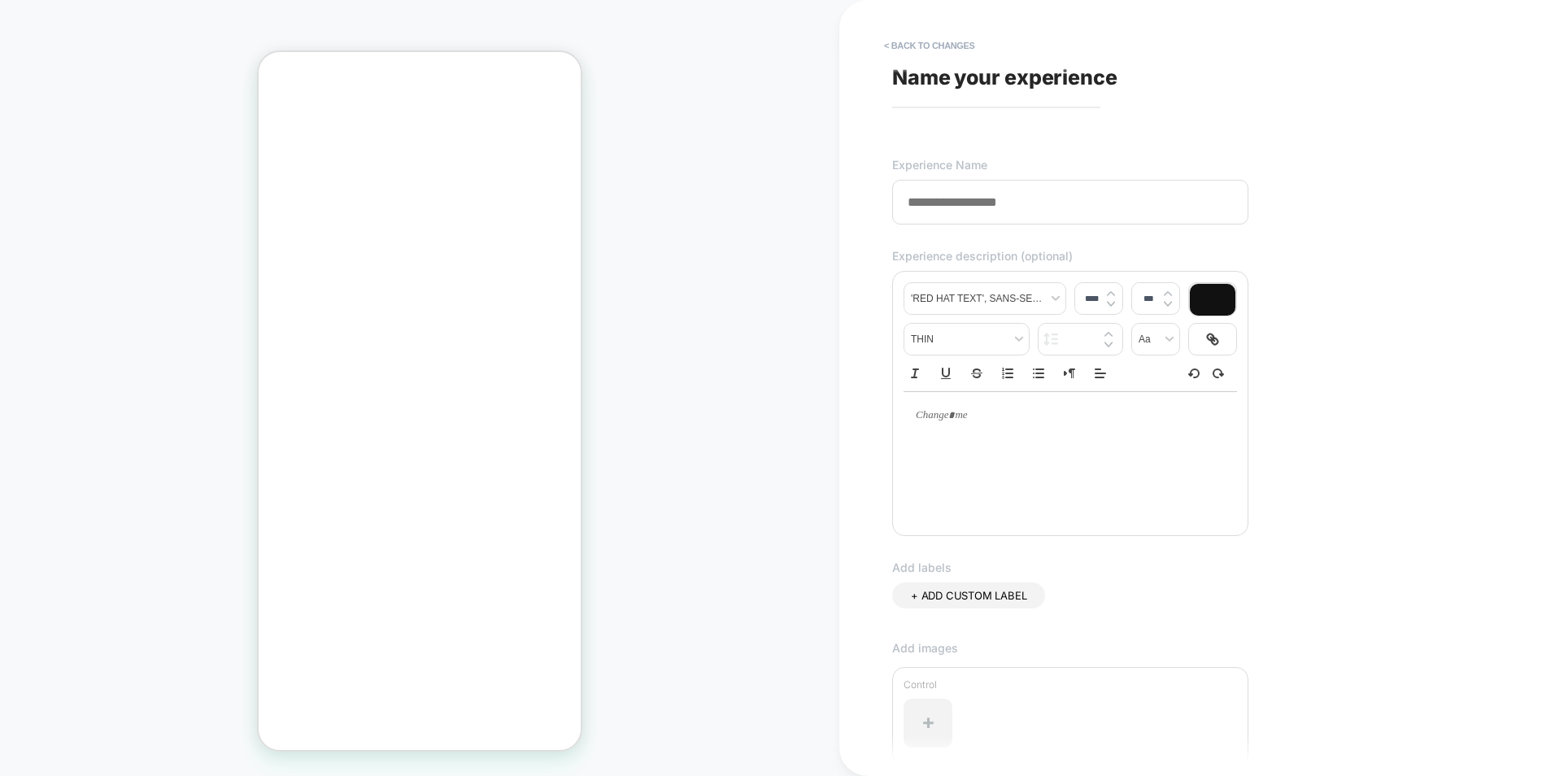
click at [1080, 206] on input at bounding box center [1070, 202] width 356 height 45
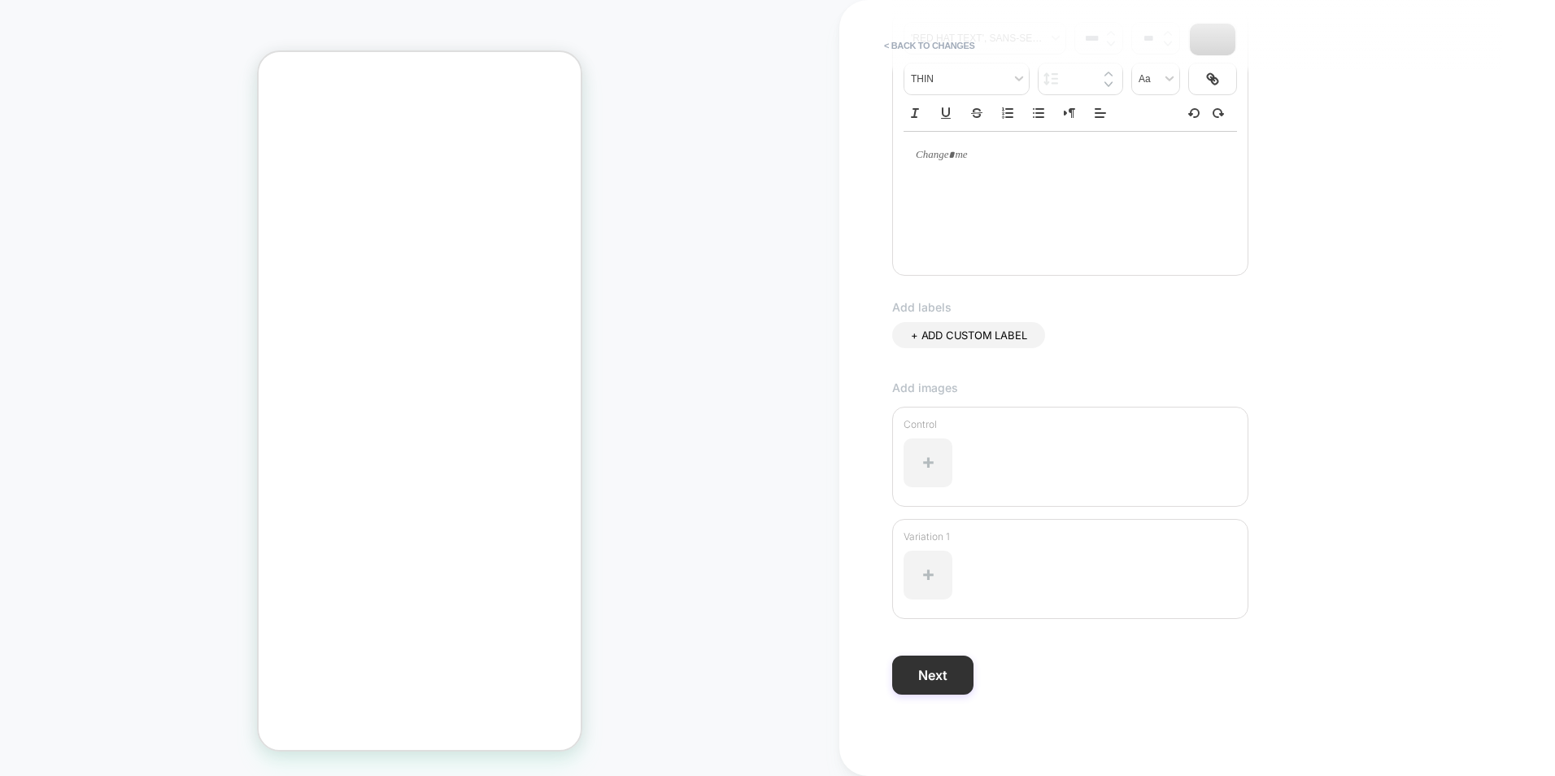
type input "**********"
click at [938, 671] on button "Next" at bounding box center [932, 674] width 81 height 39
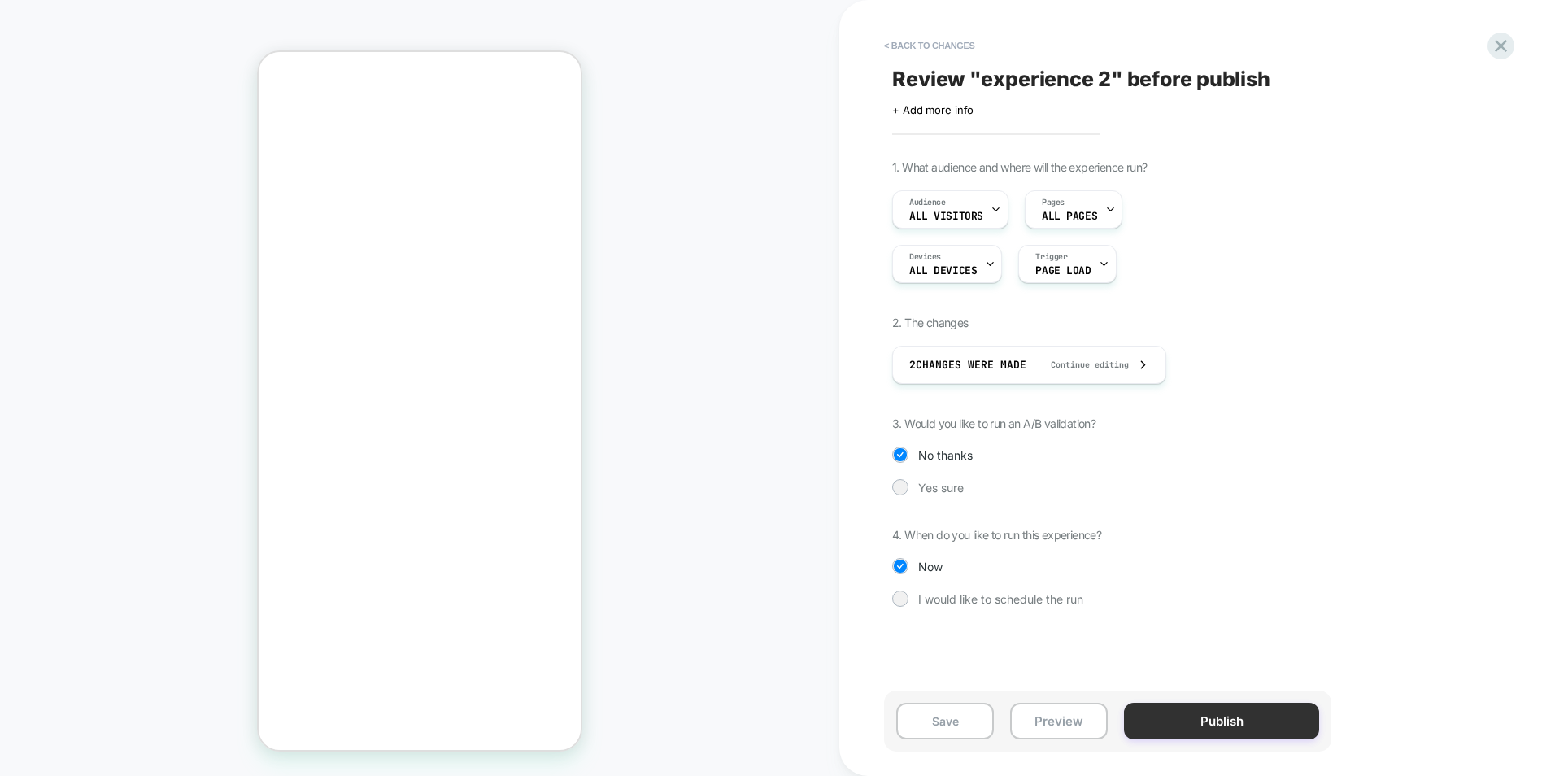
click at [1180, 715] on button "Publish" at bounding box center [1221, 721] width 195 height 37
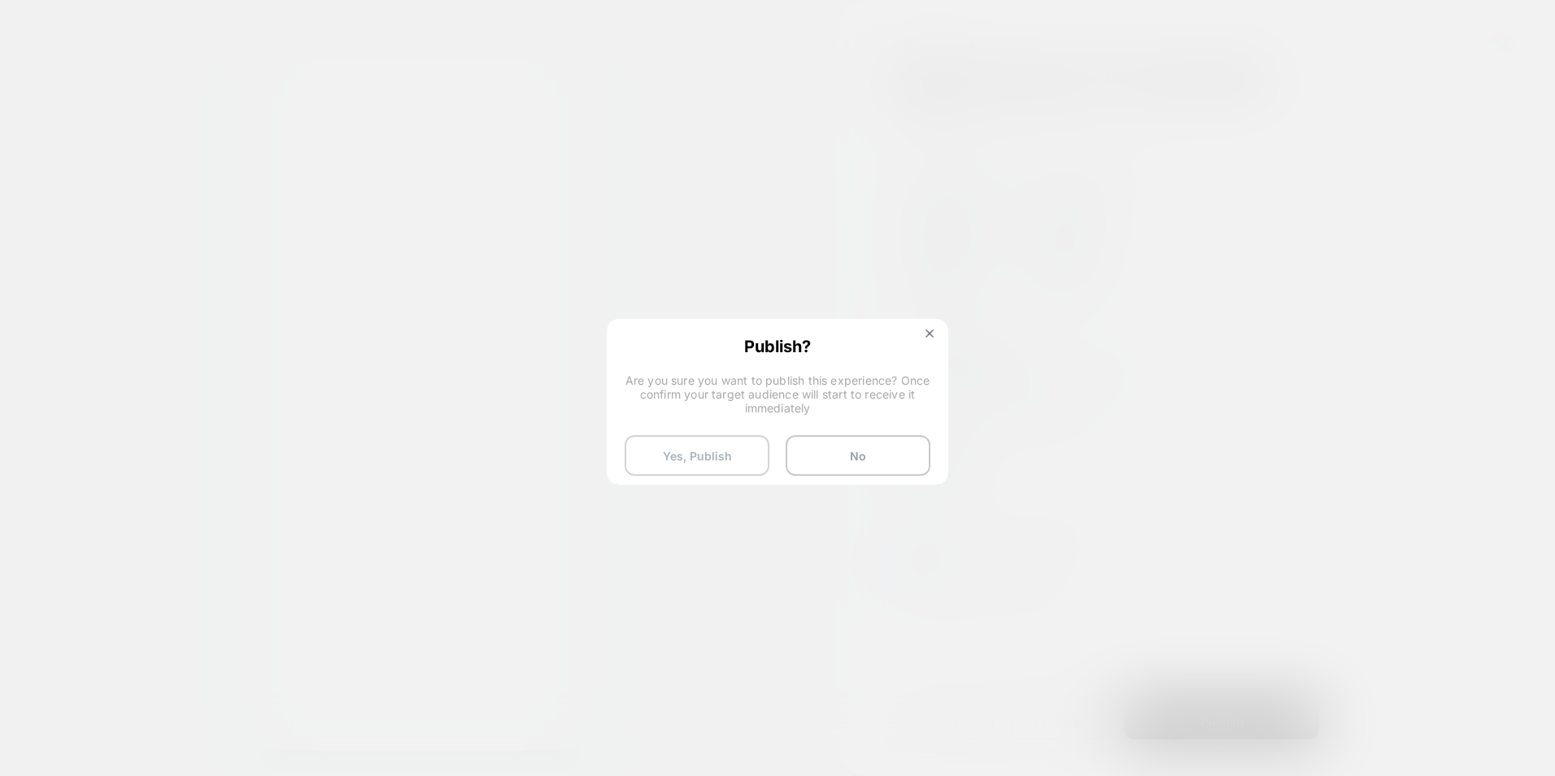
click at [692, 445] on button "Yes, Publish" at bounding box center [697, 455] width 145 height 41
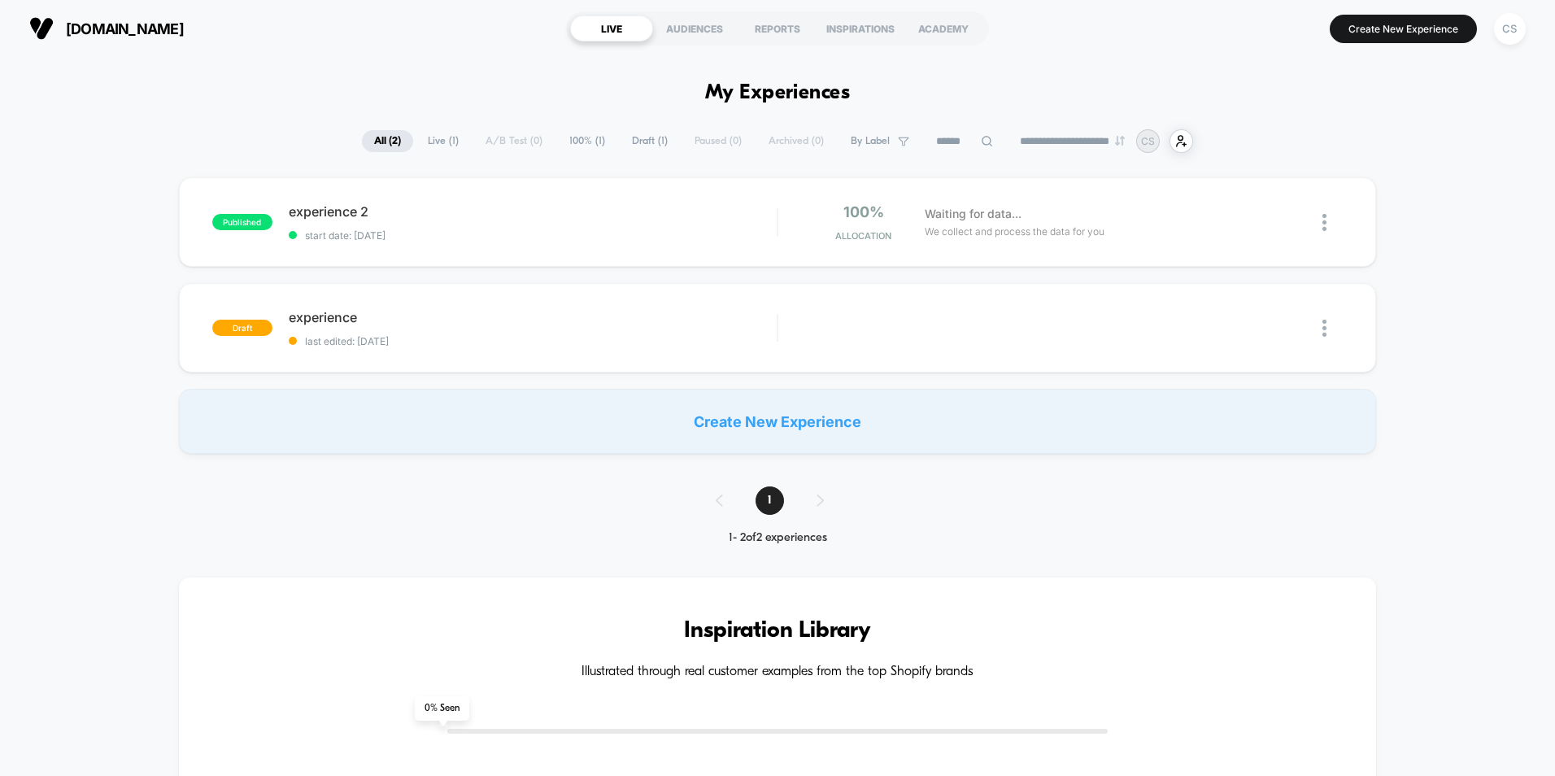
click at [184, 33] on span "[DOMAIN_NAME]" at bounding box center [125, 28] width 118 height 17
click at [184, 23] on span "[DOMAIN_NAME]" at bounding box center [125, 28] width 118 height 17
click at [719, 34] on div "AUDIENCES" at bounding box center [694, 28] width 83 height 26
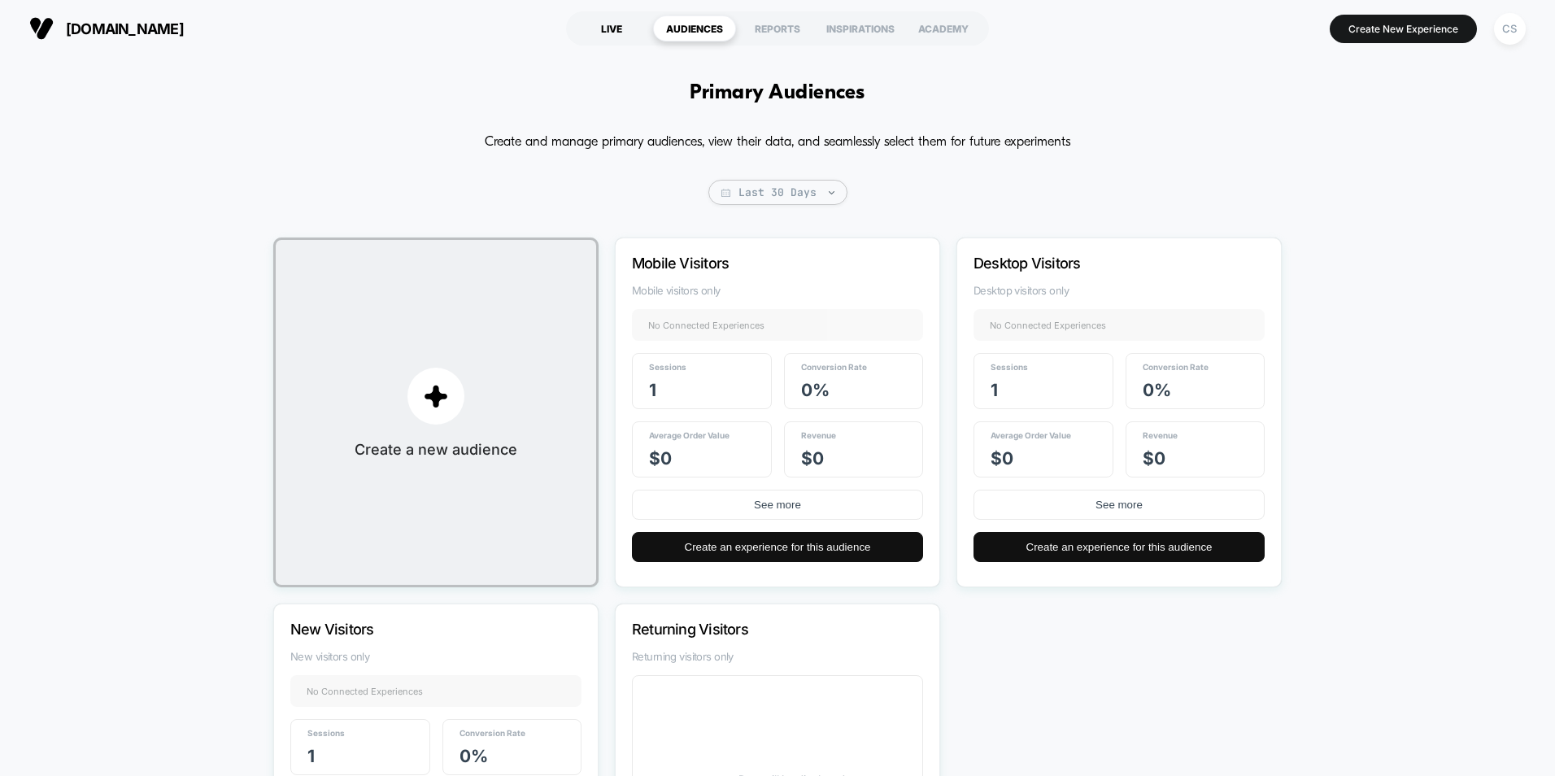
click at [625, 32] on div "LIVE" at bounding box center [611, 28] width 83 height 26
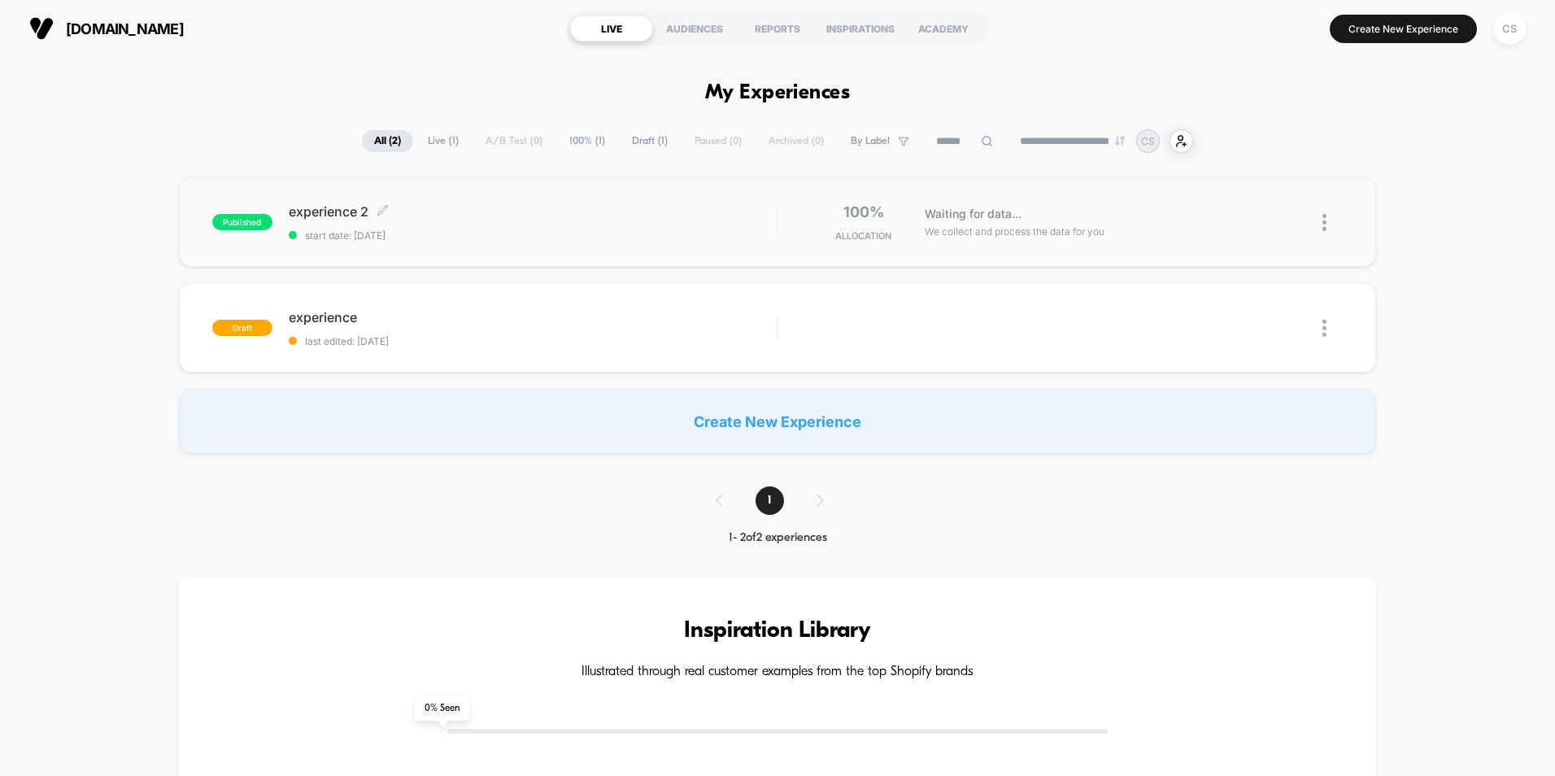
click at [684, 204] on span "experience 2 Click to edit experience details" at bounding box center [533, 211] width 488 height 16
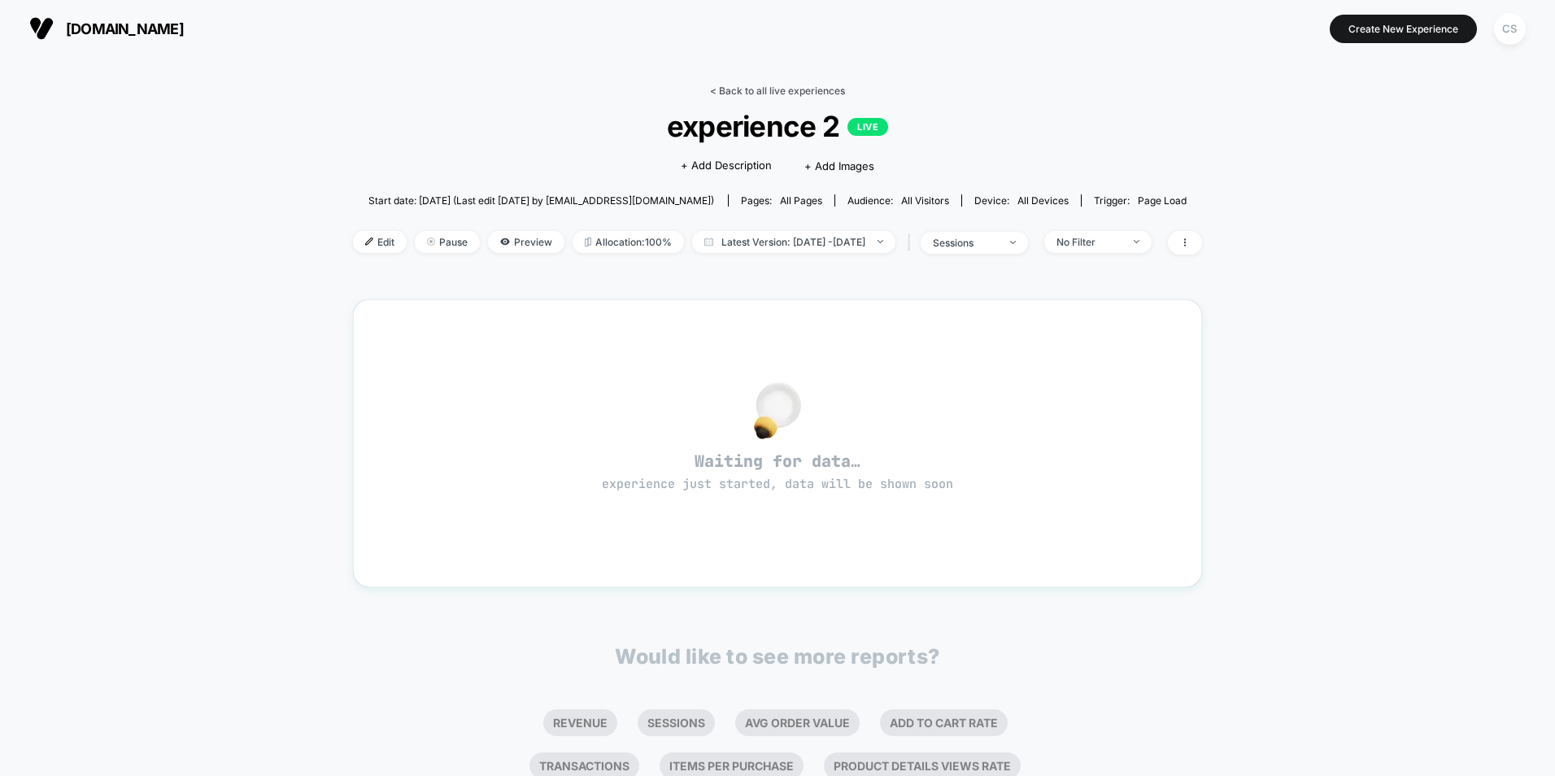
click at [812, 88] on link "< Back to all live experiences" at bounding box center [777, 91] width 135 height 12
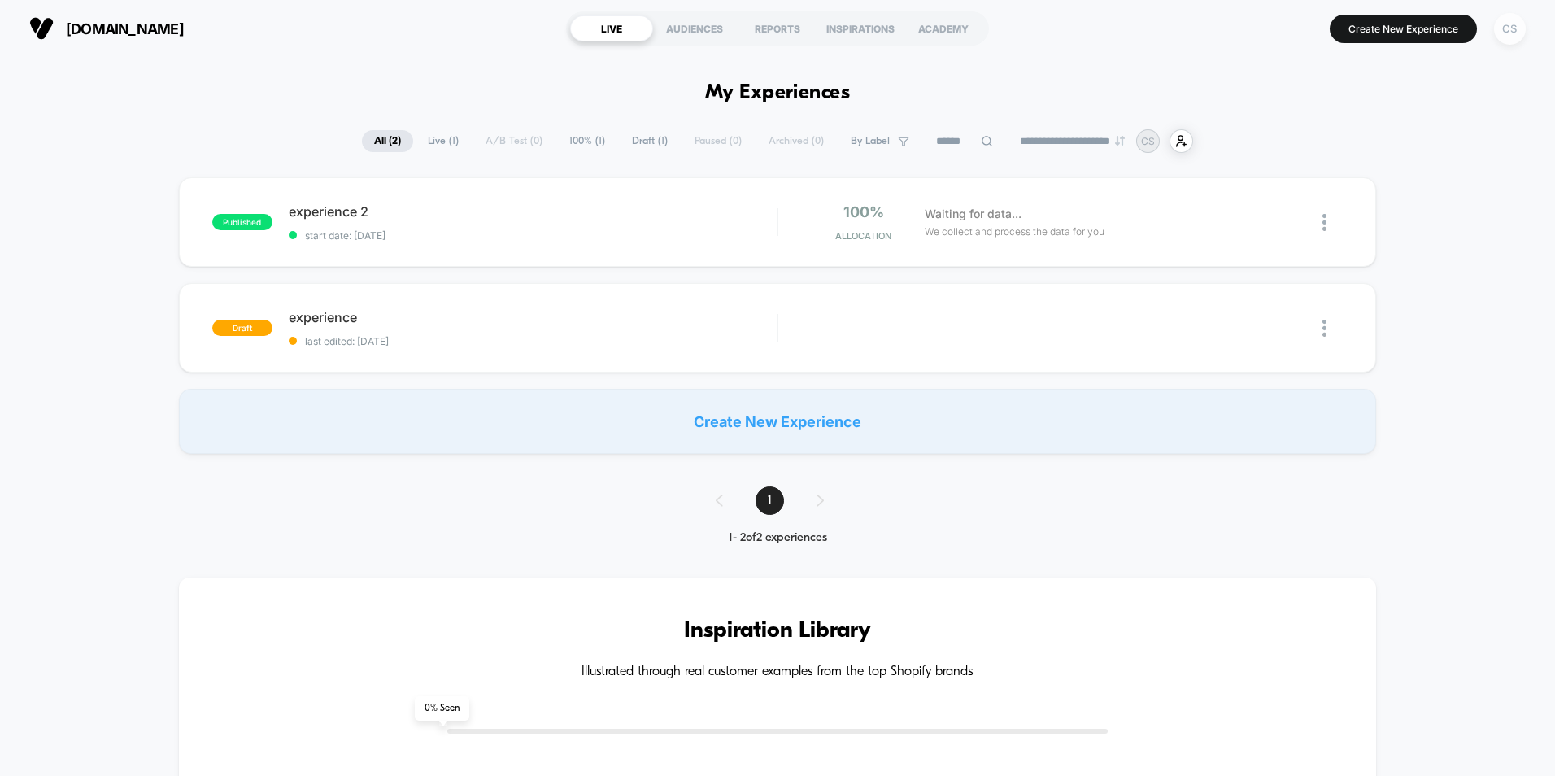
click at [1520, 37] on div "CS" at bounding box center [1510, 29] width 32 height 32
